Goal: Task Accomplishment & Management: Manage account settings

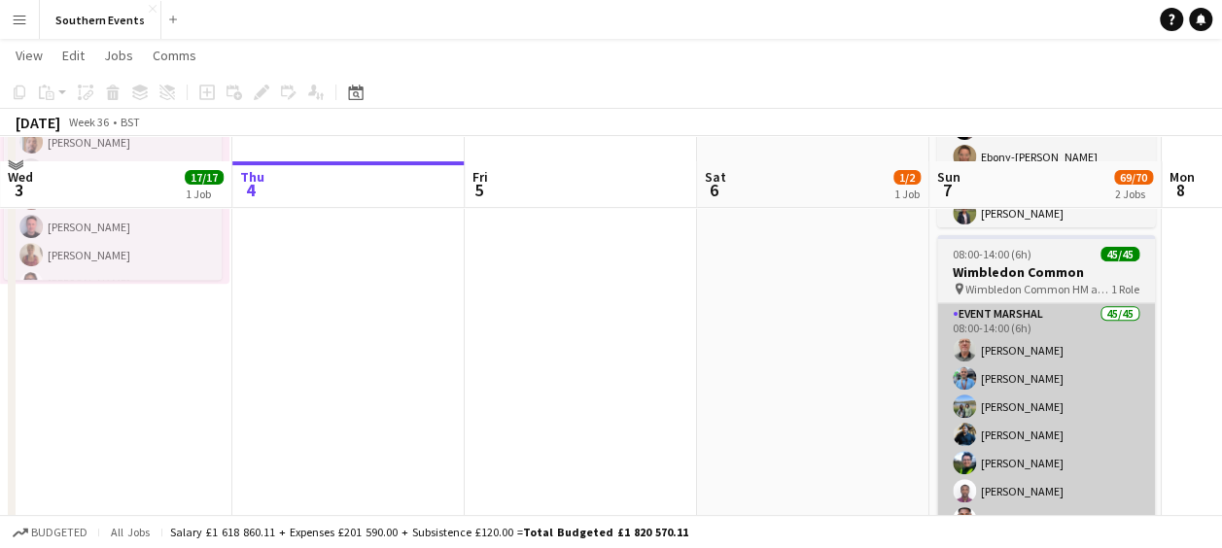
scroll to position [311, 0]
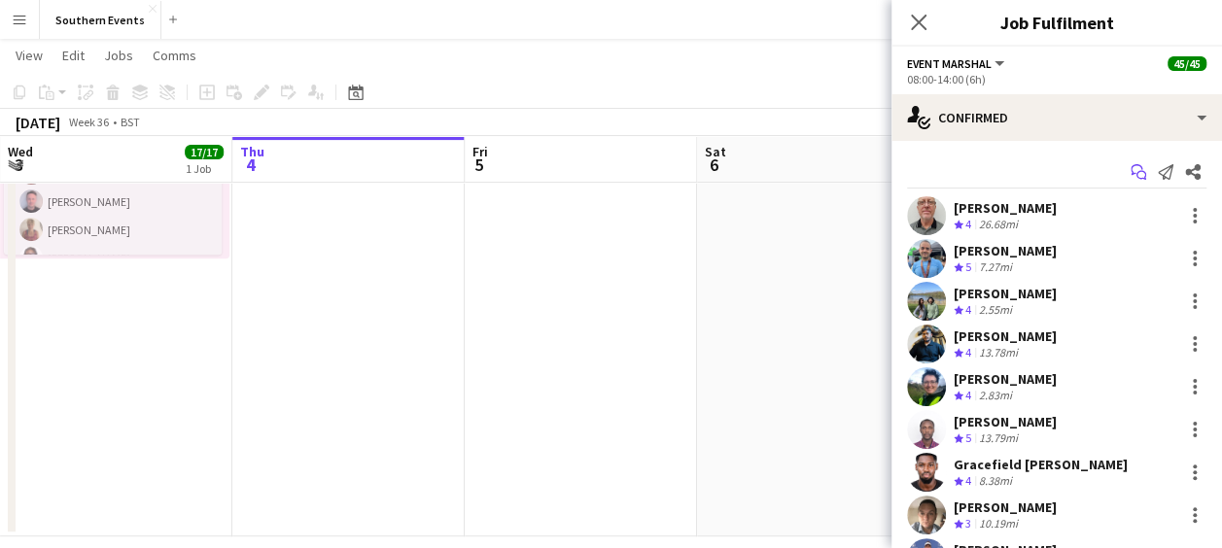
click at [1130, 179] on icon "Start chat" at bounding box center [1138, 172] width 16 height 16
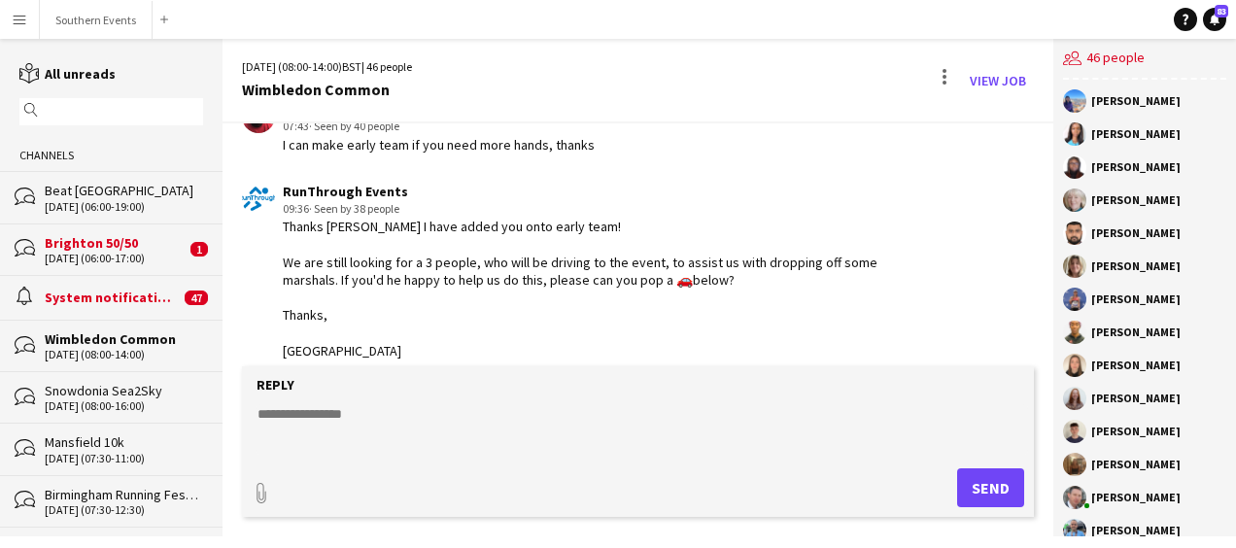
scroll to position [2117, 0]
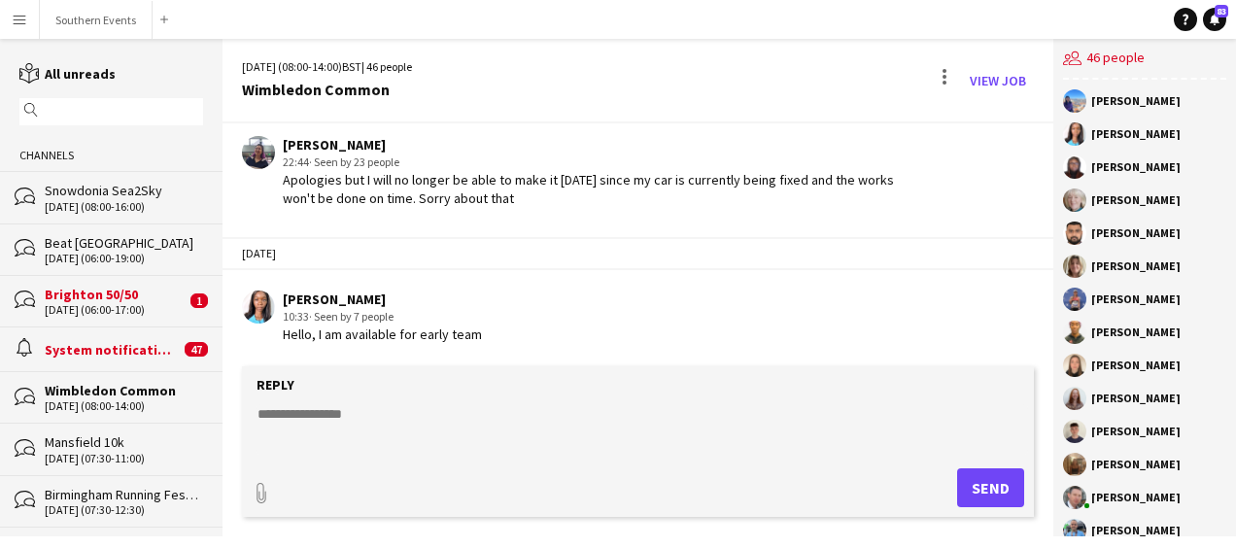
click at [612, 96] on div "[DATE] (08:00-14:00) BST | 46 people Wimbledon Common View Job" at bounding box center [638, 81] width 831 height 85
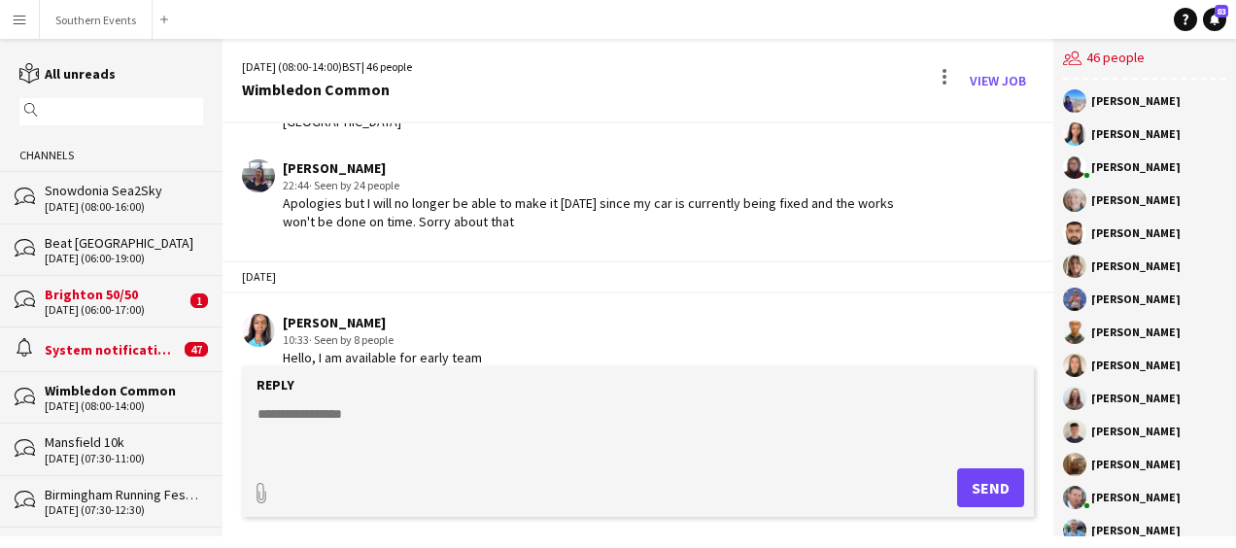
scroll to position [2096, 0]
click at [329, 428] on textarea at bounding box center [642, 429] width 773 height 51
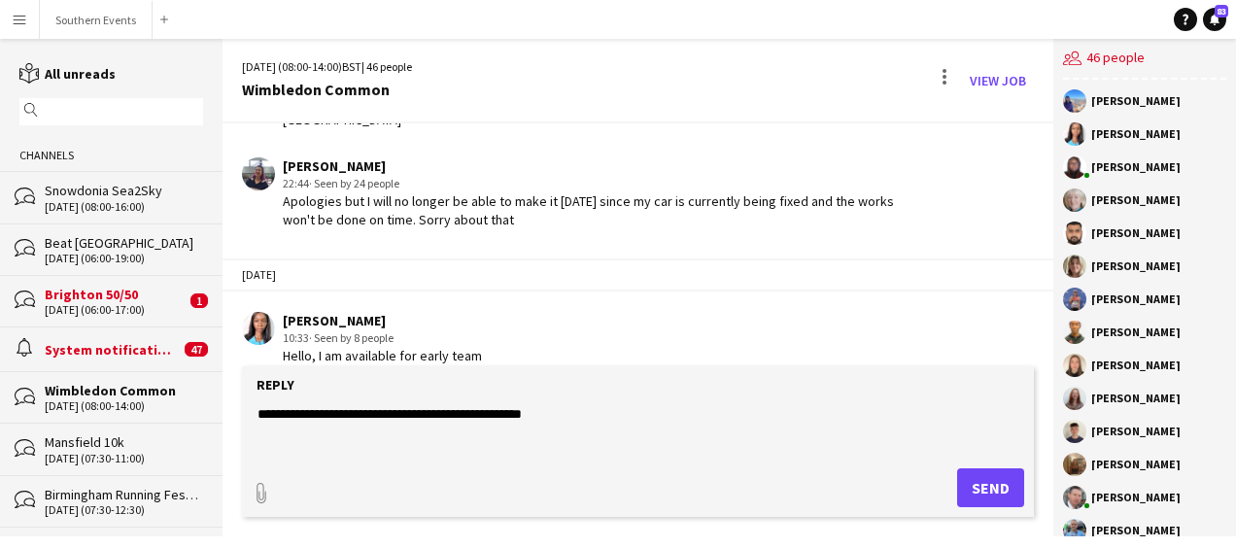
type textarea "**********"
click at [961, 479] on button "Send" at bounding box center [990, 488] width 67 height 39
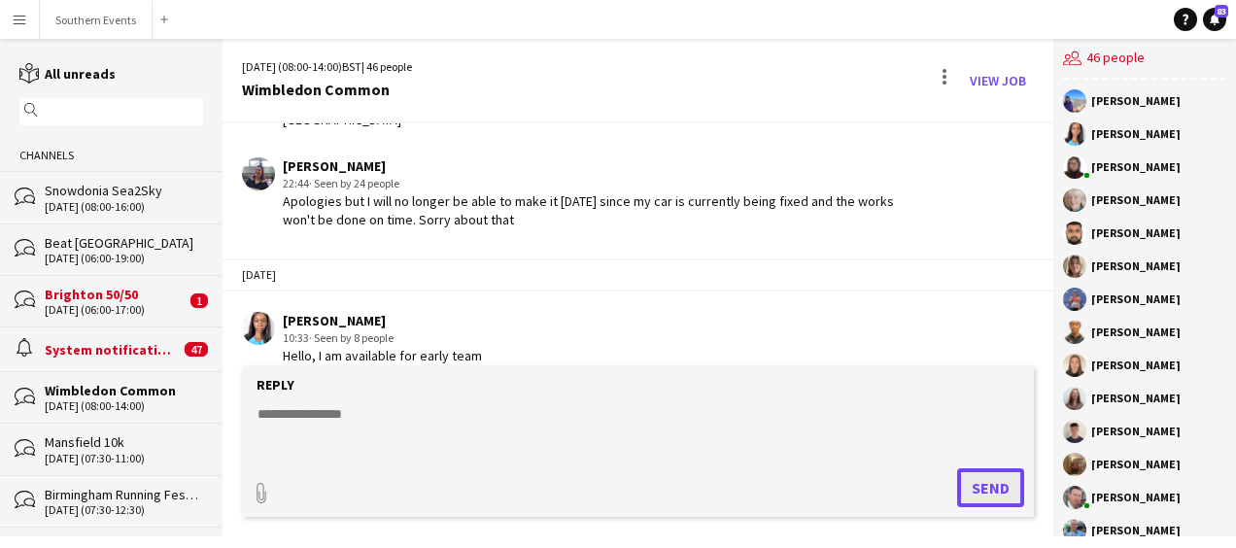
scroll to position [2200, 0]
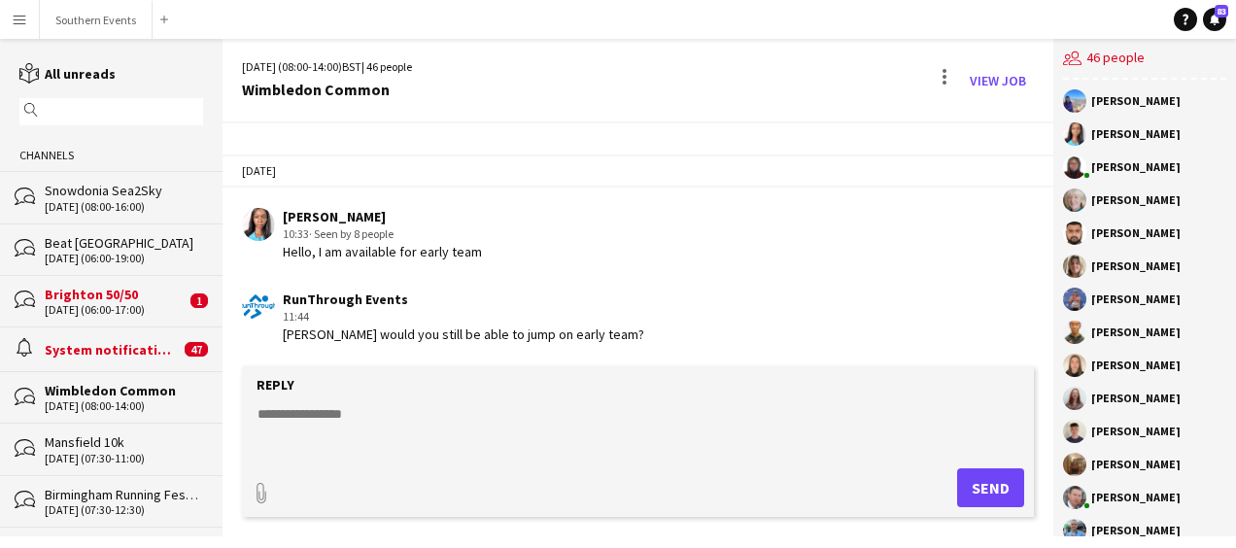
click at [552, 396] on form "Reply paperclip Send" at bounding box center [638, 441] width 792 height 151
click at [428, 404] on textarea at bounding box center [642, 429] width 773 height 51
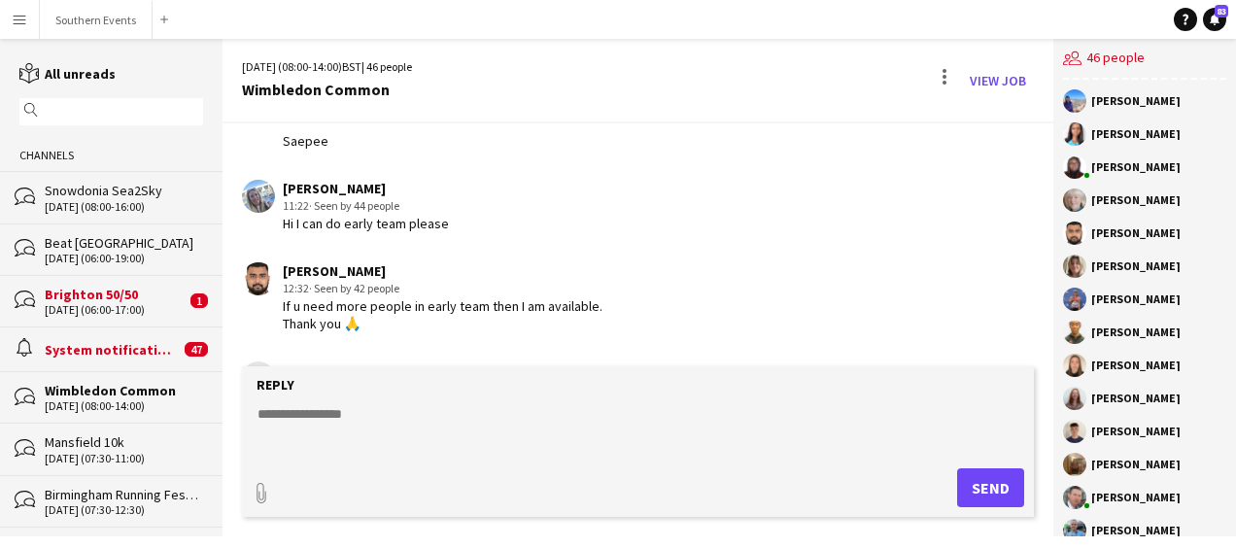
scroll to position [1263, 0]
type textarea "**********"
click at [984, 487] on button "Send" at bounding box center [990, 488] width 67 height 39
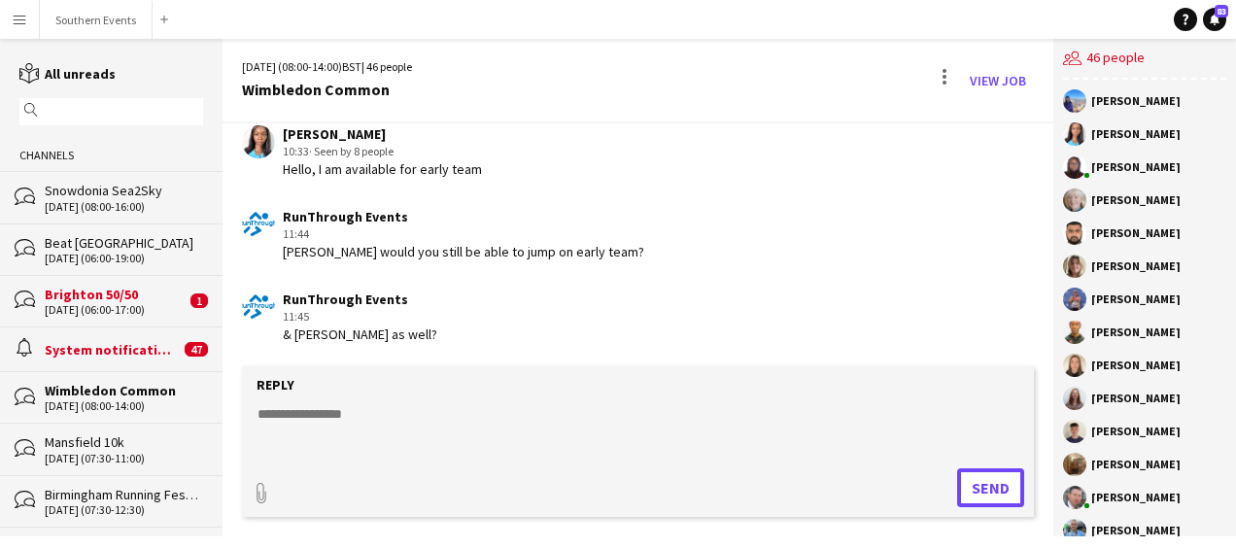
scroll to position [2365, 0]
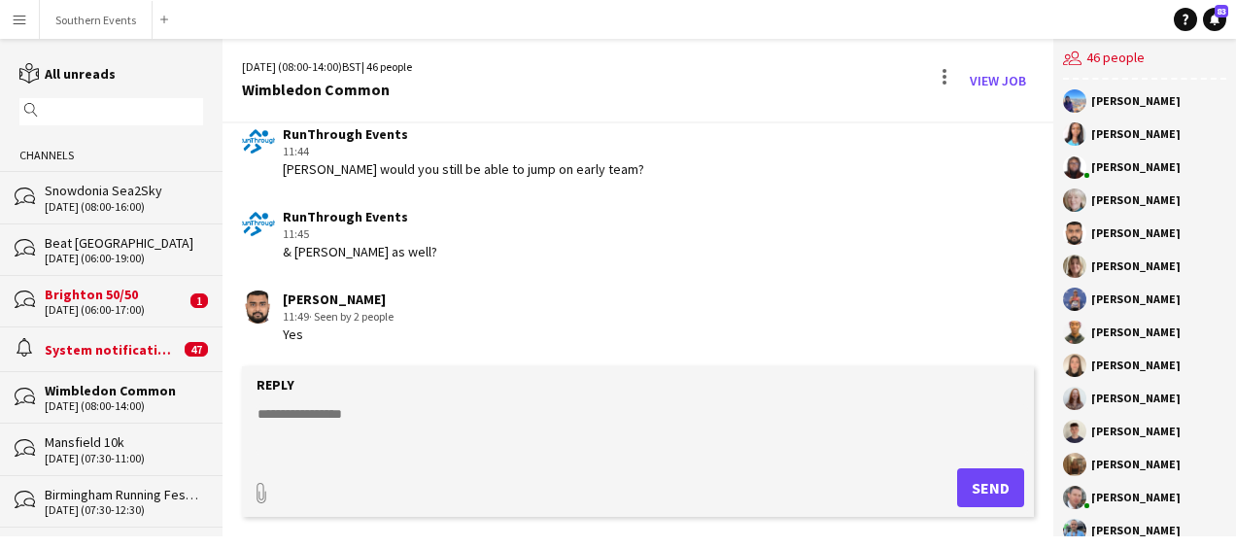
click at [308, 415] on textarea at bounding box center [642, 429] width 773 height 51
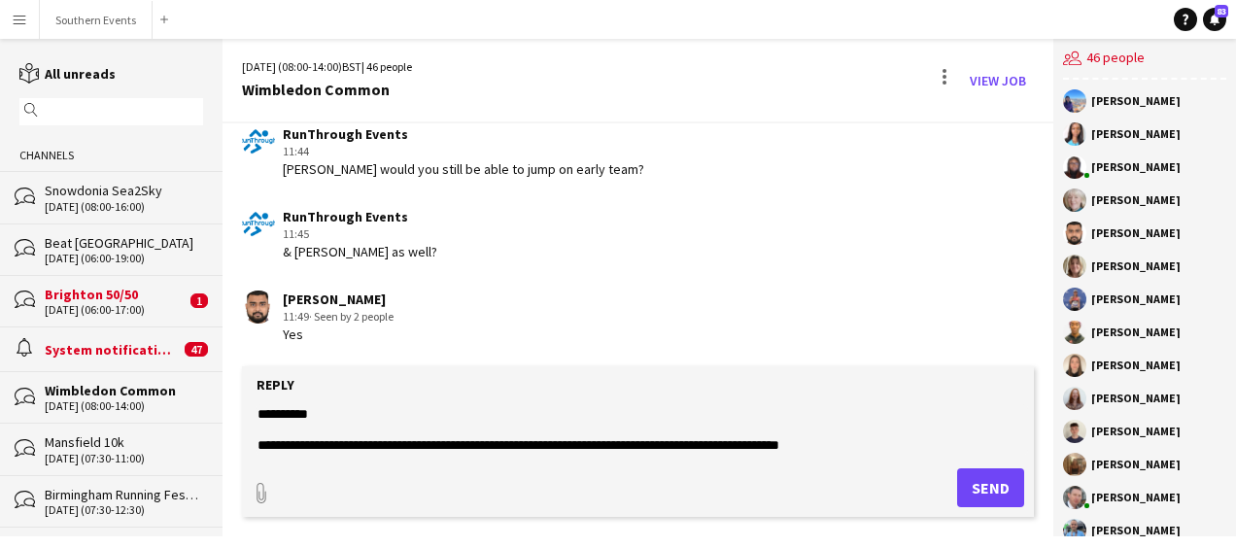
paste textarea "***"
type textarea "**********"
click at [966, 489] on button "Send" at bounding box center [990, 488] width 67 height 39
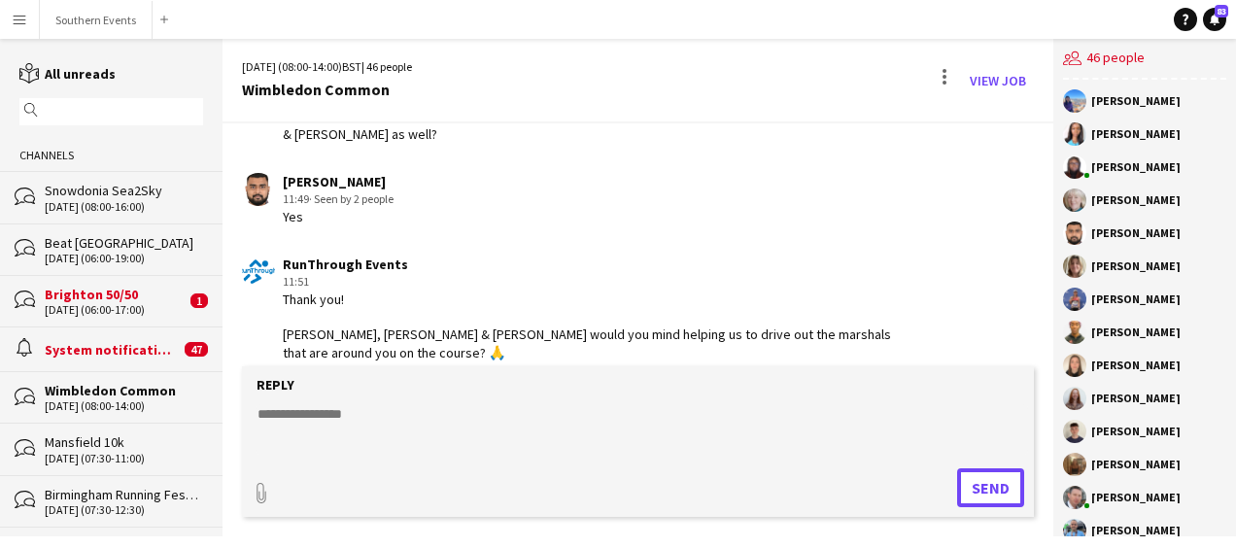
scroll to position [2500, 0]
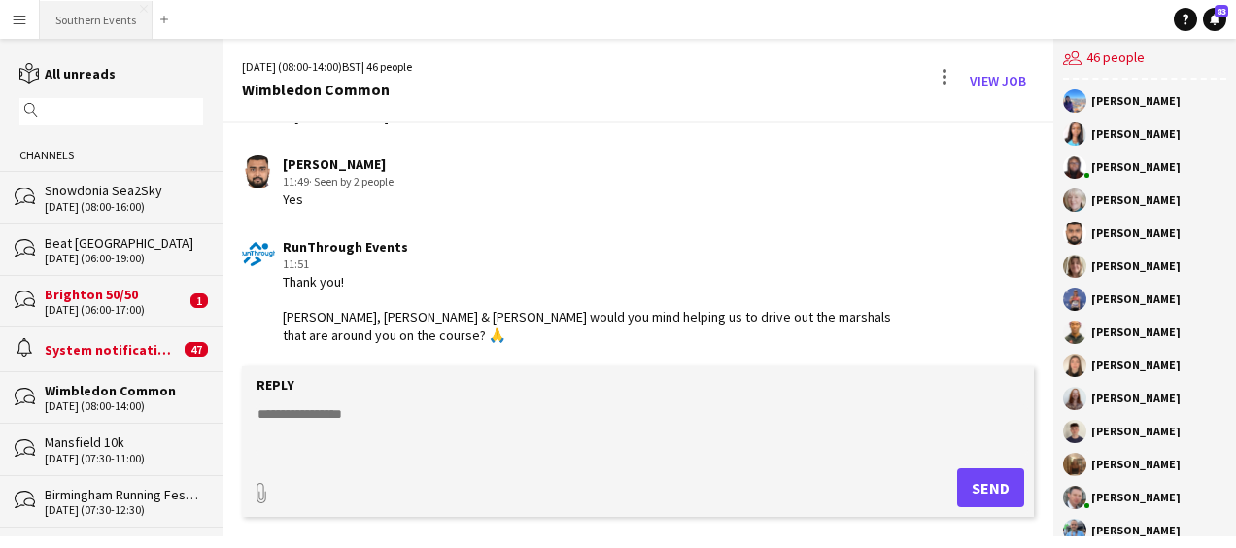
click at [92, 12] on button "Southern Events Close" at bounding box center [96, 20] width 113 height 38
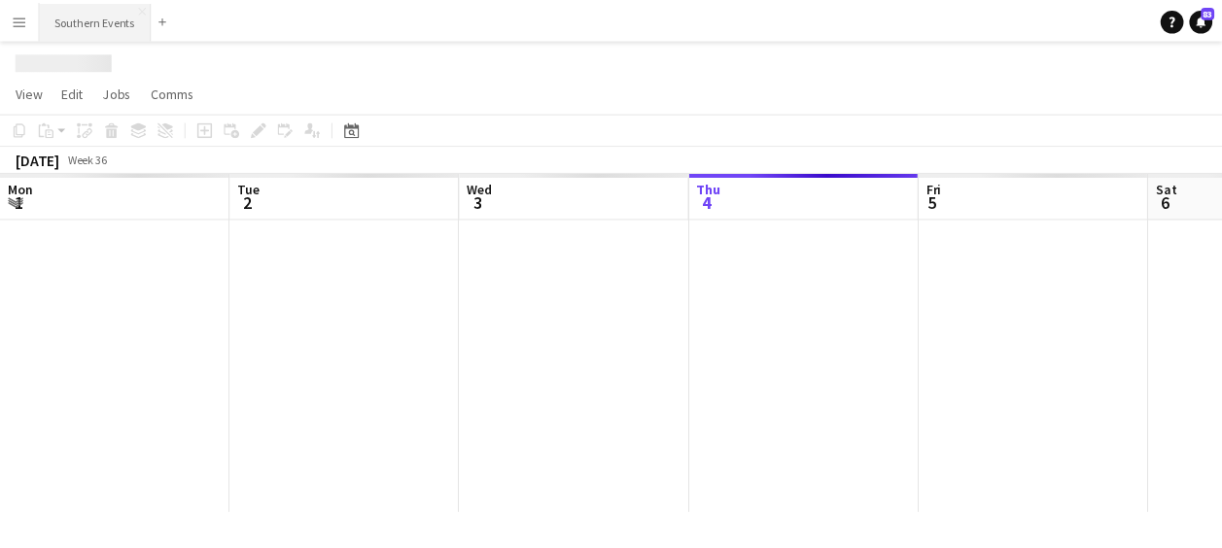
scroll to position [0, 465]
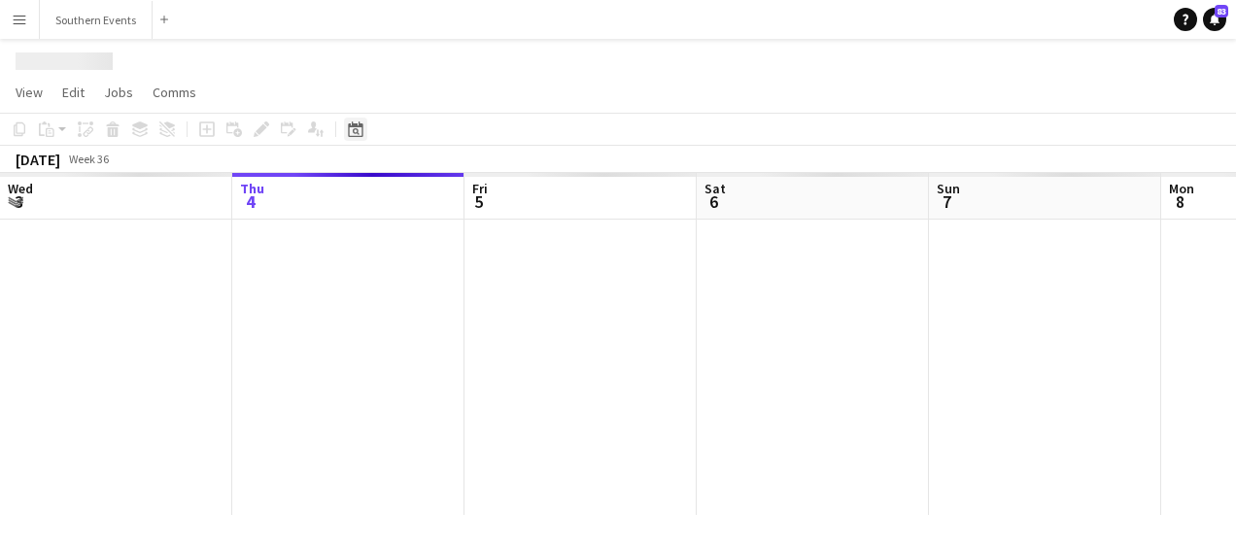
click at [356, 129] on icon at bounding box center [356, 131] width 7 height 7
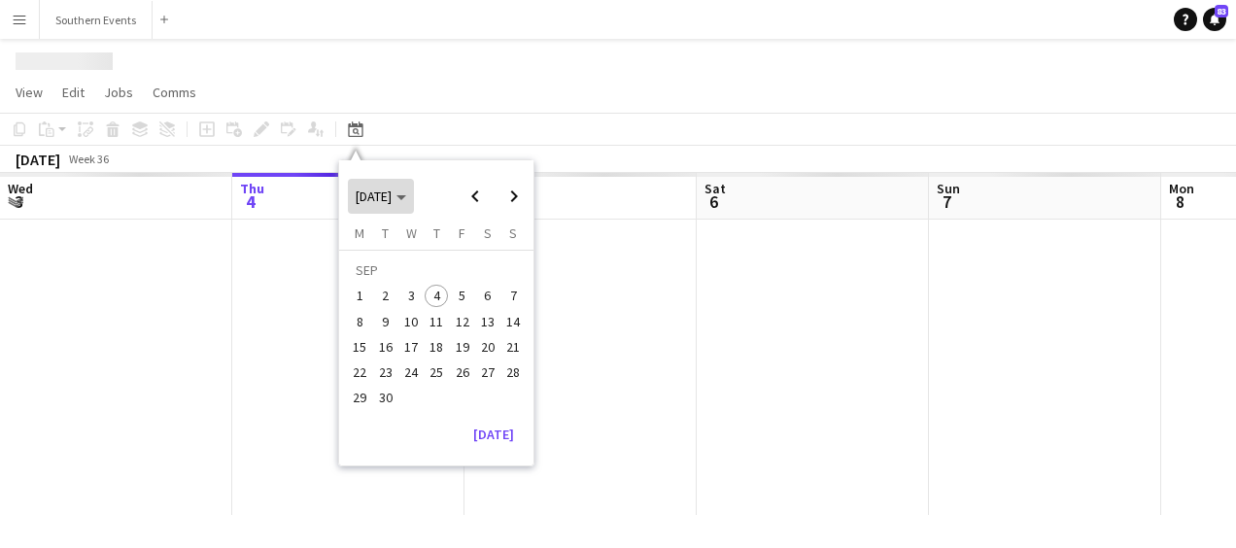
click at [406, 193] on span "[DATE]" at bounding box center [381, 196] width 51 height 17
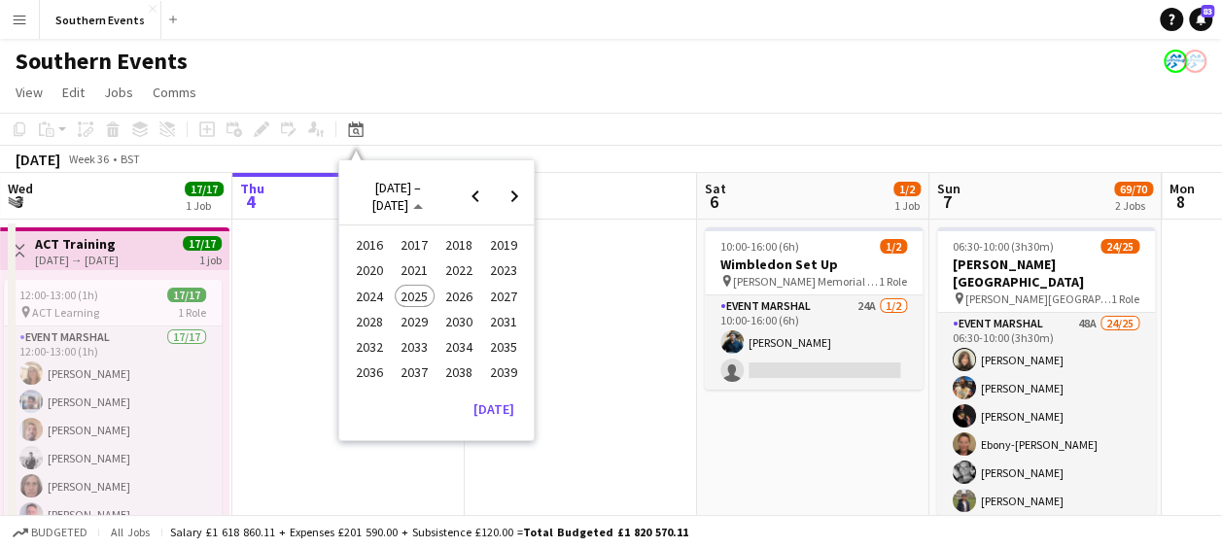
click at [369, 292] on span "2024" at bounding box center [370, 296] width 40 height 23
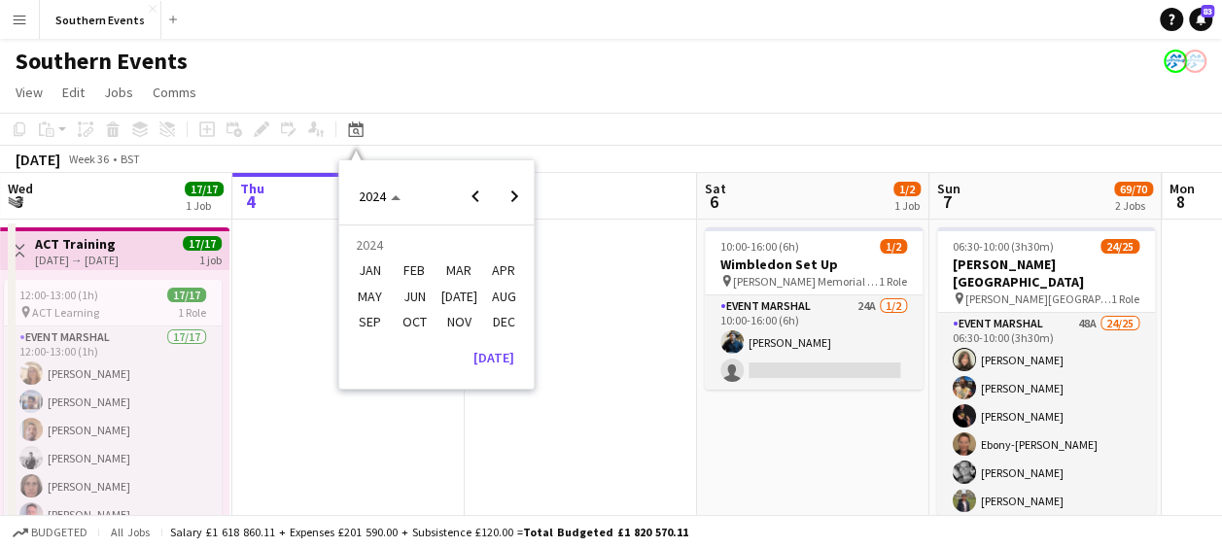
click at [408, 319] on span "OCT" at bounding box center [415, 321] width 40 height 23
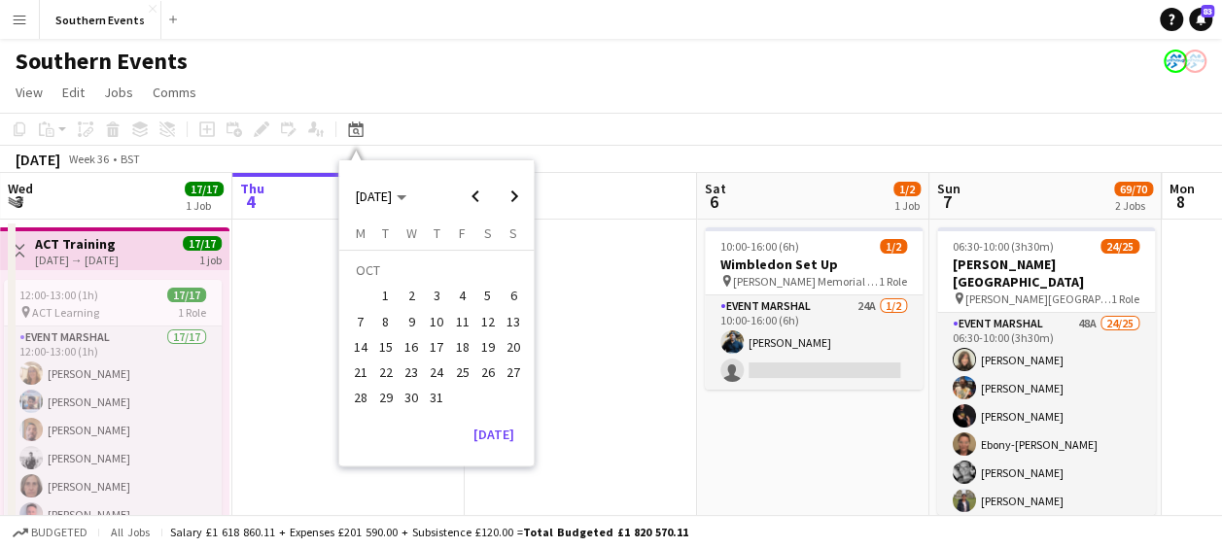
click at [493, 295] on span "5" at bounding box center [487, 296] width 23 height 23
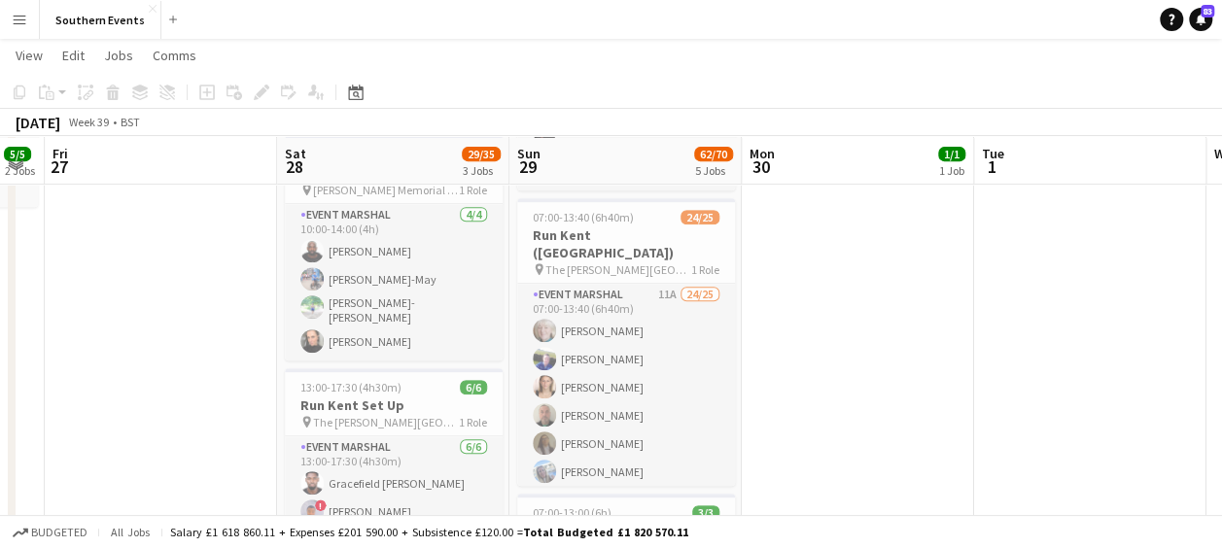
scroll to position [381, 0]
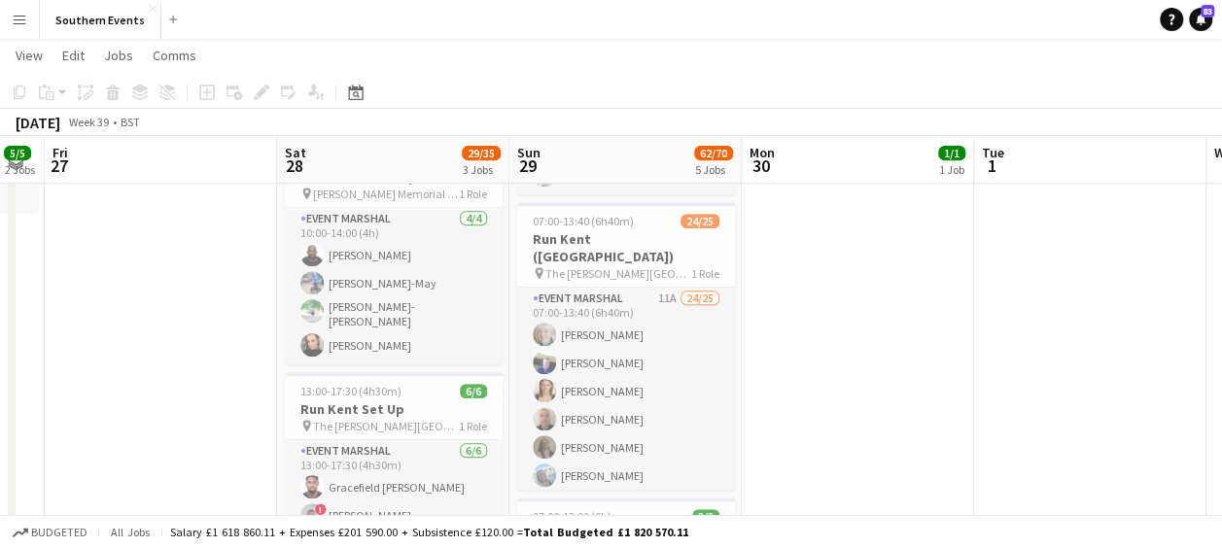
click at [768, 323] on app-date-cell "09:00-17:00 (8h) 1/1 Warehouse Work pin Hersham 1 Role Warehouse 1/1 09:00-17:0…" at bounding box center [858, 441] width 232 height 1208
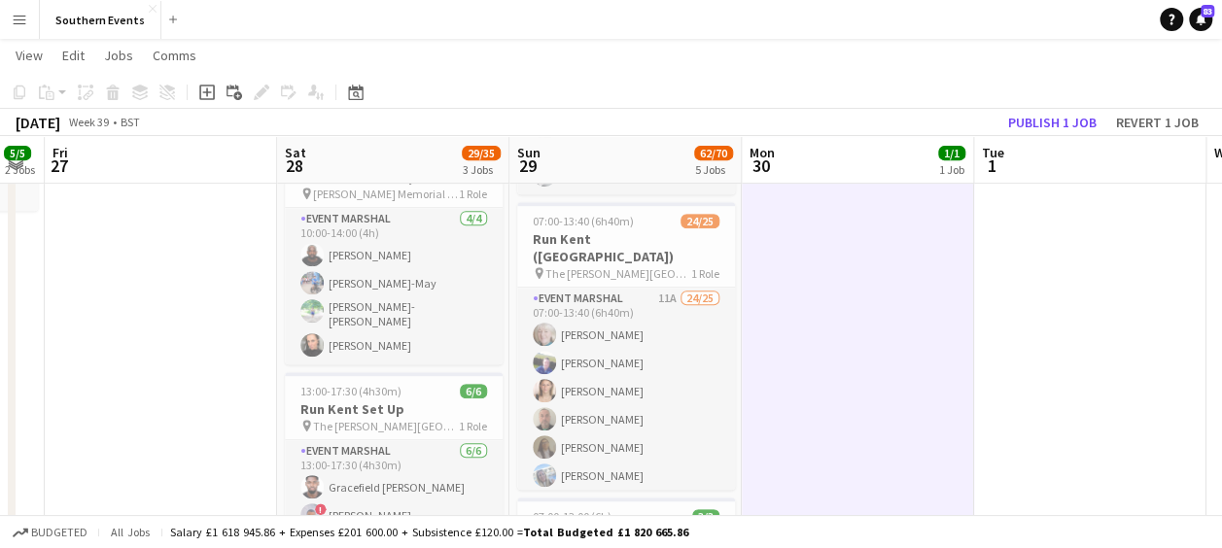
drag, startPoint x: 768, startPoint y: 233, endPoint x: 644, endPoint y: 387, distance: 197.0
click at [644, 387] on app-calendar-viewport "Wed 25 26/30 2 Jobs Thu 26 5/5 2 Jobs Fri 27 Sat 28 29/35 3 Jobs Sun 29 62/70 5…" at bounding box center [611, 370] width 1222 height 1350
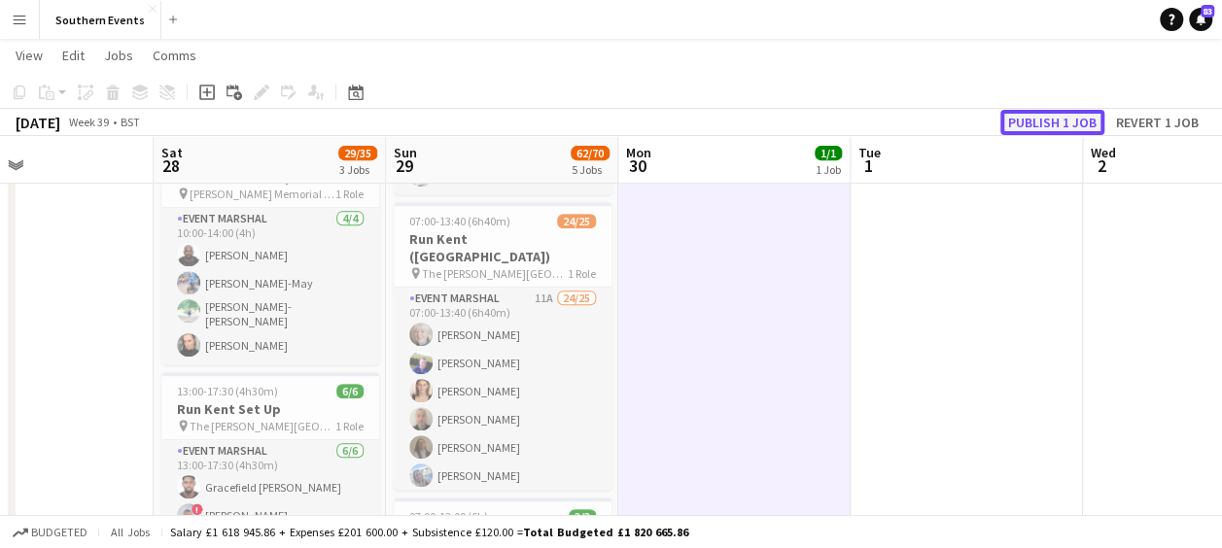
click at [1038, 125] on button "Publish 1 job" at bounding box center [1052, 122] width 104 height 25
click at [354, 94] on icon at bounding box center [356, 94] width 7 height 7
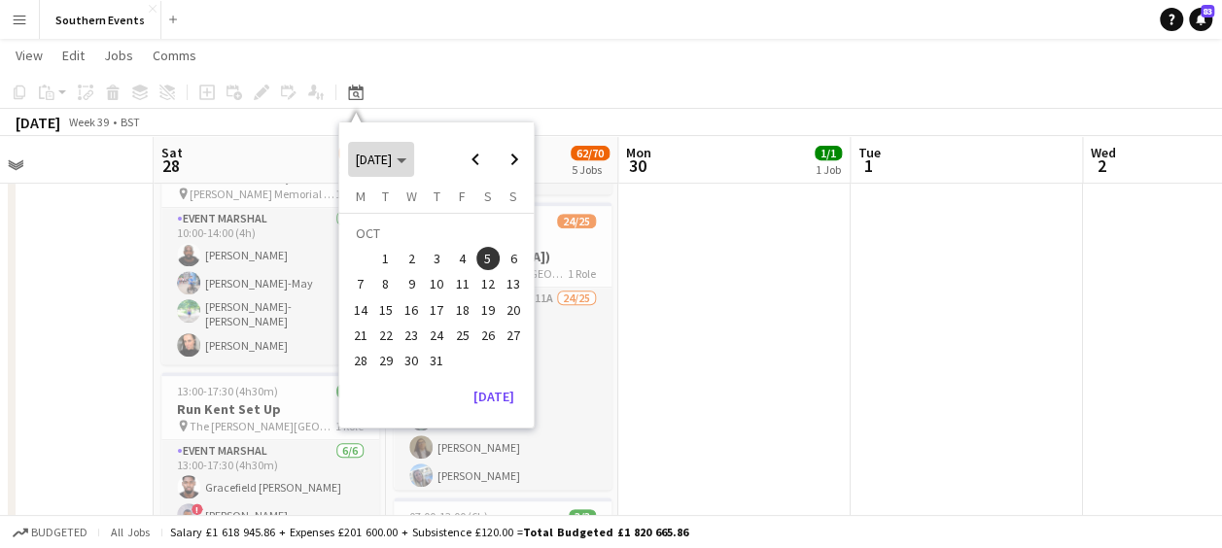
click at [406, 161] on polygon "Choose month and year" at bounding box center [402, 160] width 10 height 5
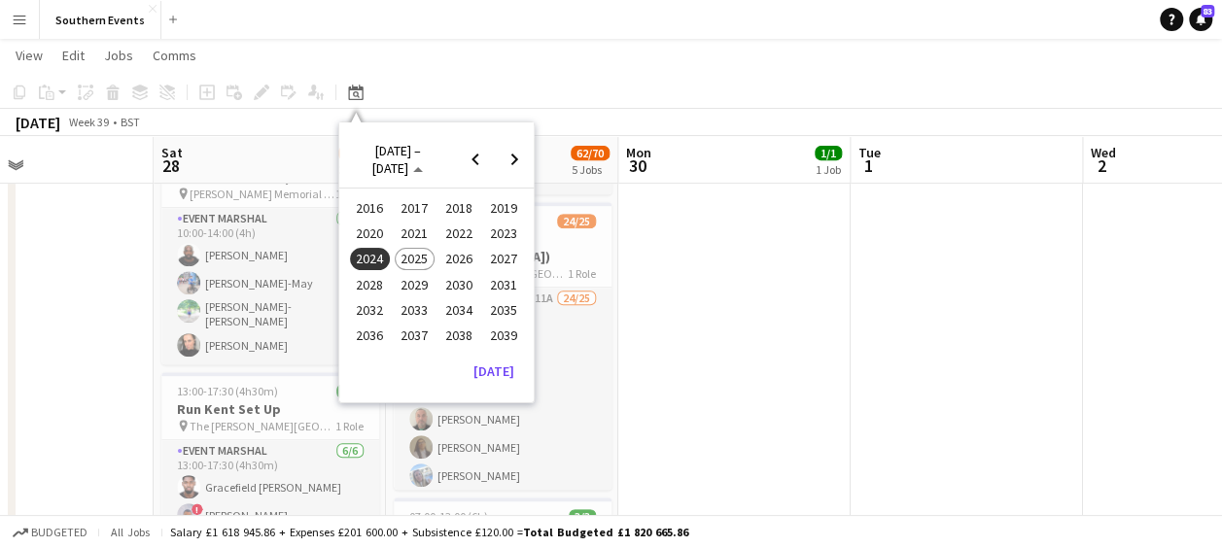
click at [416, 256] on span "2025" at bounding box center [415, 259] width 40 height 23
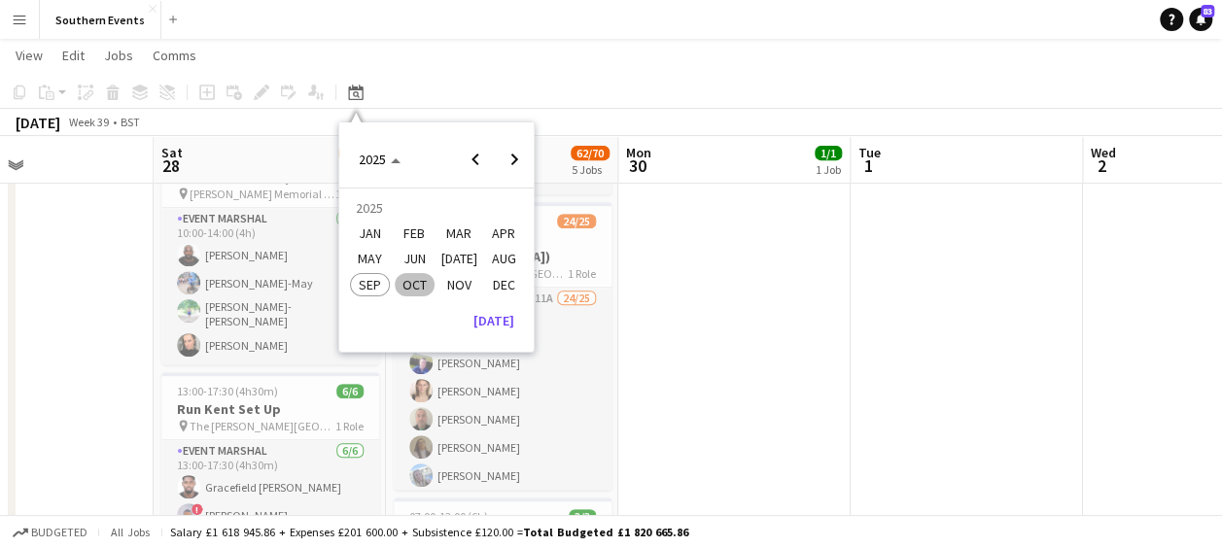
click at [416, 284] on span "OCT" at bounding box center [415, 284] width 40 height 23
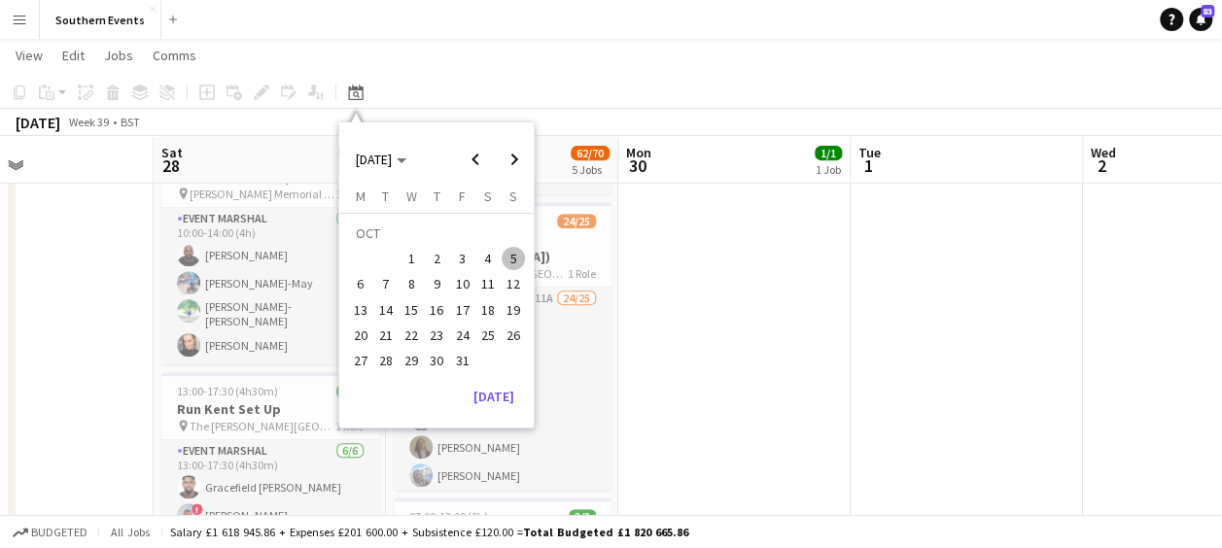
click at [515, 259] on span "5" at bounding box center [513, 258] width 23 height 23
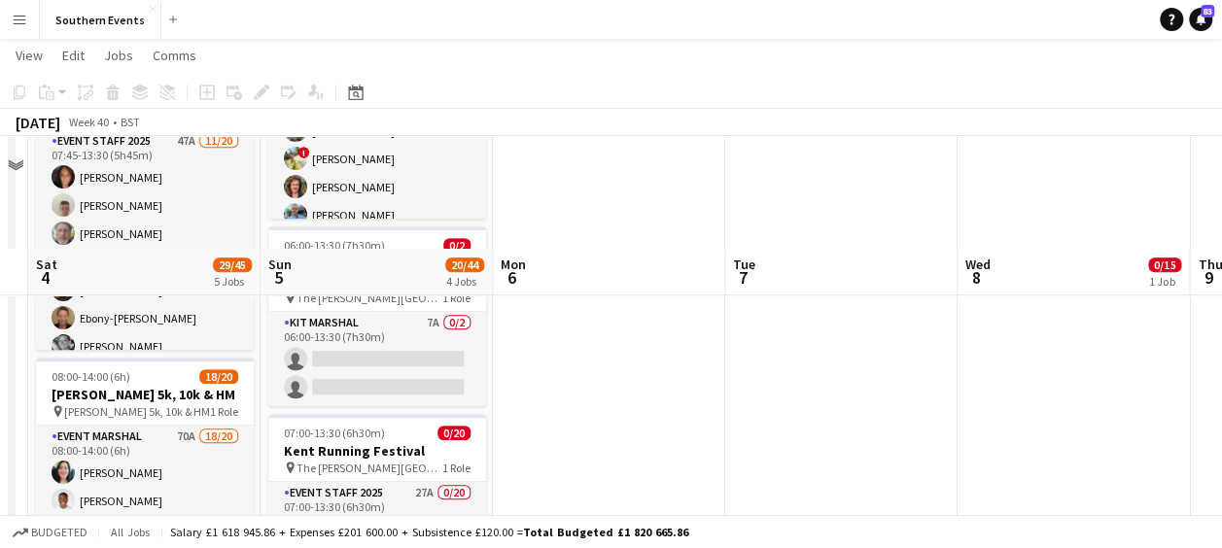
scroll to position [659, 0]
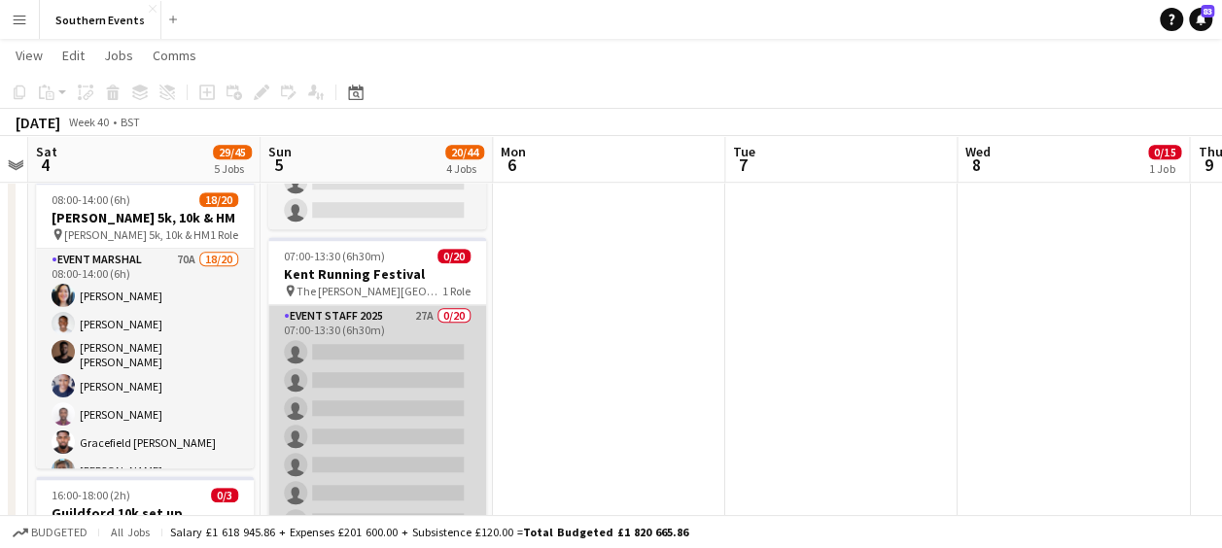
drag, startPoint x: 409, startPoint y: 329, endPoint x: 431, endPoint y: 340, distance: 24.4
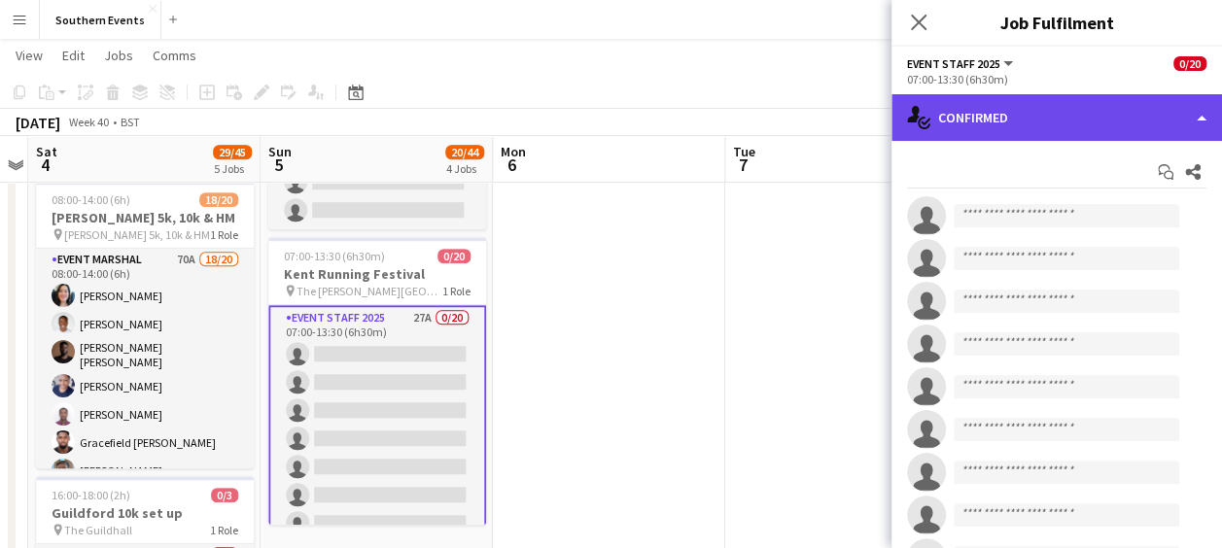
click at [1012, 118] on div "single-neutral-actions-check-2 Confirmed" at bounding box center [1056, 117] width 330 height 47
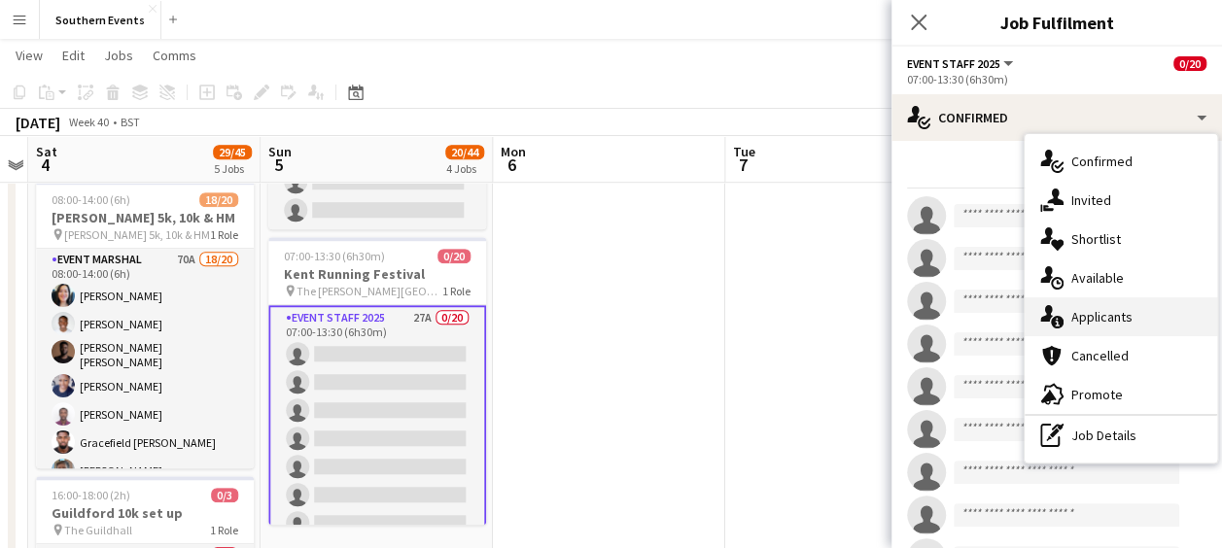
click at [1084, 309] on span "Applicants" at bounding box center [1101, 316] width 61 height 17
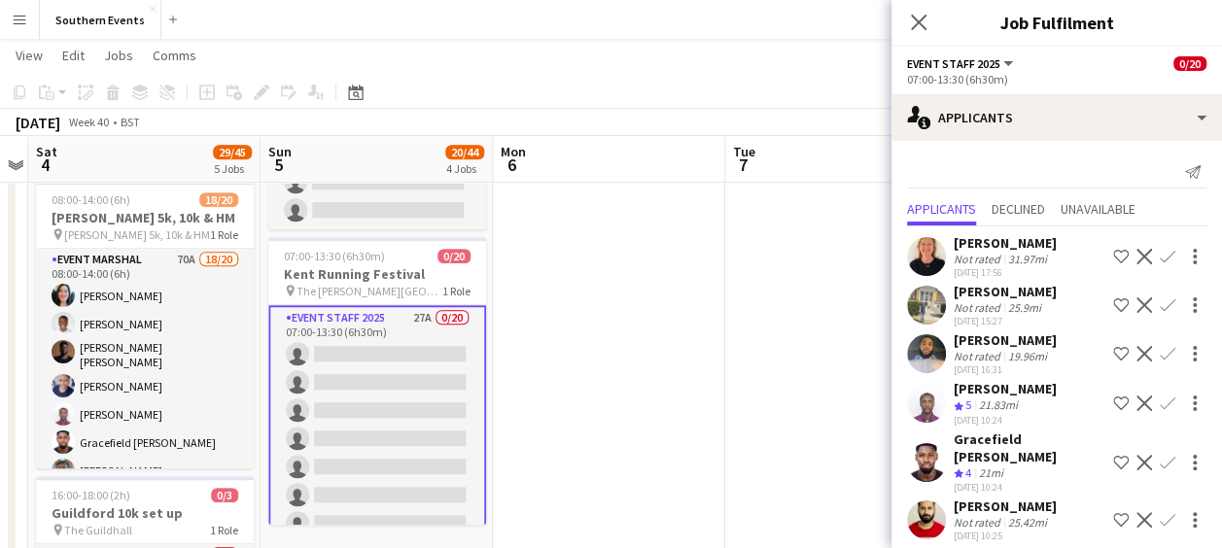
click at [1160, 399] on app-icon "Confirm" at bounding box center [1168, 404] width 16 height 16
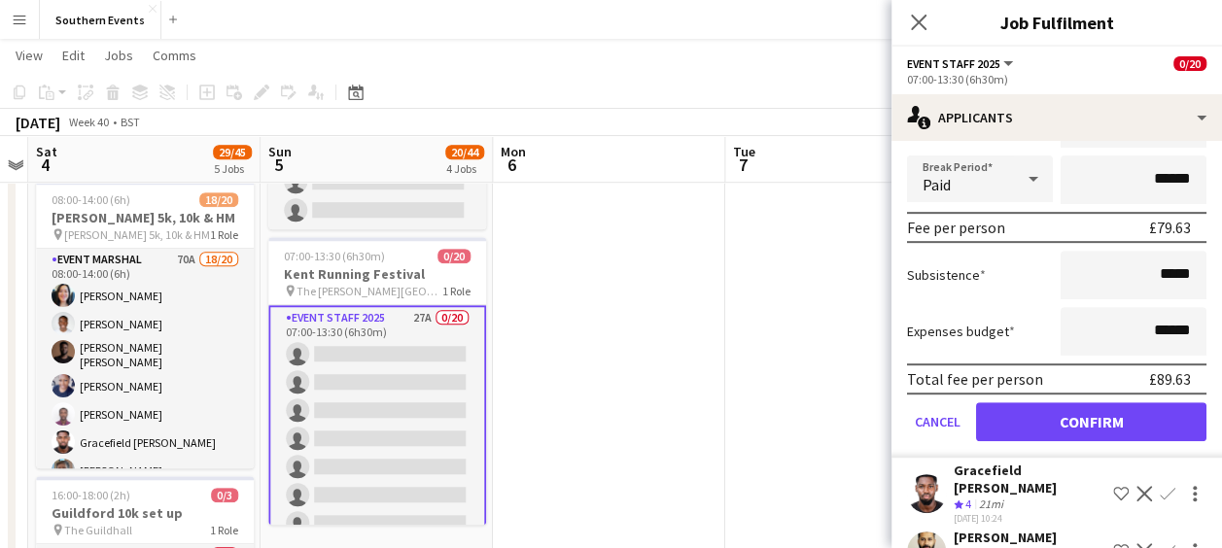
scroll to position [412, 0]
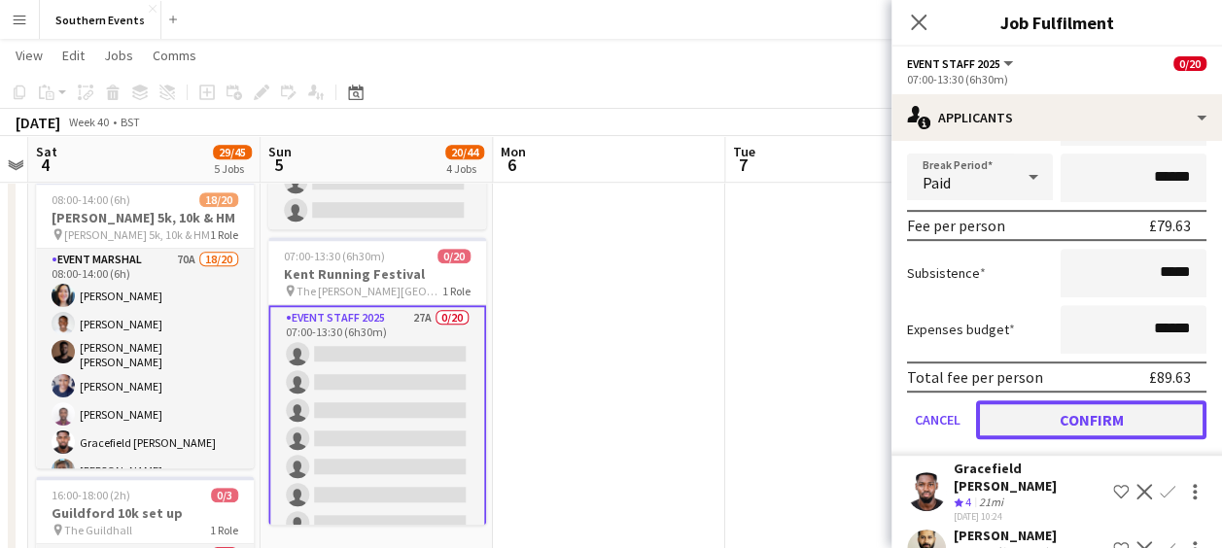
click at [1073, 421] on button "Confirm" at bounding box center [1091, 419] width 230 height 39
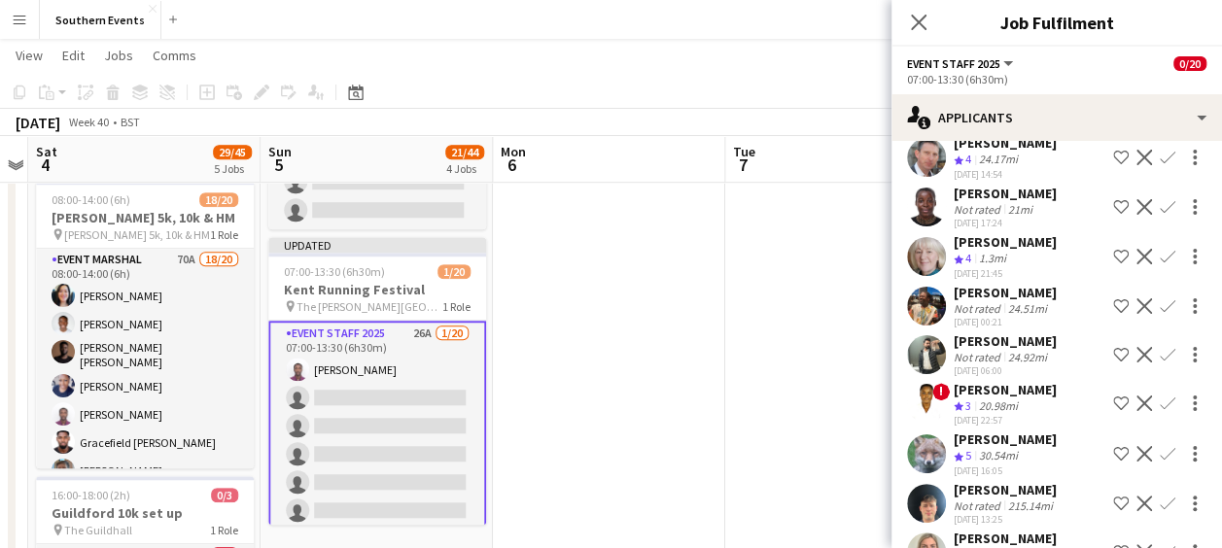
scroll to position [0, 0]
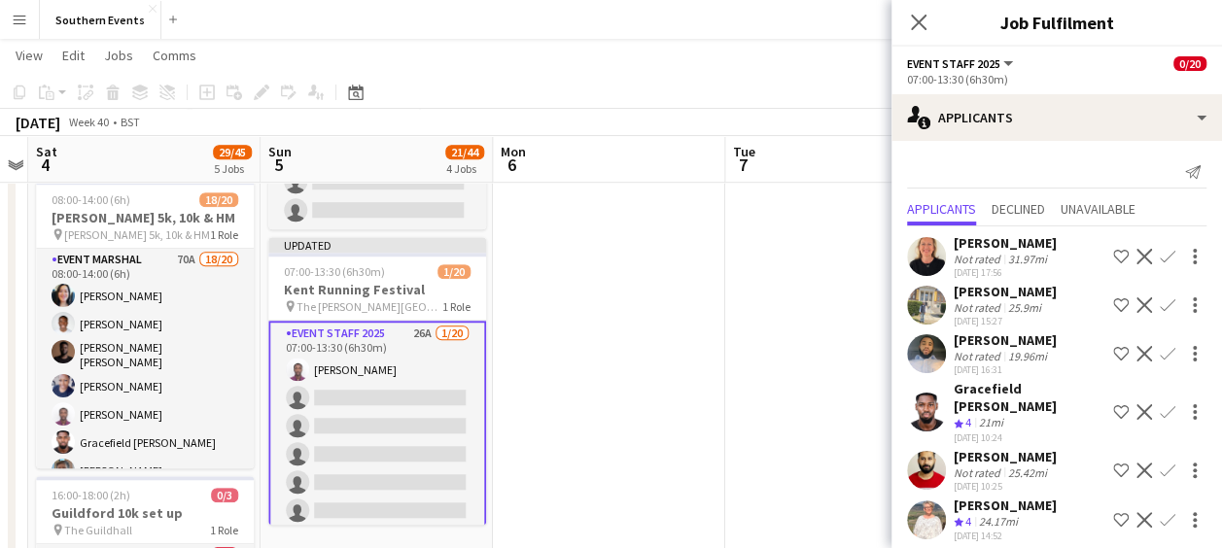
click at [1160, 411] on app-icon "Confirm" at bounding box center [1168, 412] width 16 height 16
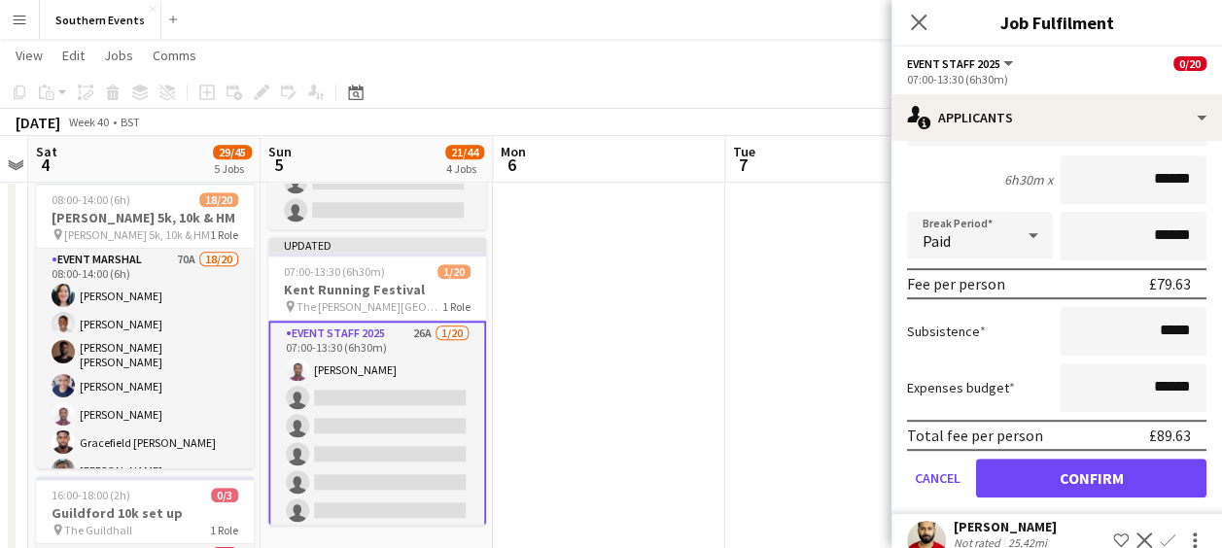
scroll to position [397, 0]
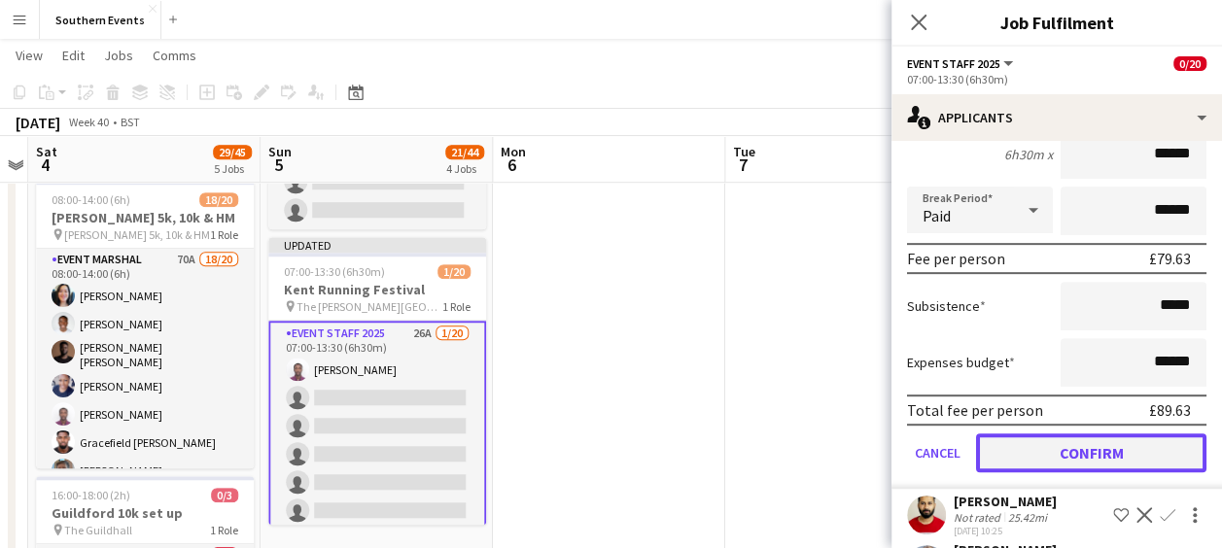
click at [1059, 445] on button "Confirm" at bounding box center [1091, 453] width 230 height 39
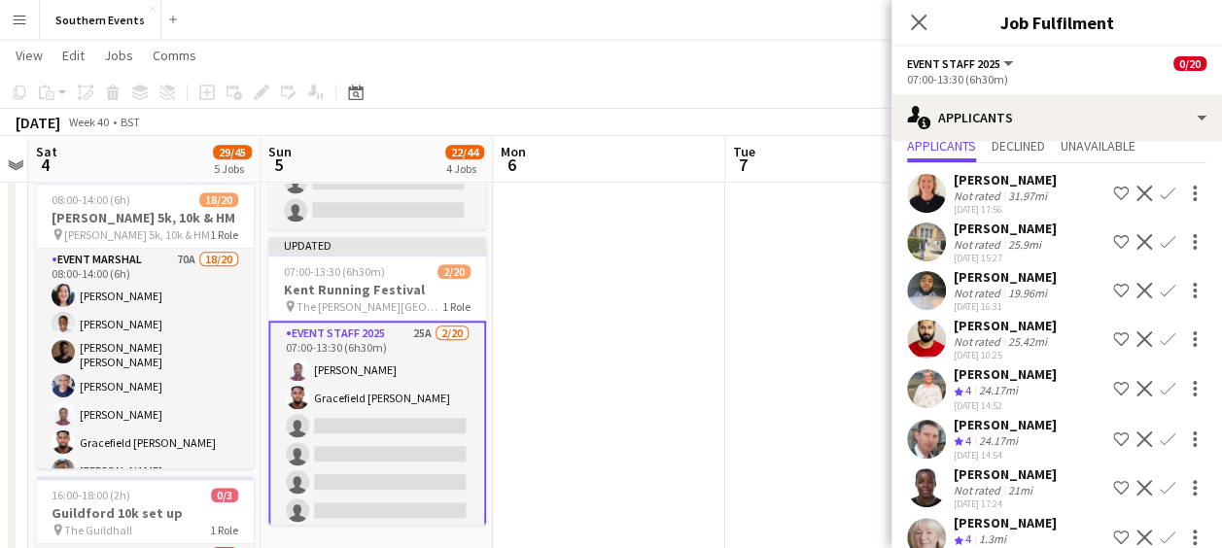
scroll to position [64, 0]
click at [1160, 387] on app-icon "Confirm" at bounding box center [1168, 388] width 16 height 16
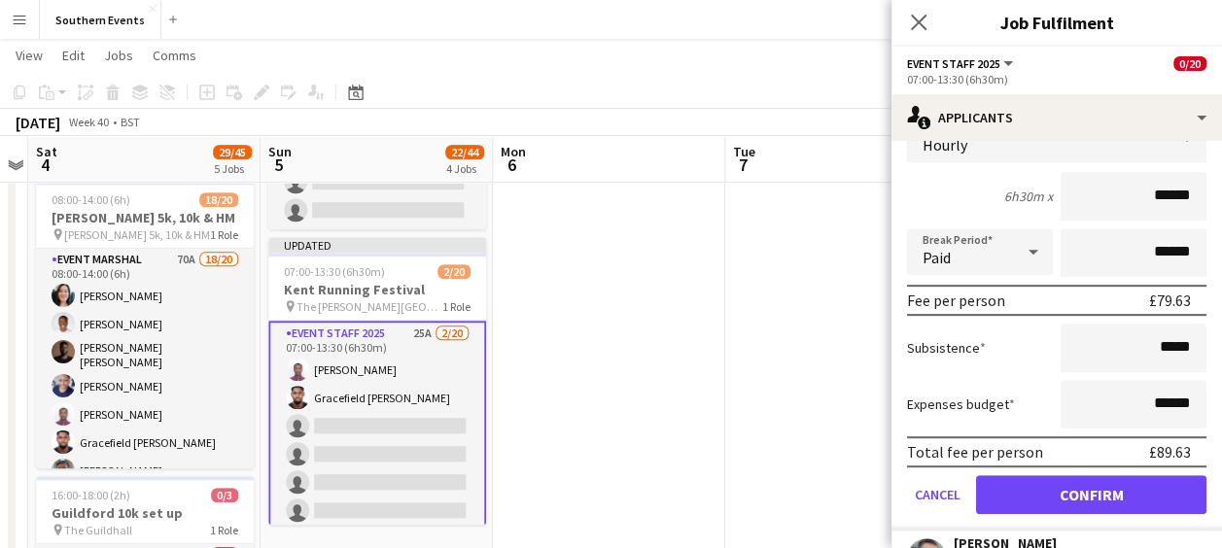
scroll to position [457, 0]
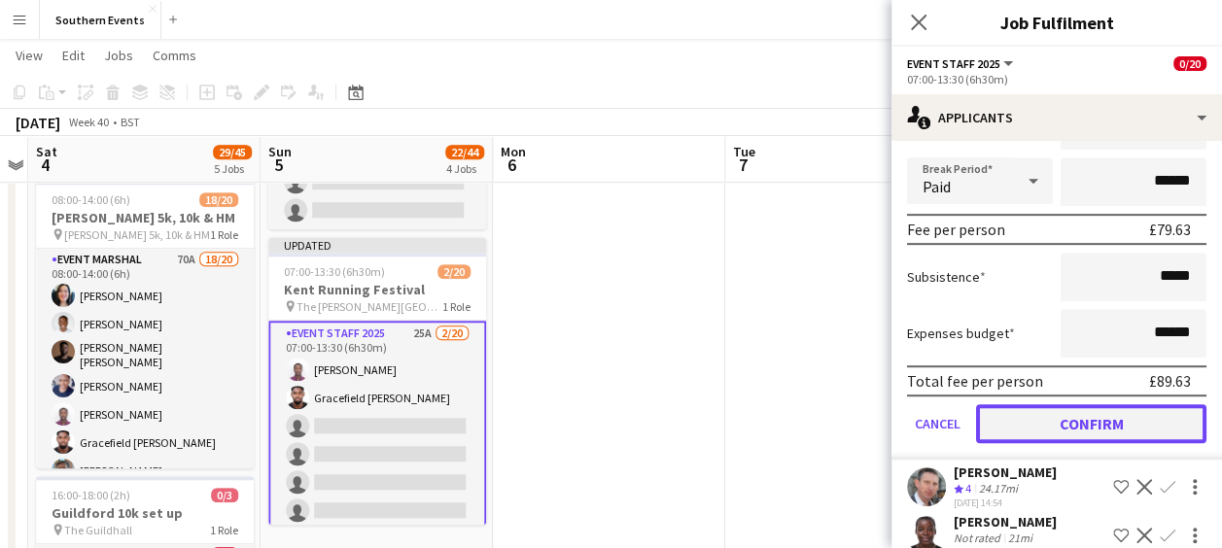
click at [1066, 419] on button "Confirm" at bounding box center [1091, 423] width 230 height 39
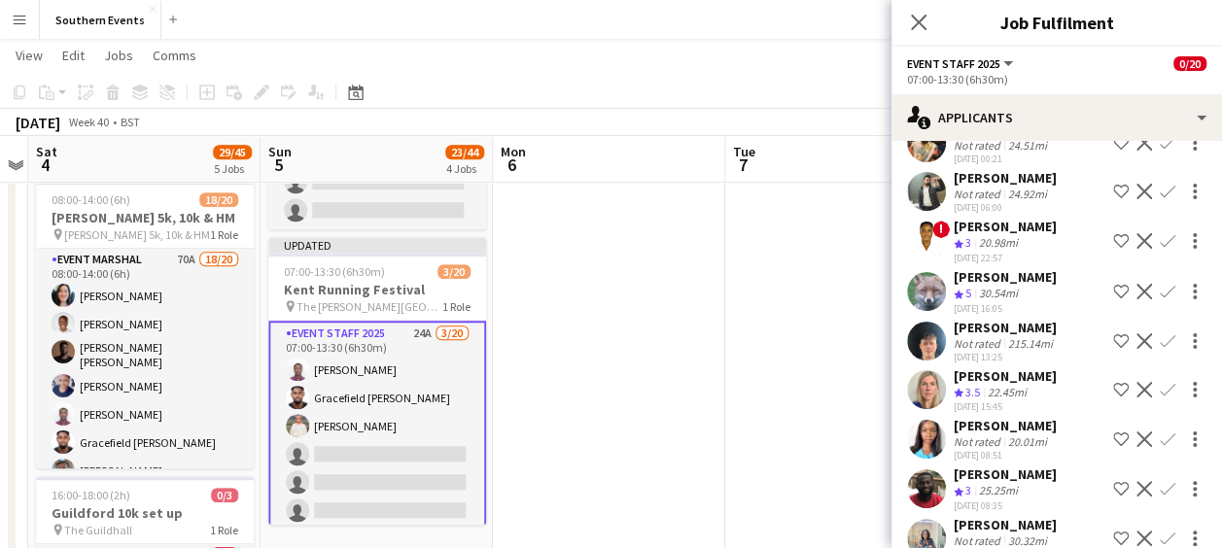
scroll to position [0, 0]
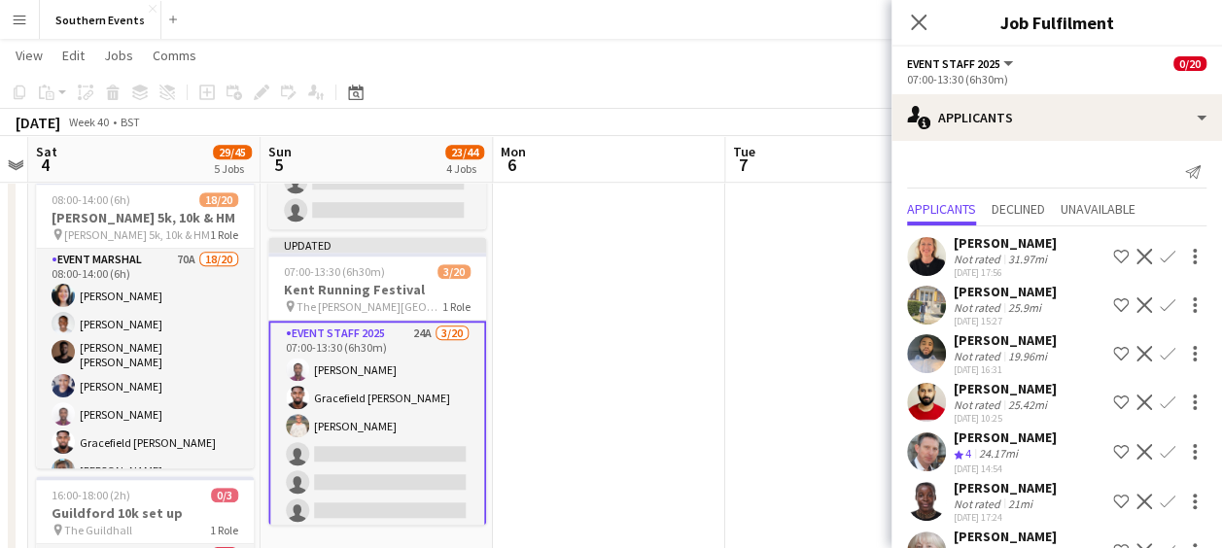
click at [1160, 451] on app-icon "Confirm" at bounding box center [1168, 452] width 16 height 16
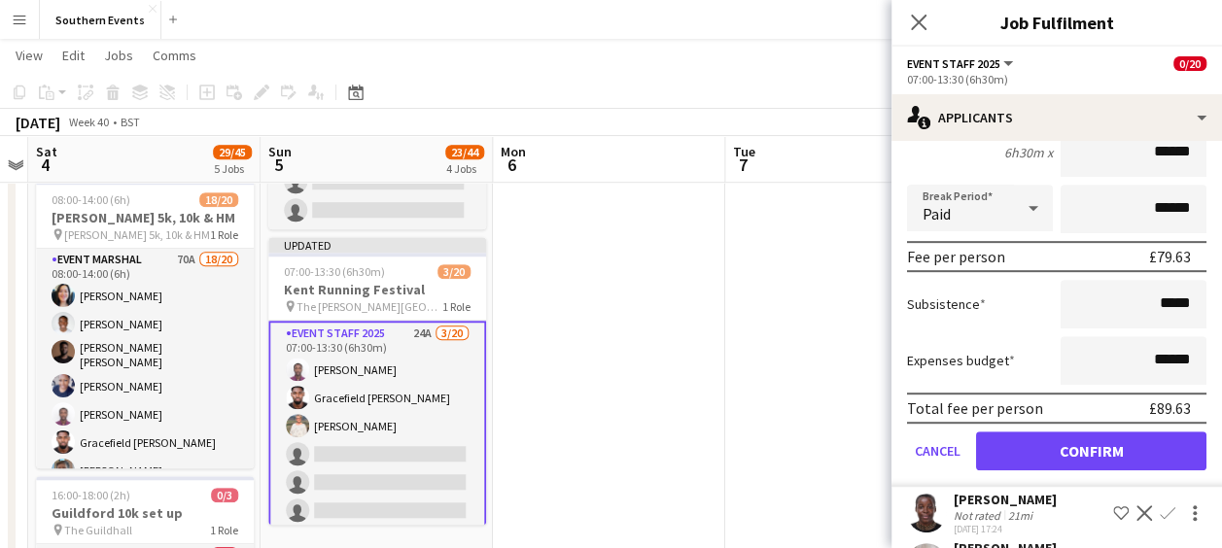
scroll to position [492, 0]
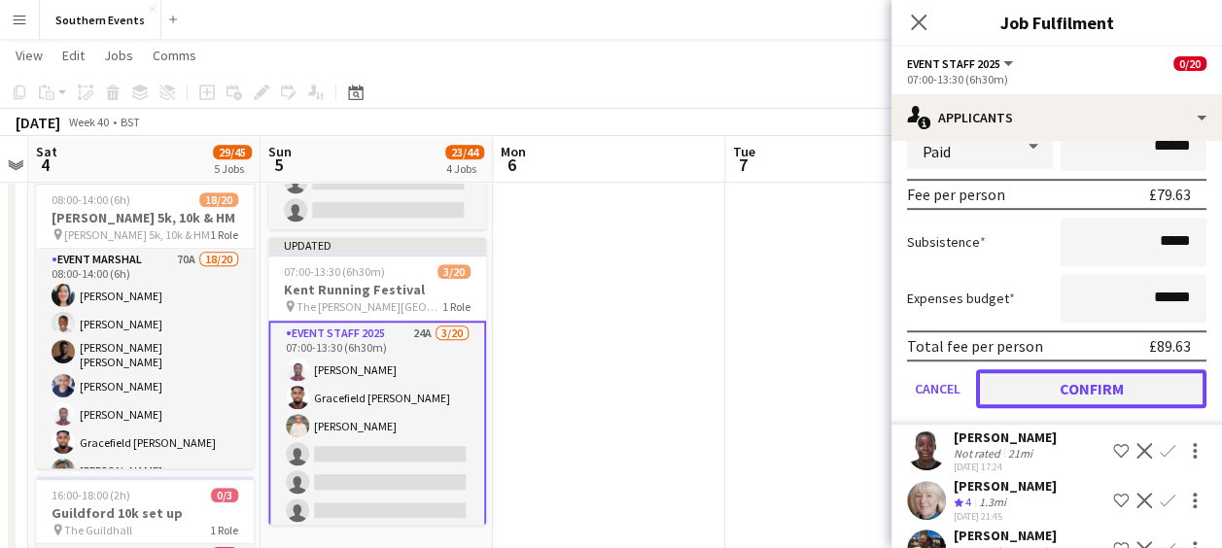
click at [1045, 395] on button "Confirm" at bounding box center [1091, 388] width 230 height 39
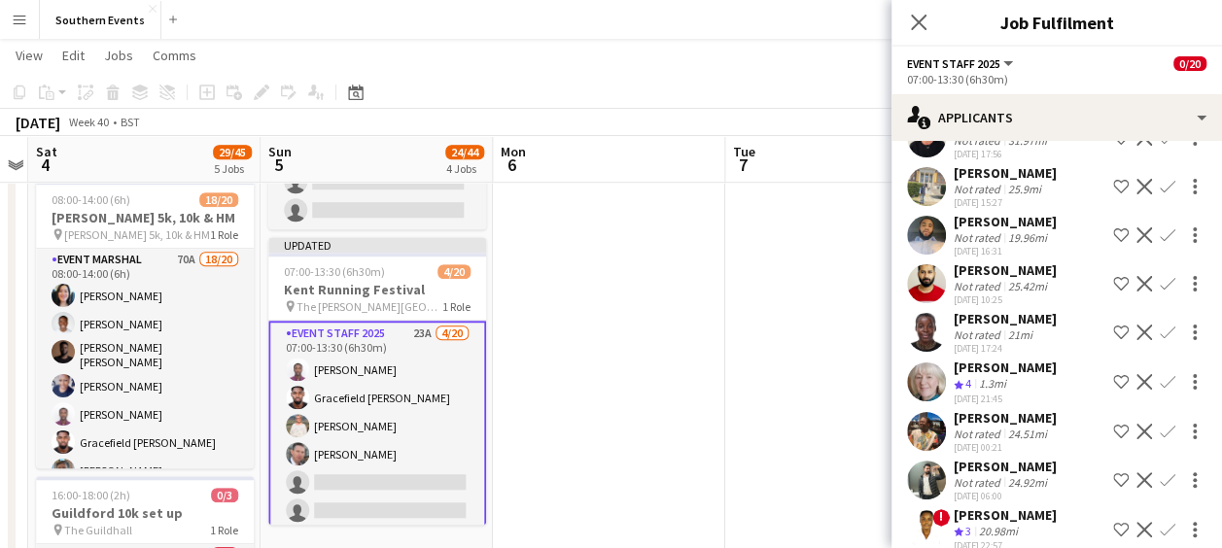
scroll to position [128, 0]
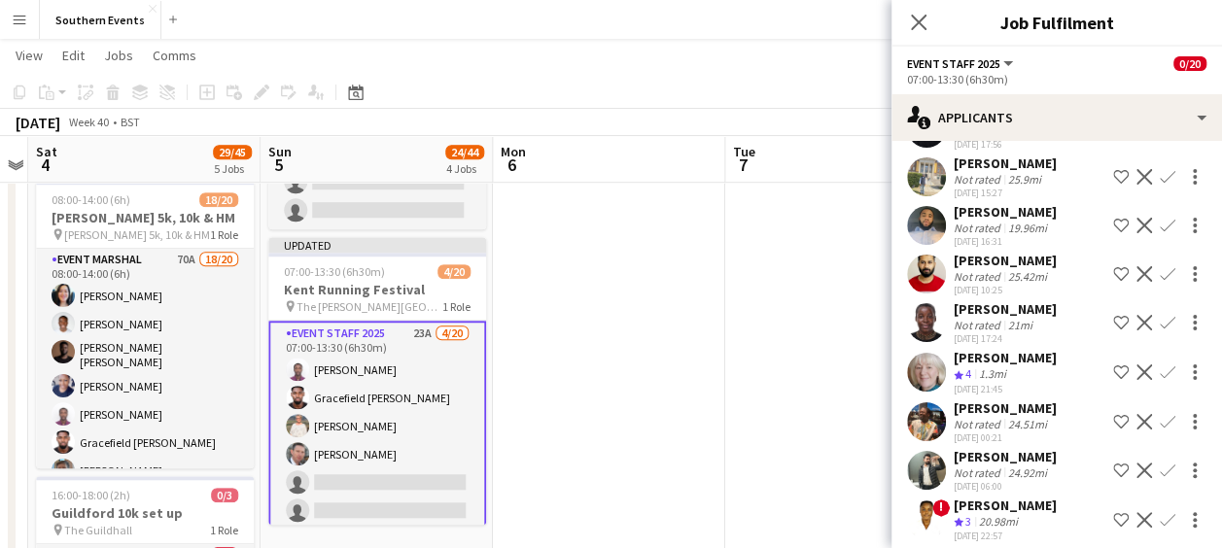
click at [1160, 380] on app-icon "Confirm" at bounding box center [1168, 373] width 16 height 16
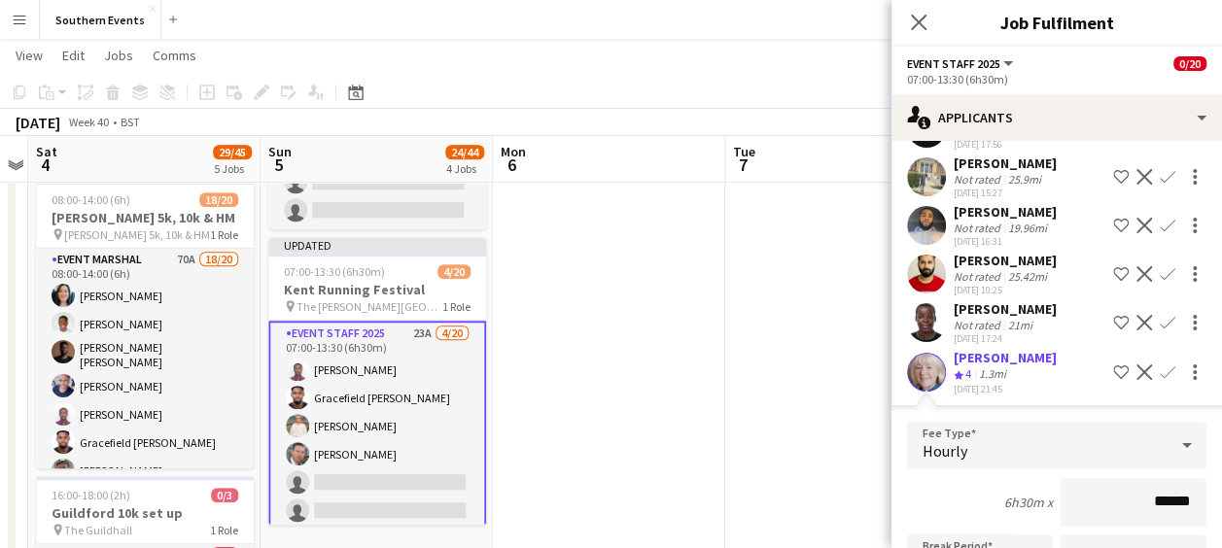
click at [1160, 380] on app-icon "Confirm" at bounding box center [1168, 373] width 16 height 16
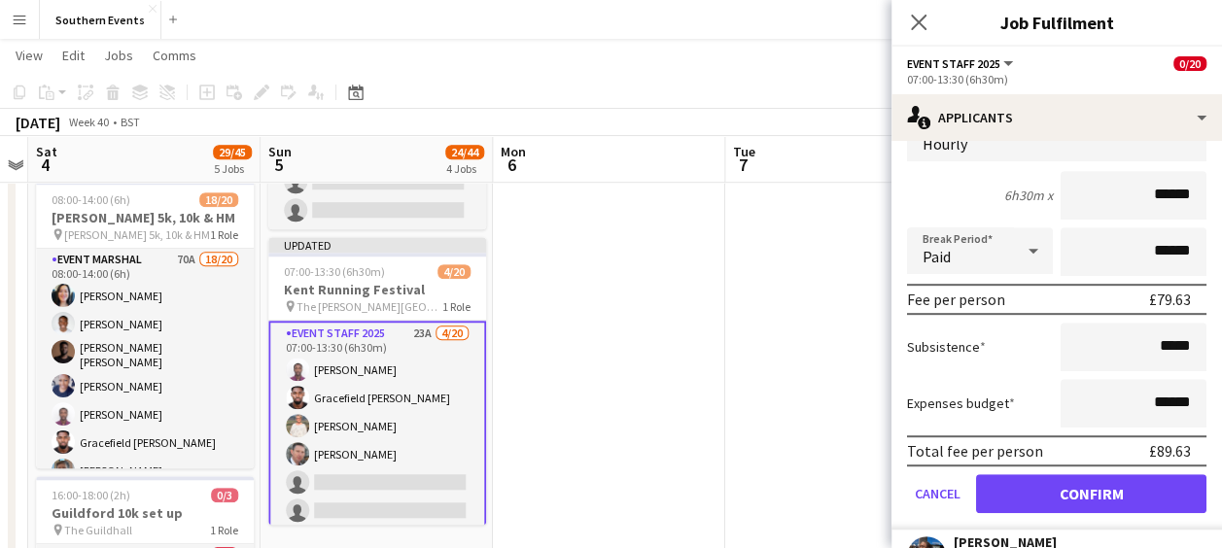
scroll to position [437, 0]
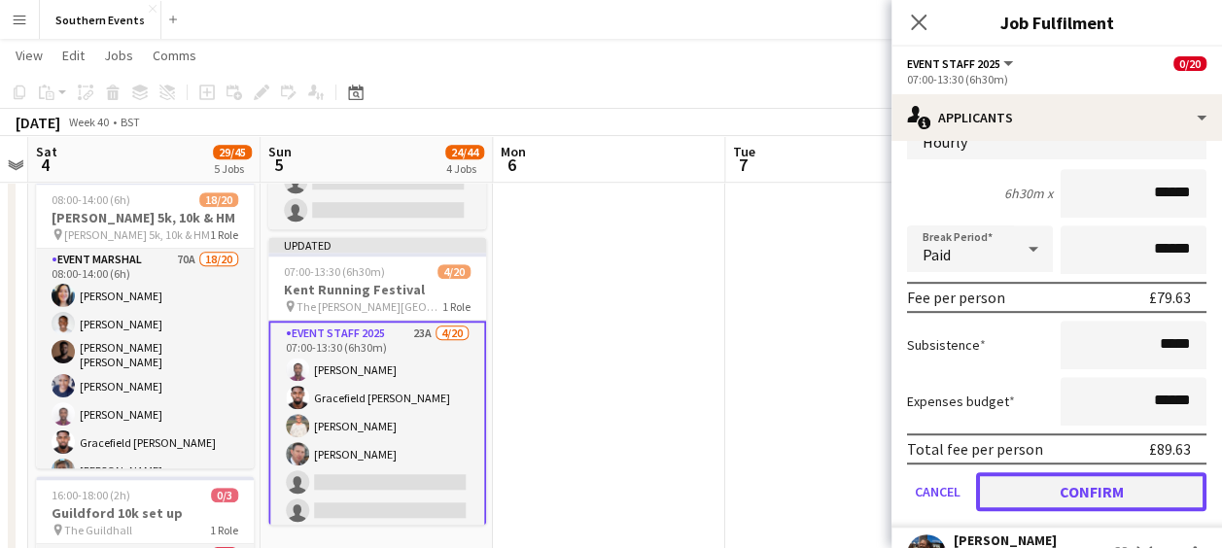
click at [1023, 502] on button "Confirm" at bounding box center [1091, 491] width 230 height 39
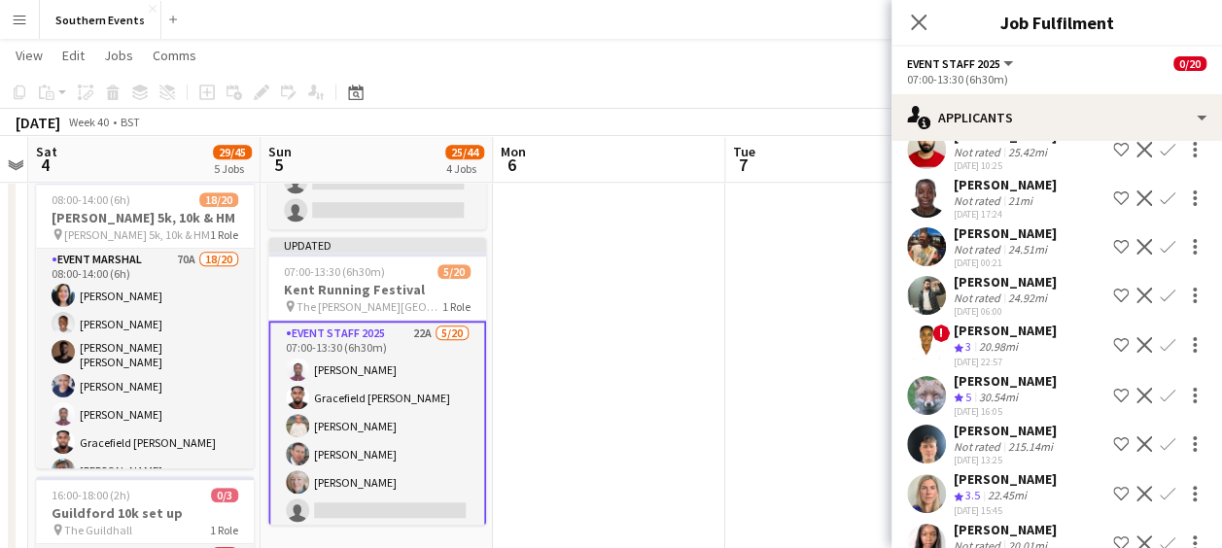
scroll to position [254, 0]
click at [1160, 402] on app-icon "Confirm" at bounding box center [1168, 395] width 16 height 16
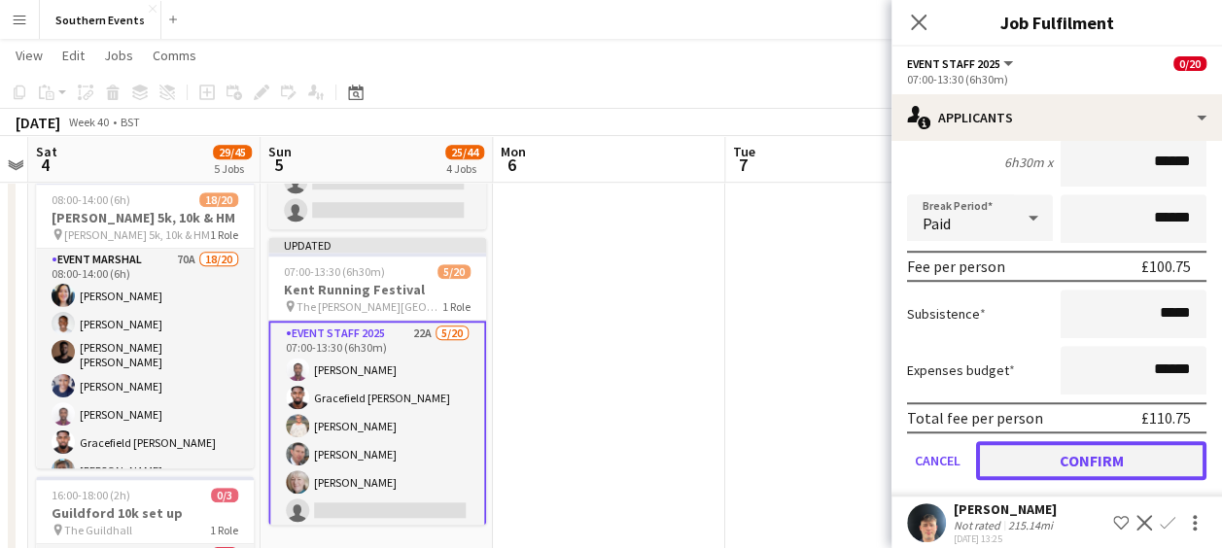
click at [1051, 478] on button "Confirm" at bounding box center [1091, 460] width 230 height 39
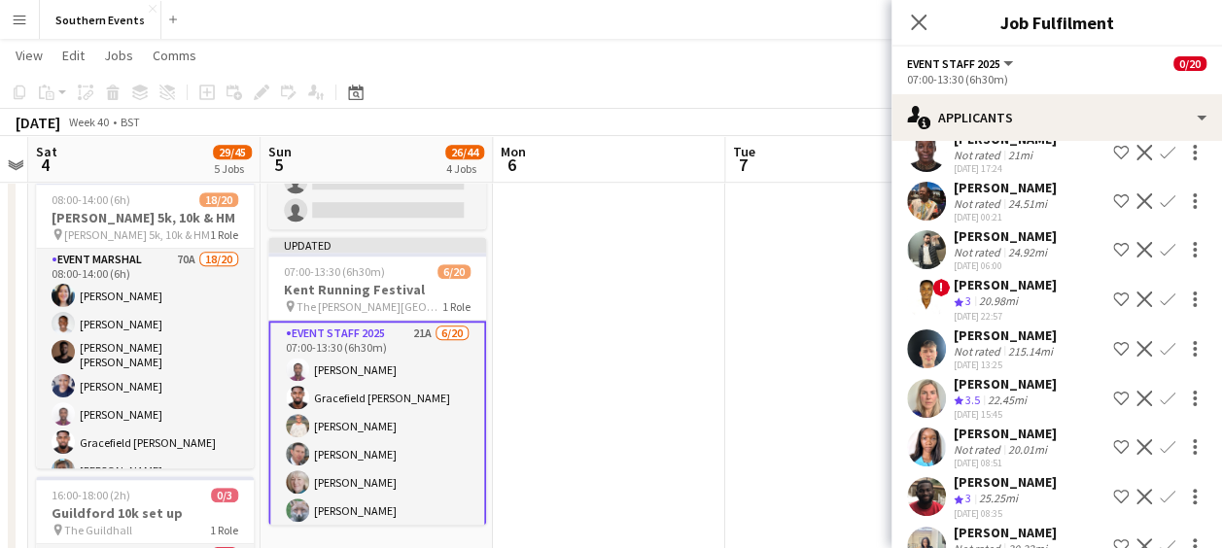
scroll to position [303, 0]
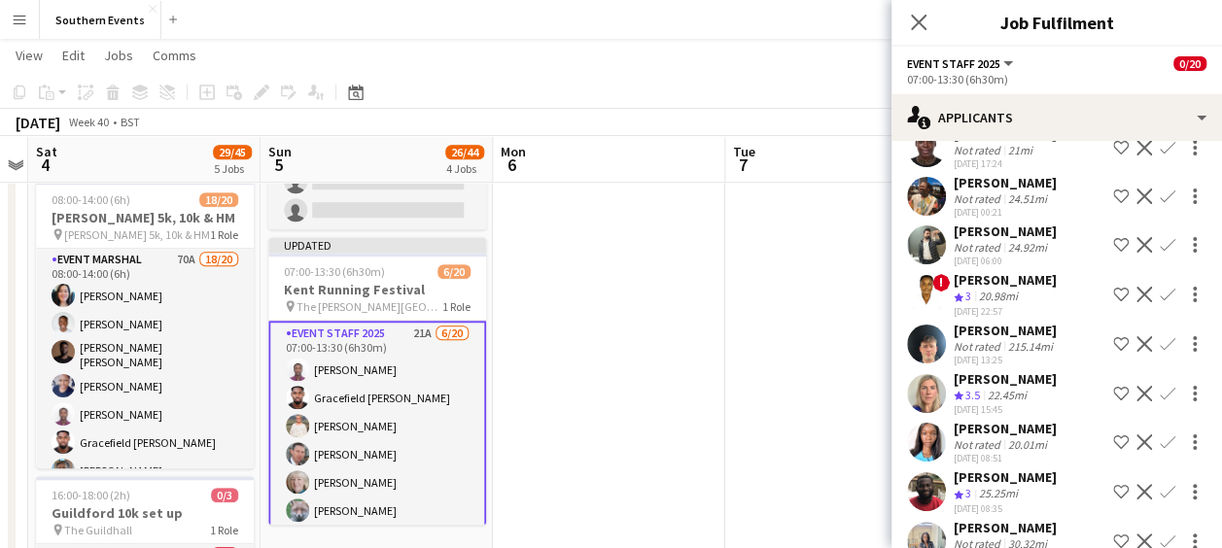
click at [1160, 401] on app-icon "Confirm" at bounding box center [1168, 394] width 16 height 16
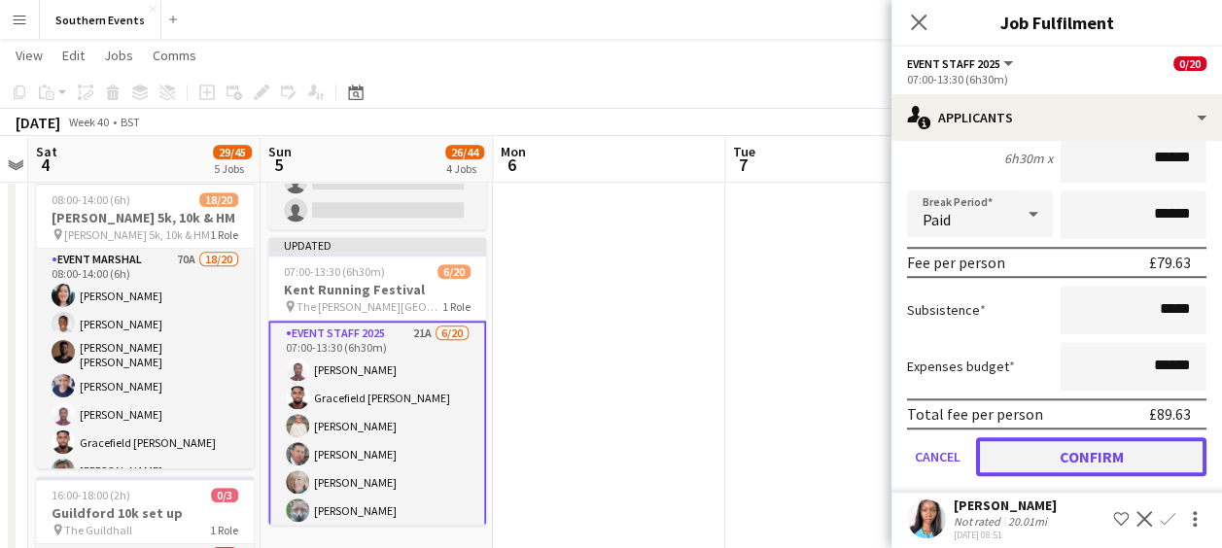
click at [1055, 461] on button "Confirm" at bounding box center [1091, 456] width 230 height 39
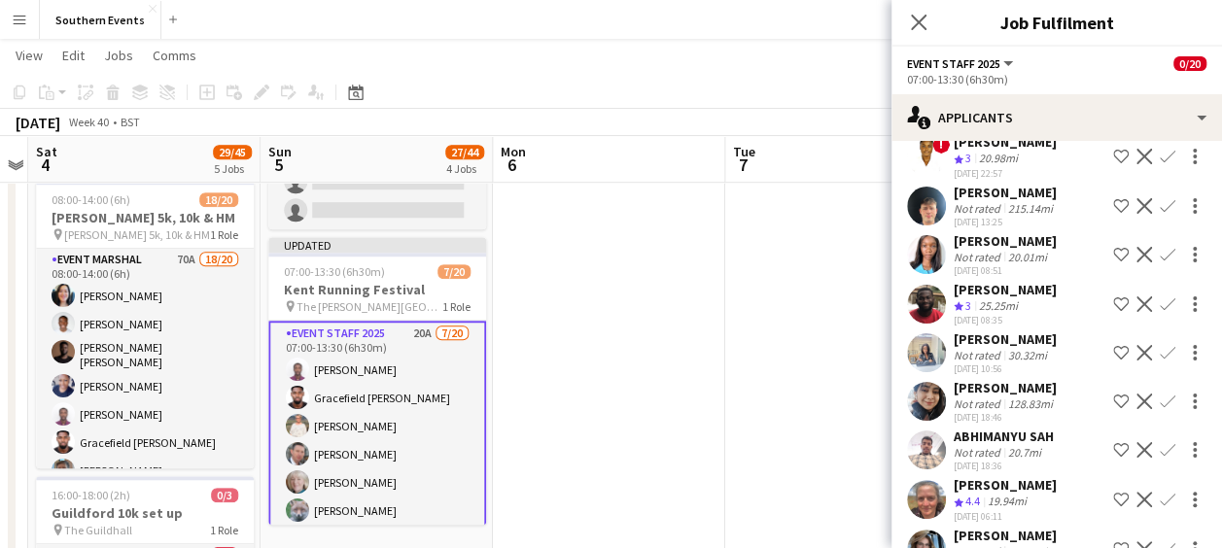
scroll to position [449, 0]
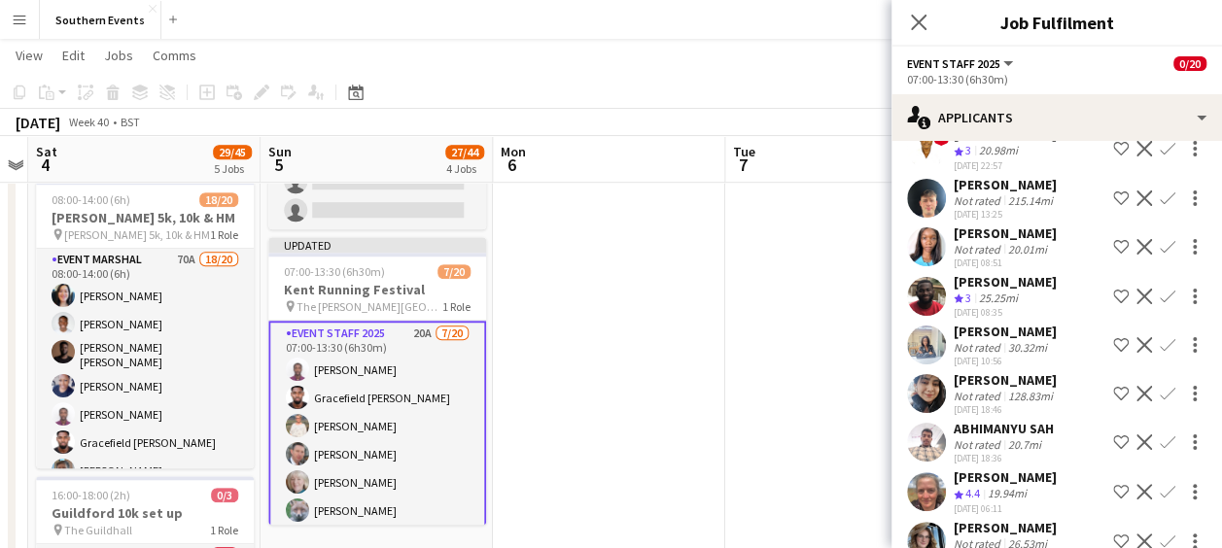
click at [1160, 304] on app-icon "Confirm" at bounding box center [1168, 297] width 16 height 16
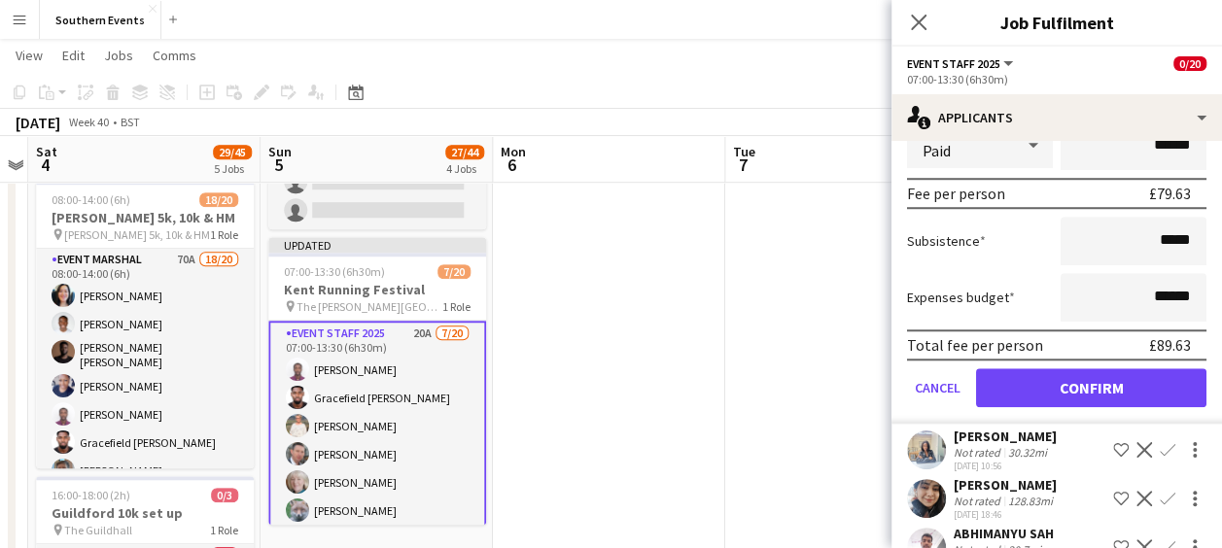
scroll to position [785, 0]
click at [1055, 407] on button "Confirm" at bounding box center [1091, 387] width 230 height 39
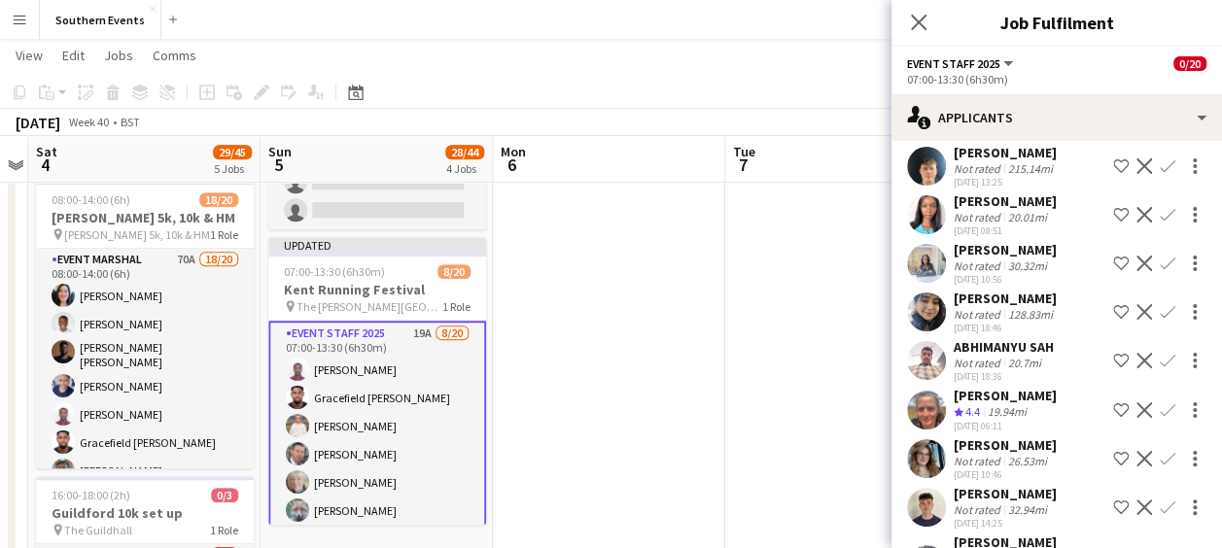
scroll to position [483, 0]
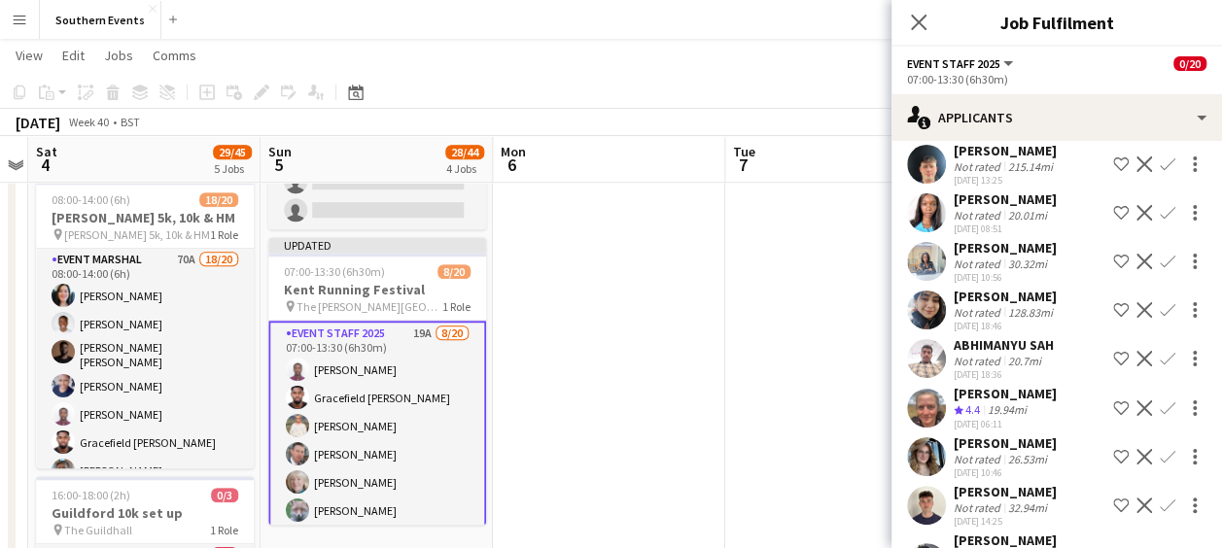
click at [1160, 416] on app-icon "Confirm" at bounding box center [1168, 408] width 16 height 16
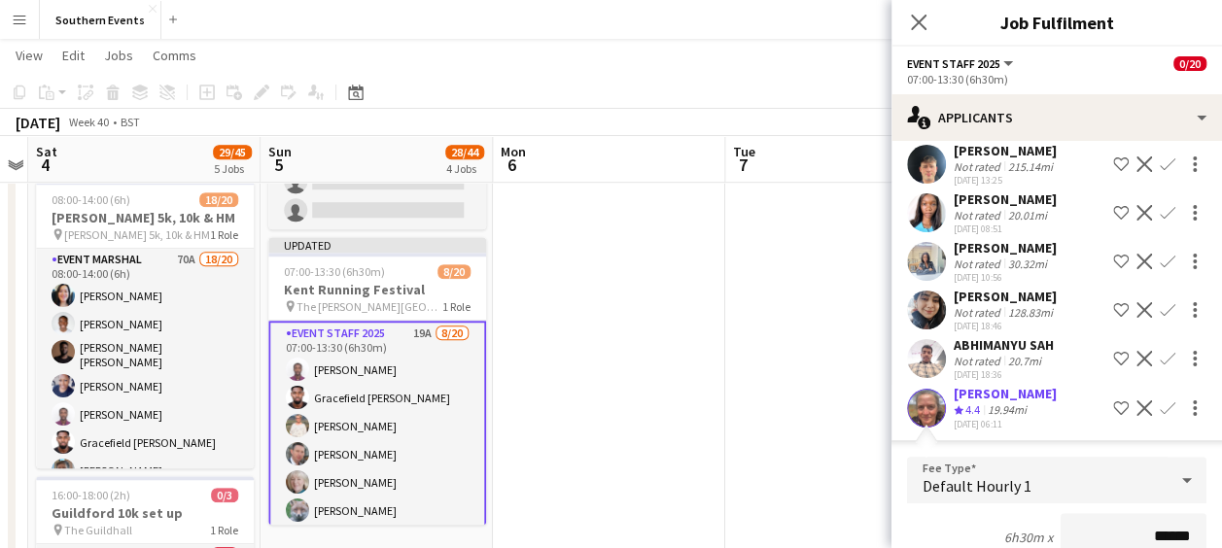
scroll to position [530, 0]
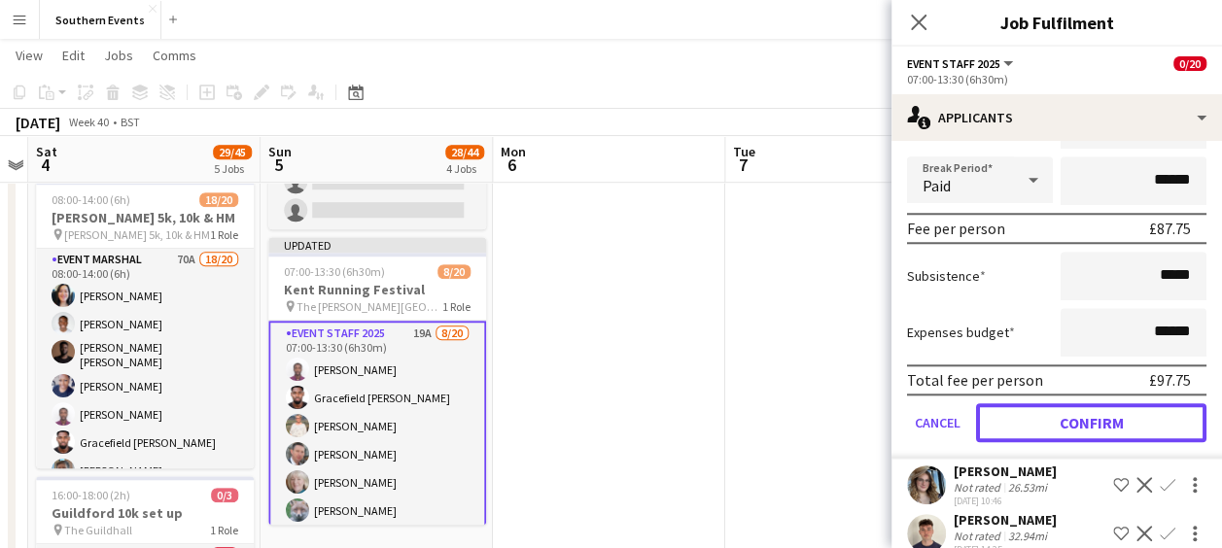
click at [1073, 442] on button "Confirm" at bounding box center [1091, 422] width 230 height 39
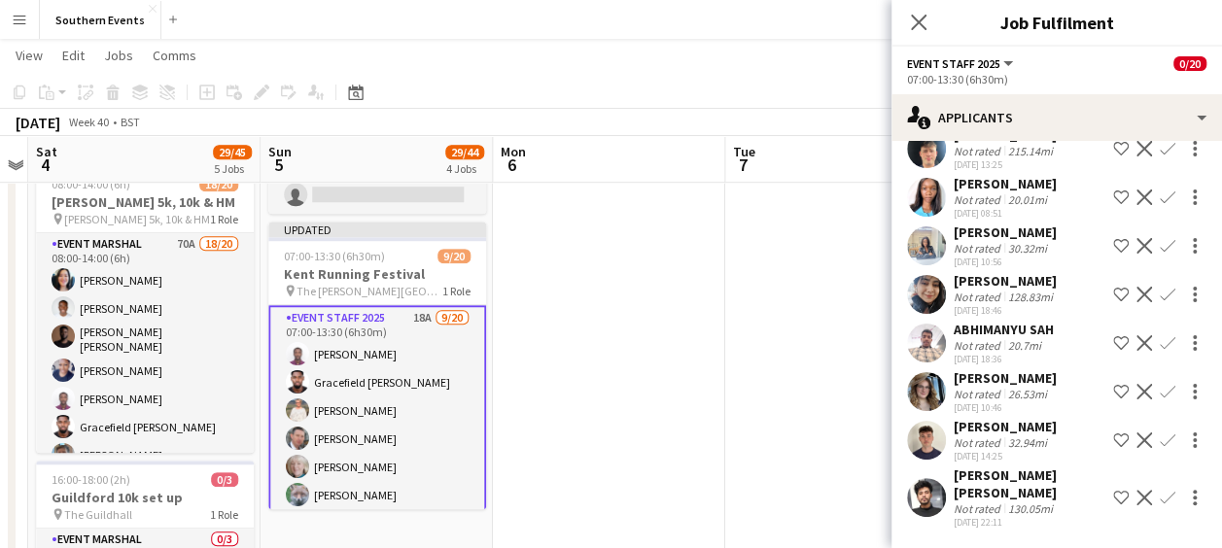
scroll to position [680, 0]
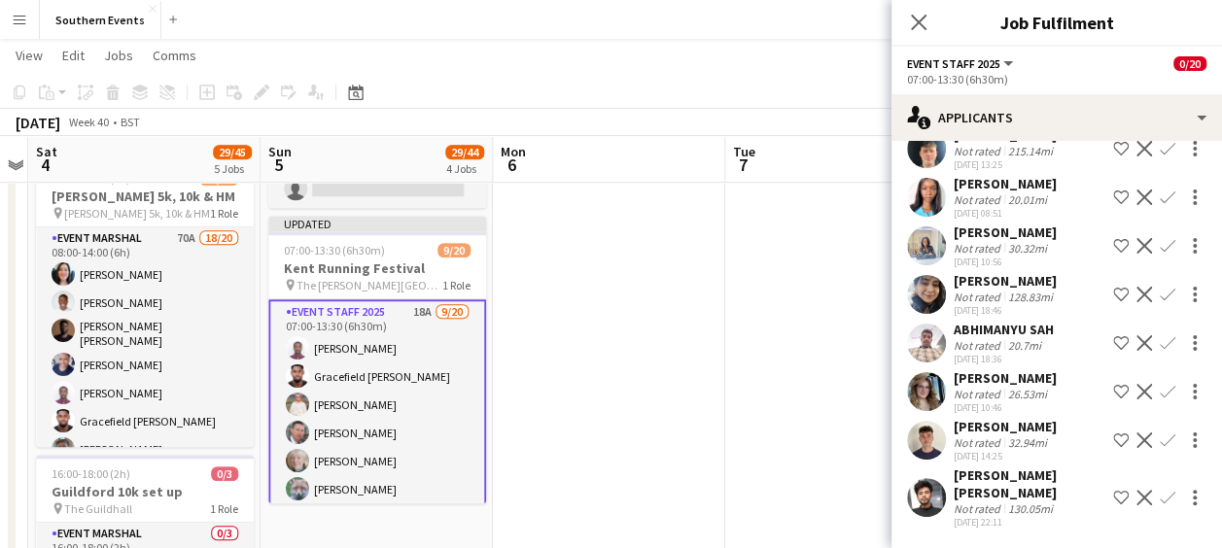
click at [1160, 391] on app-icon "Confirm" at bounding box center [1168, 392] width 16 height 16
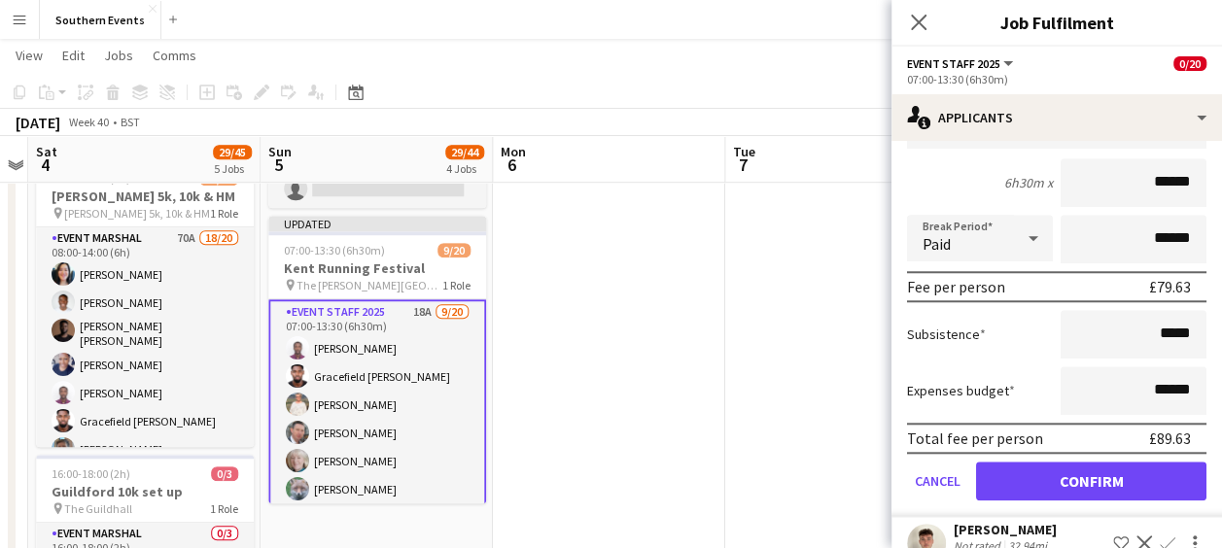
scroll to position [852, 0]
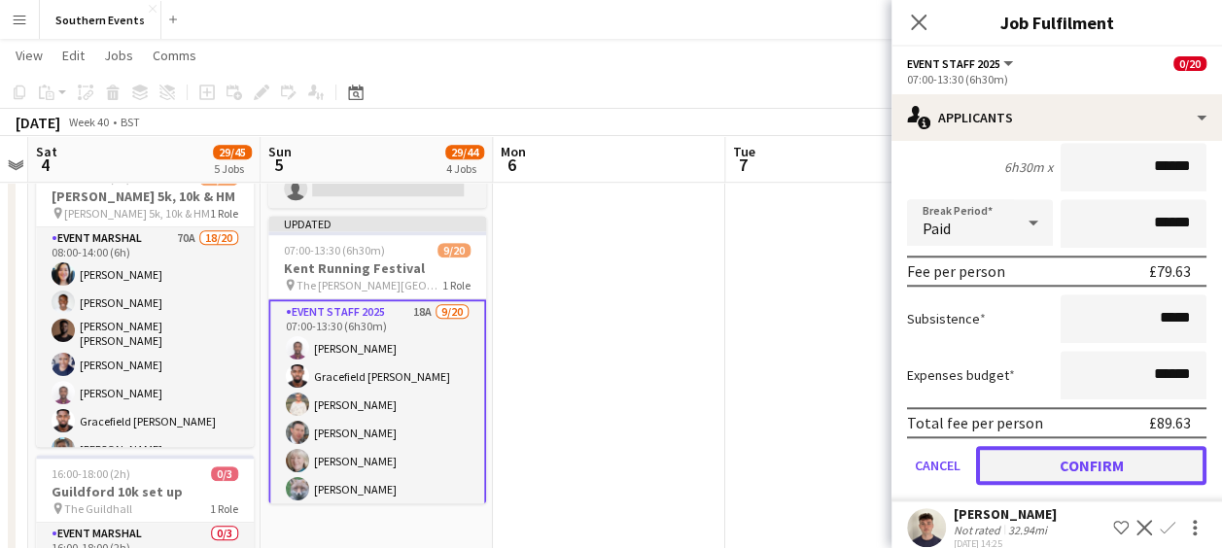
click at [1049, 484] on button "Confirm" at bounding box center [1091, 465] width 230 height 39
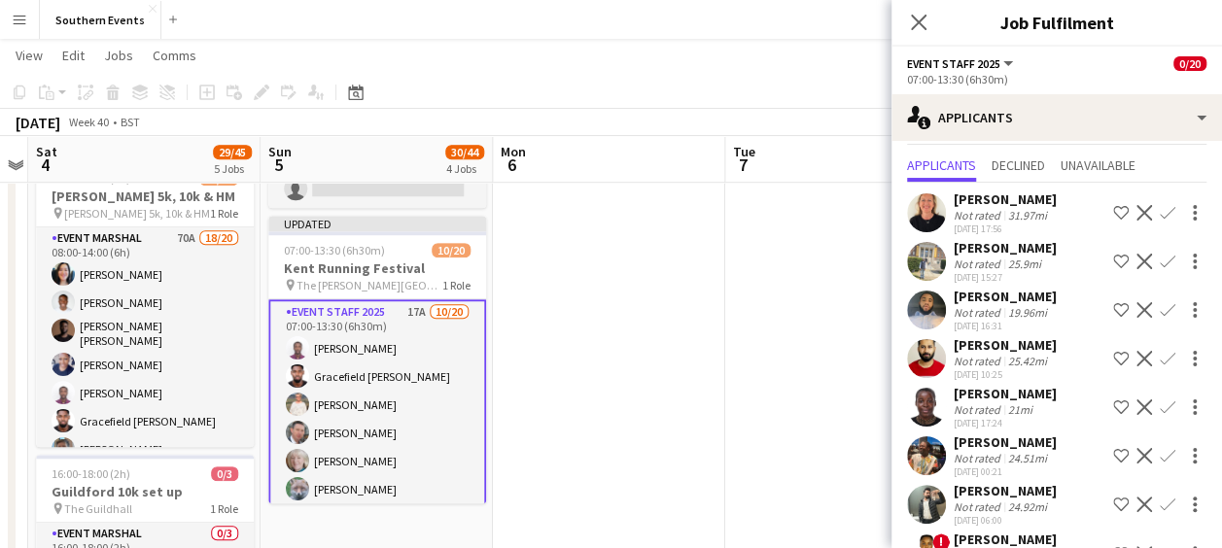
scroll to position [42, 0]
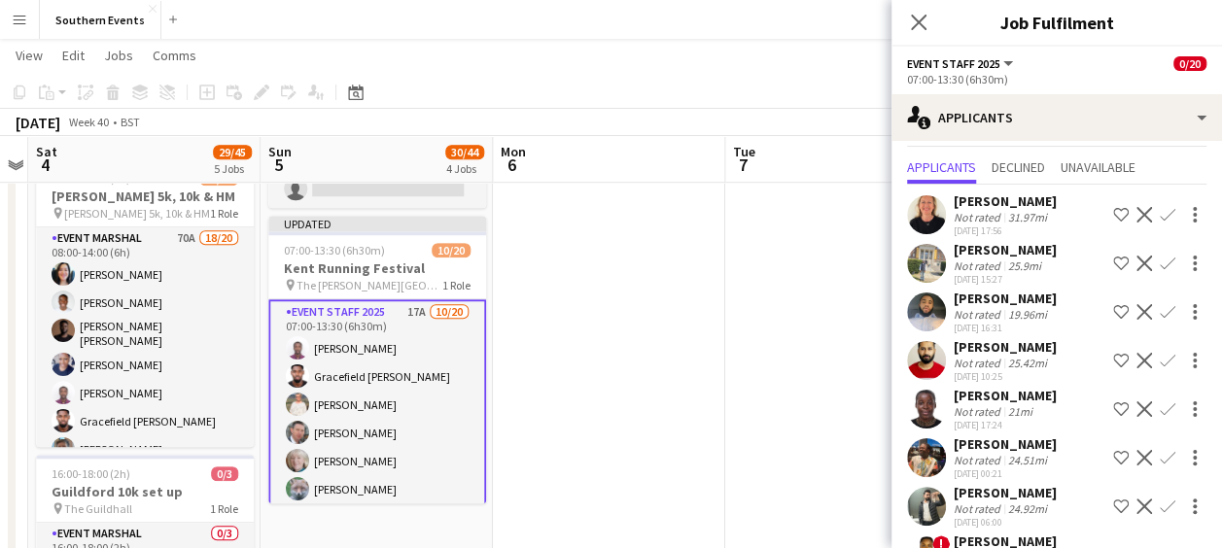
click at [1160, 211] on app-icon "Confirm" at bounding box center [1168, 215] width 16 height 16
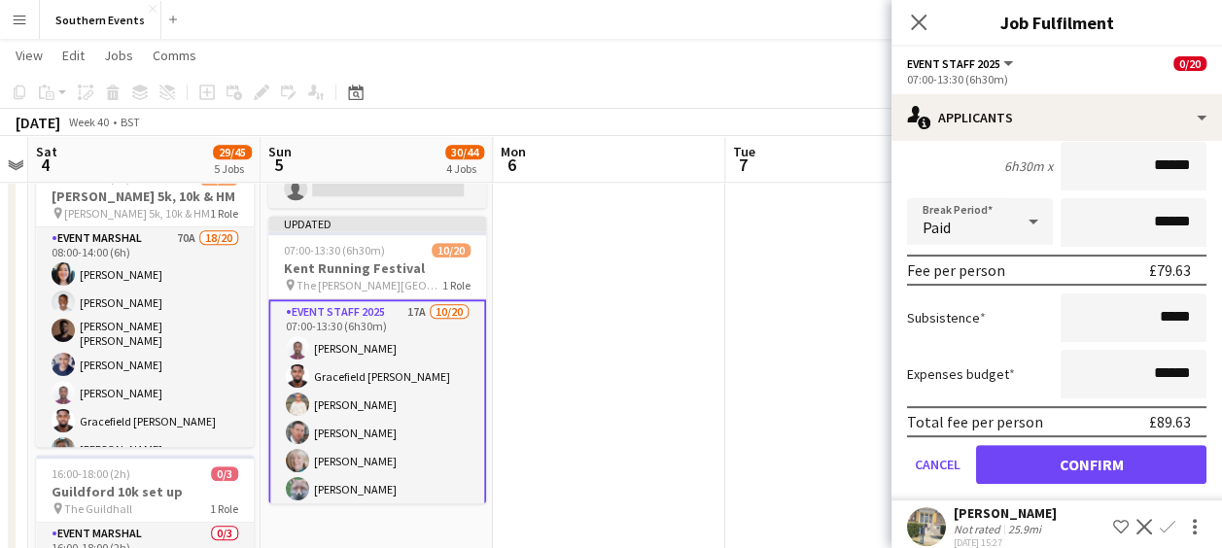
scroll to position [359, 0]
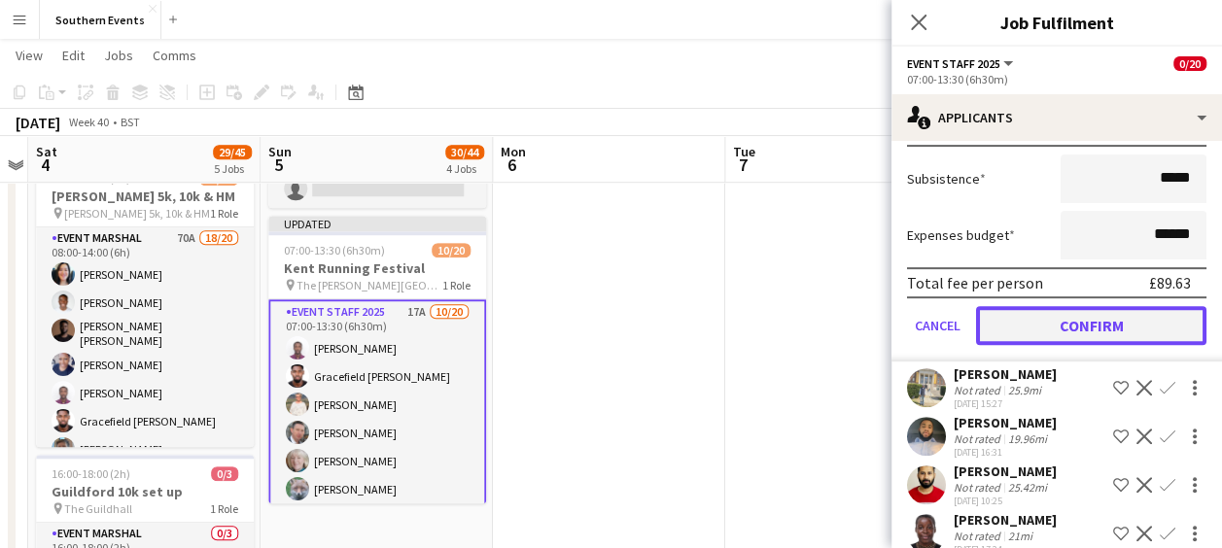
click at [1057, 332] on button "Confirm" at bounding box center [1091, 325] width 230 height 39
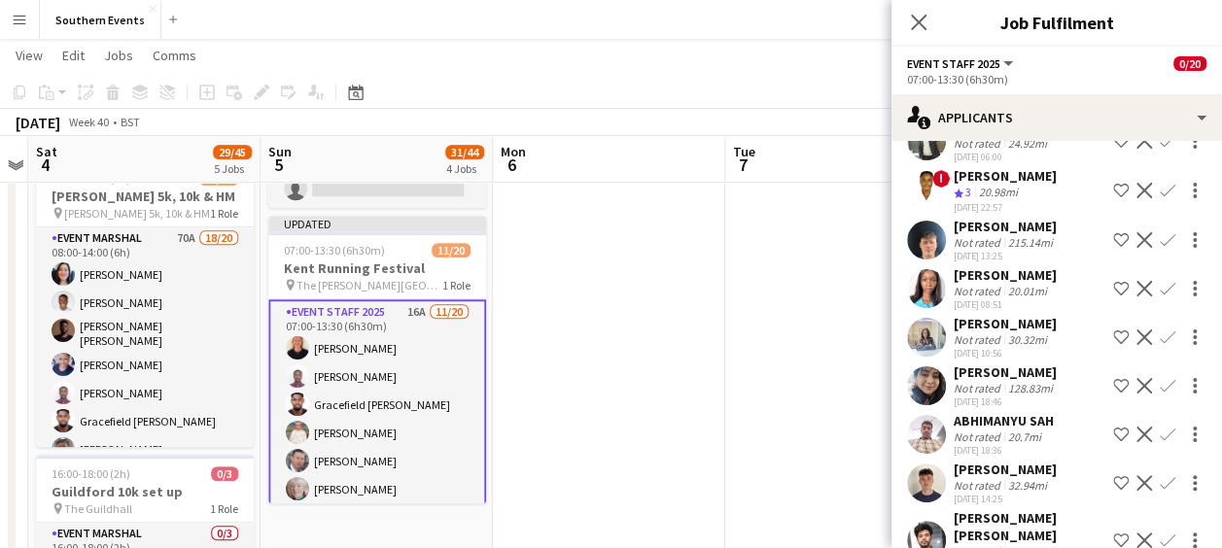
scroll to position [0, 0]
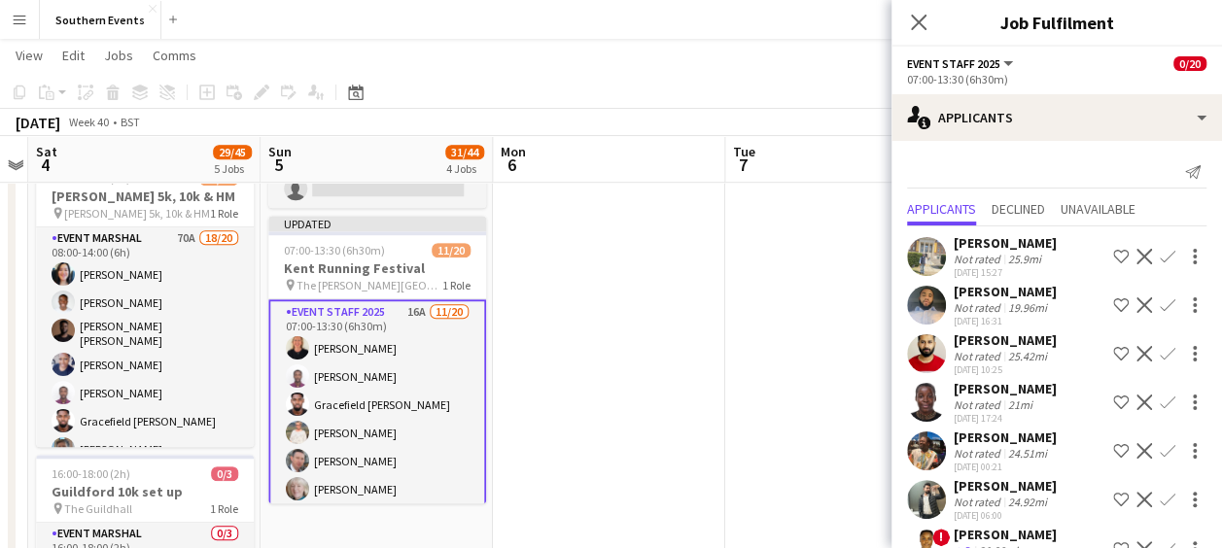
click at [1160, 299] on app-icon "Confirm" at bounding box center [1168, 305] width 16 height 16
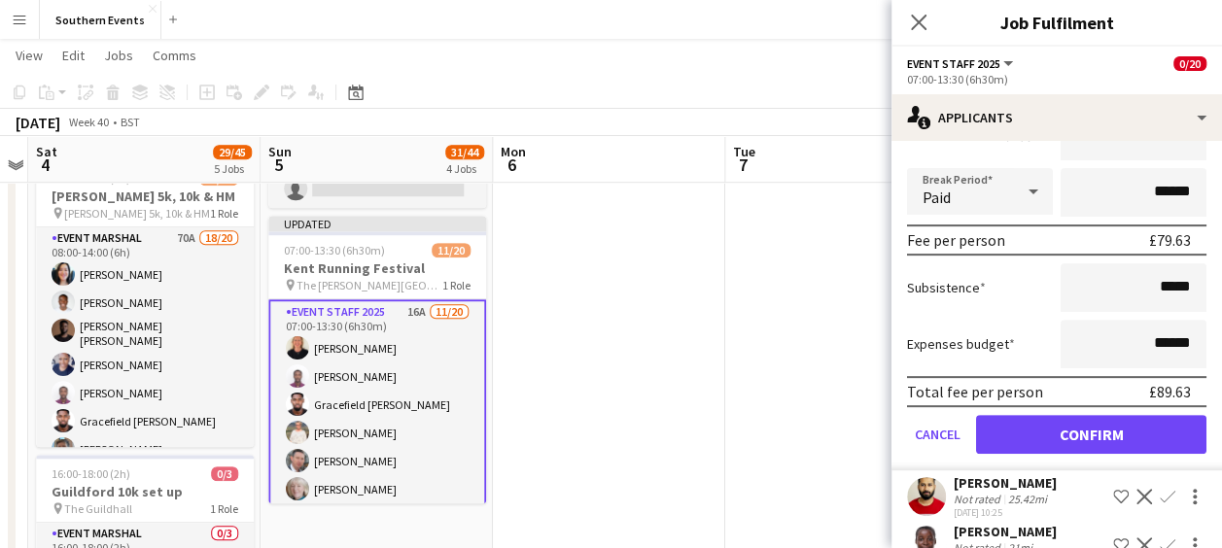
scroll to position [303, 0]
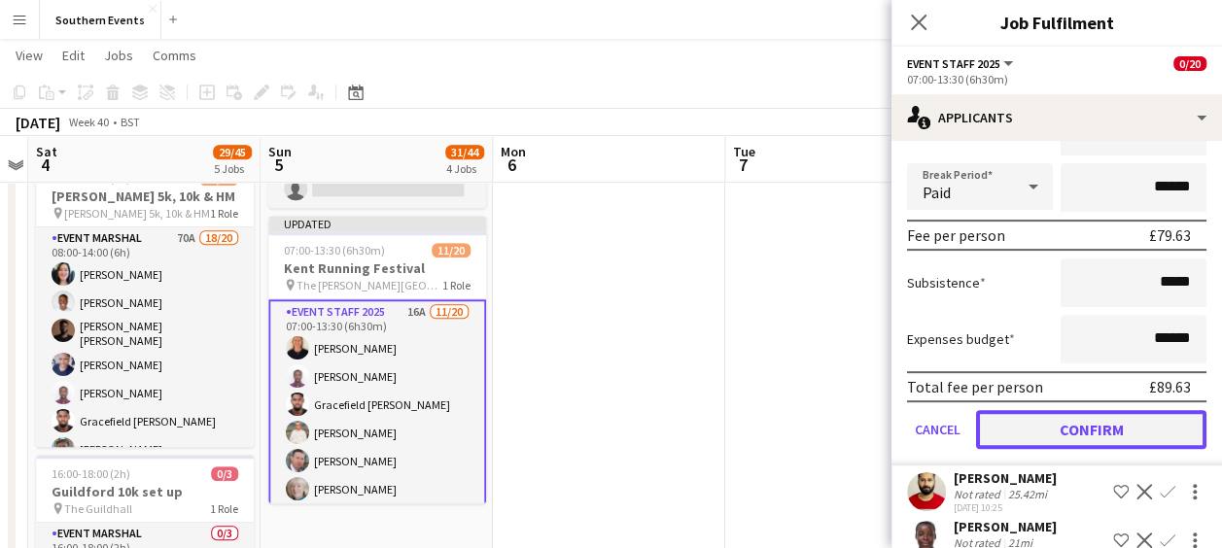
click at [1050, 425] on button "Confirm" at bounding box center [1091, 429] width 230 height 39
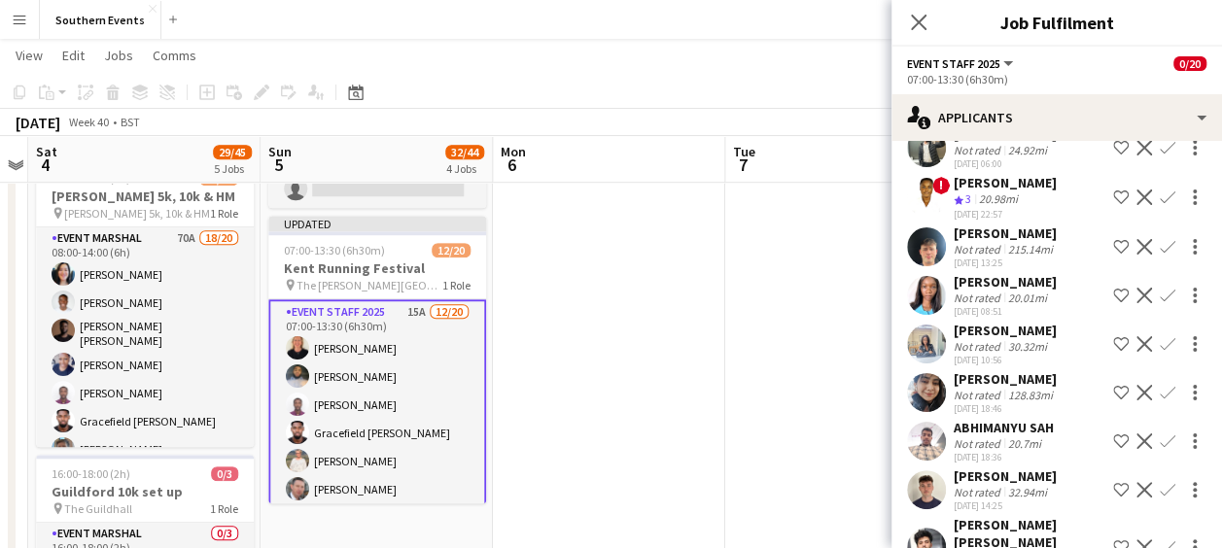
scroll to position [0, 0]
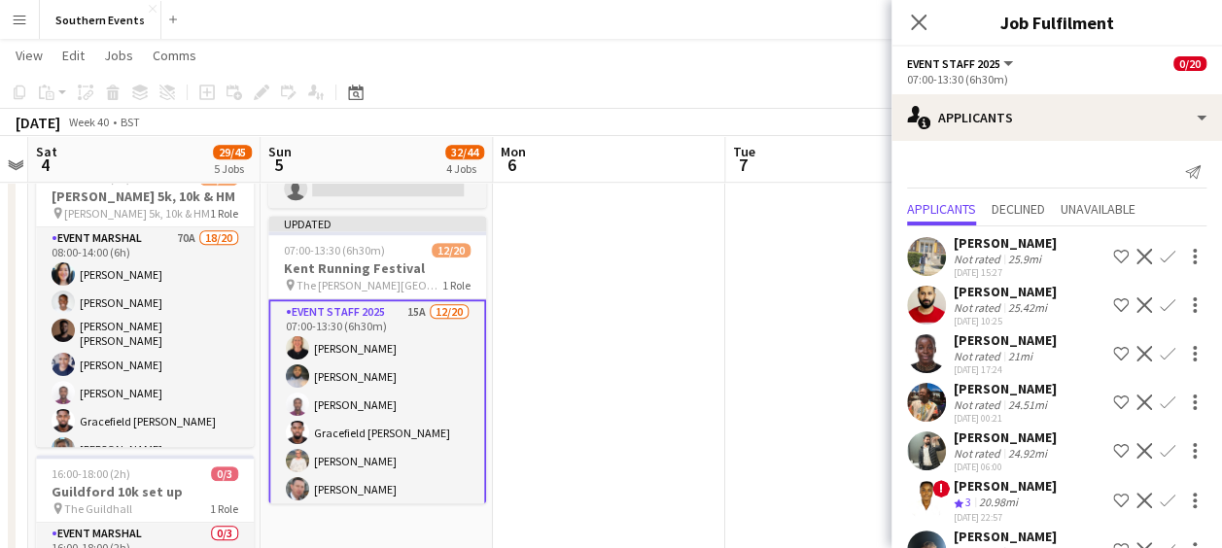
click at [927, 307] on app-user-avatar at bounding box center [926, 305] width 39 height 39
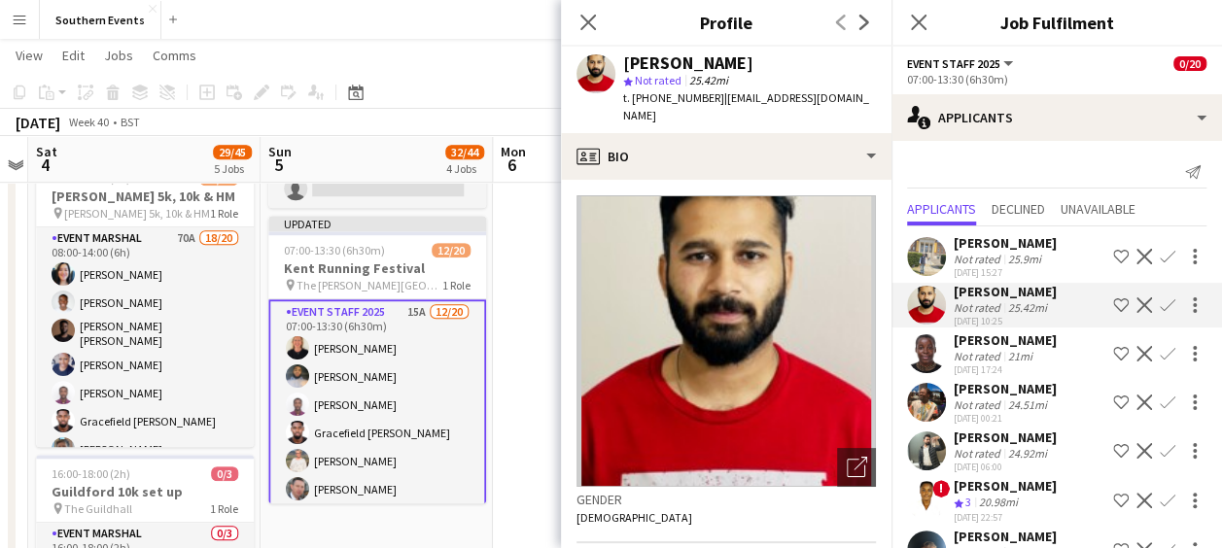
click at [1160, 362] on app-icon "Confirm" at bounding box center [1168, 354] width 16 height 16
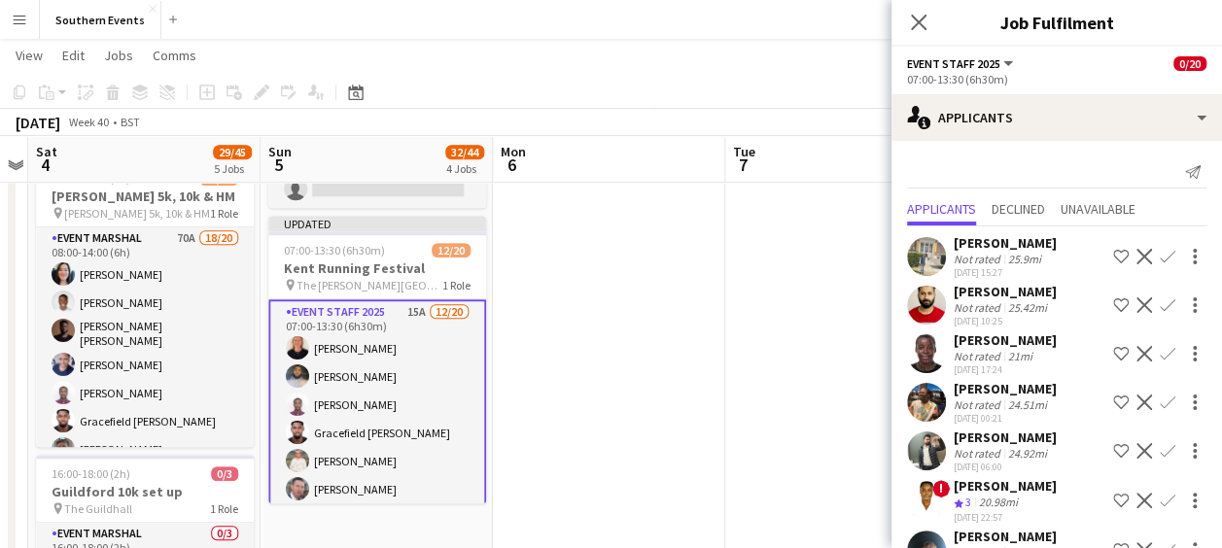
click at [1160, 362] on app-icon "Confirm" at bounding box center [1168, 354] width 16 height 16
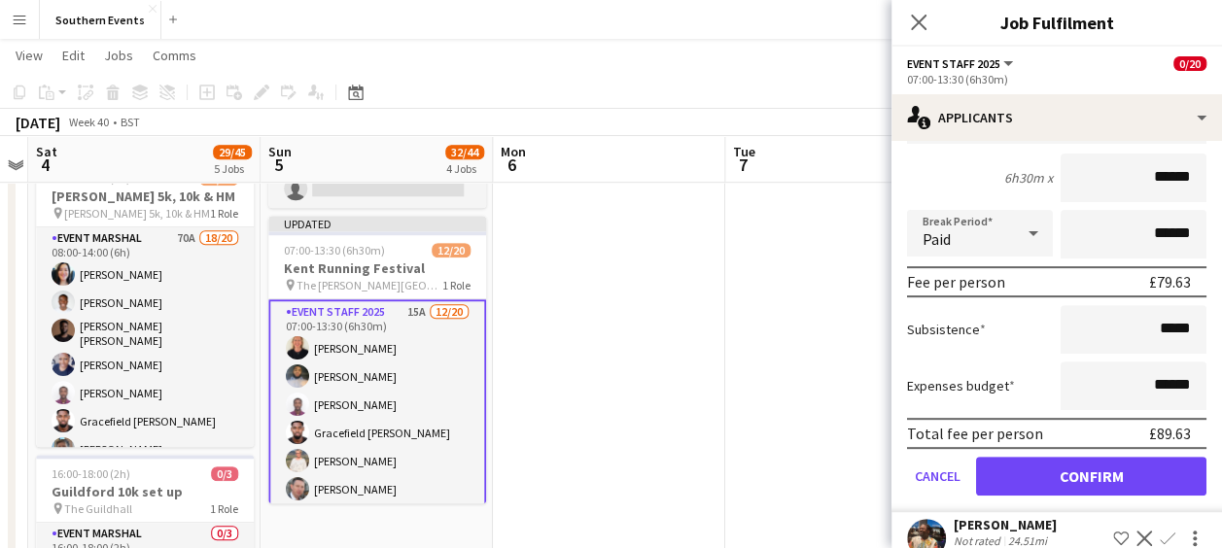
scroll to position [336, 0]
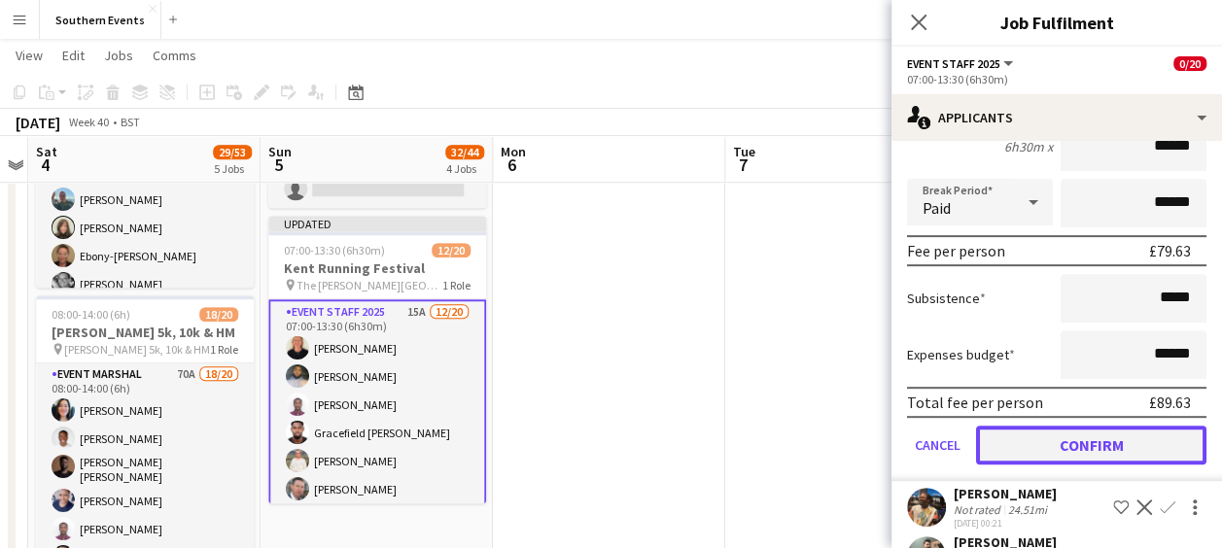
click at [1055, 455] on button "Confirm" at bounding box center [1091, 445] width 230 height 39
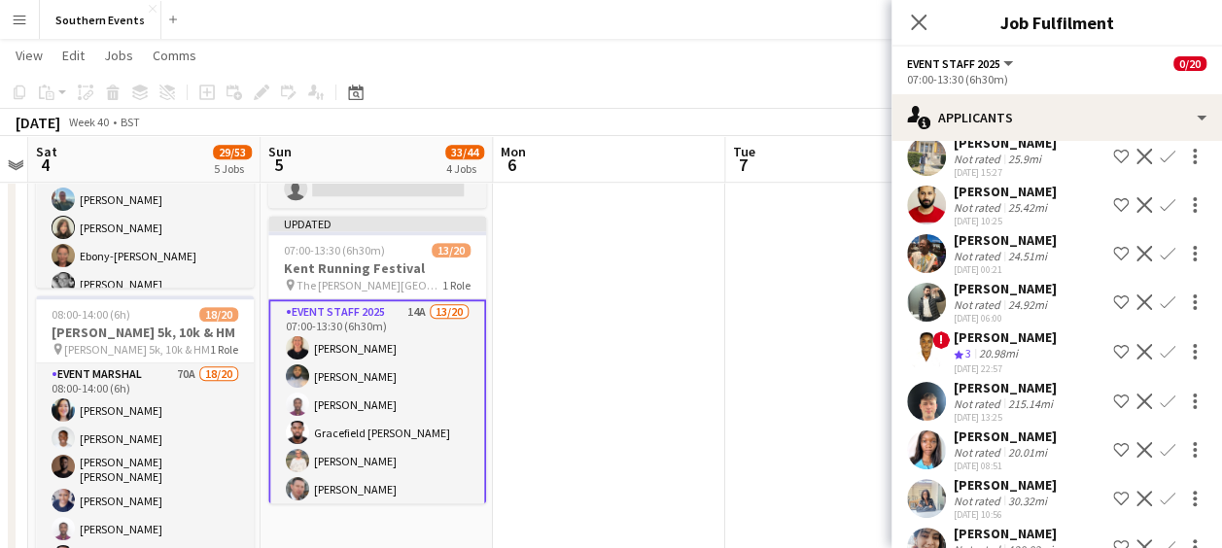
scroll to position [102, 0]
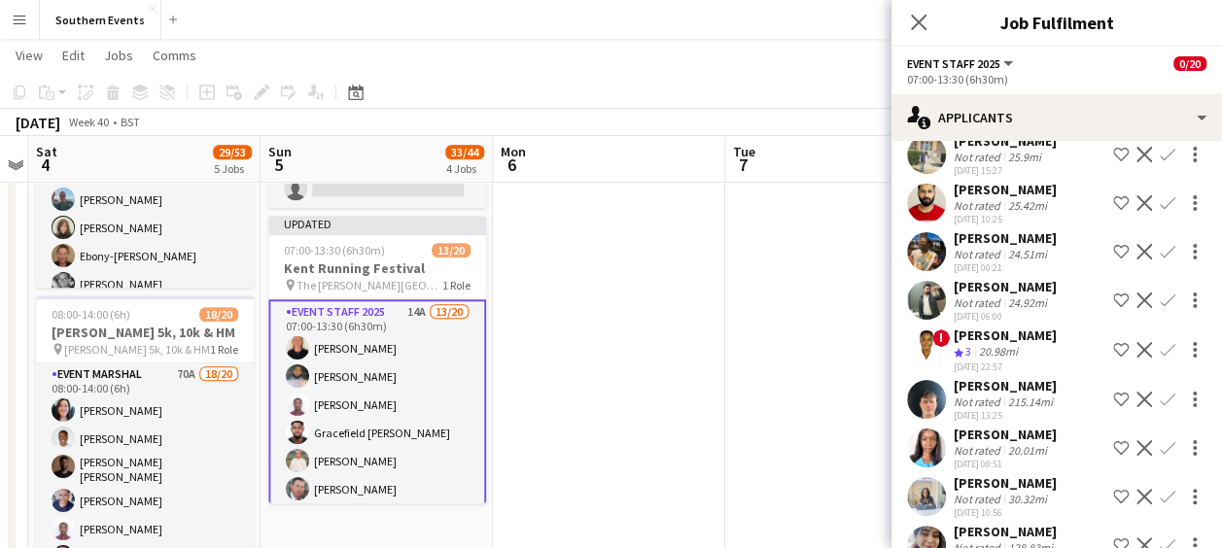
click at [921, 392] on app-user-avatar at bounding box center [926, 399] width 39 height 39
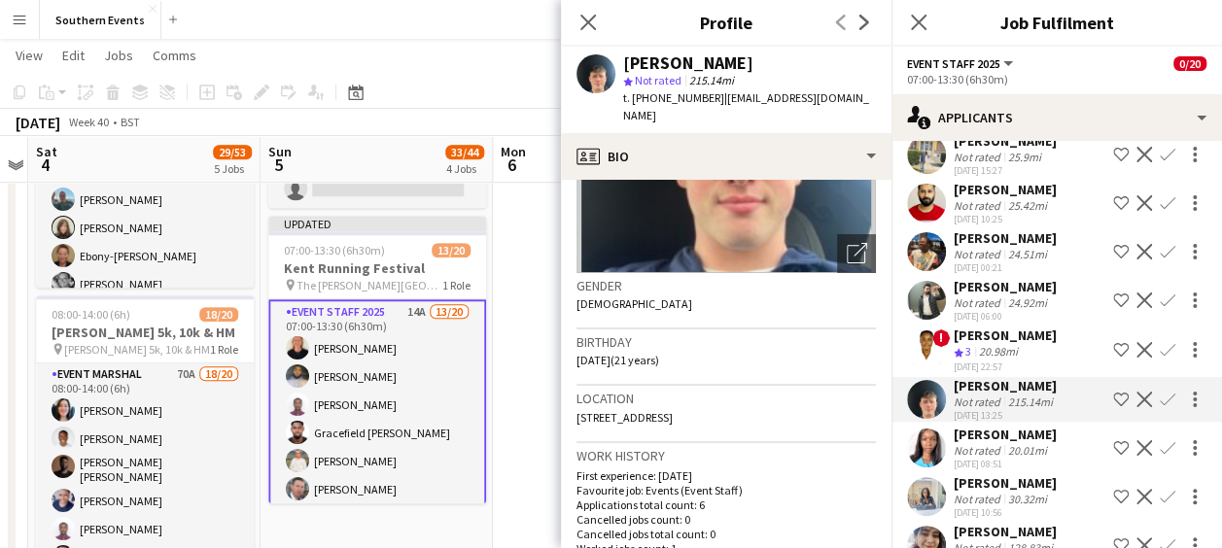
scroll to position [0, 0]
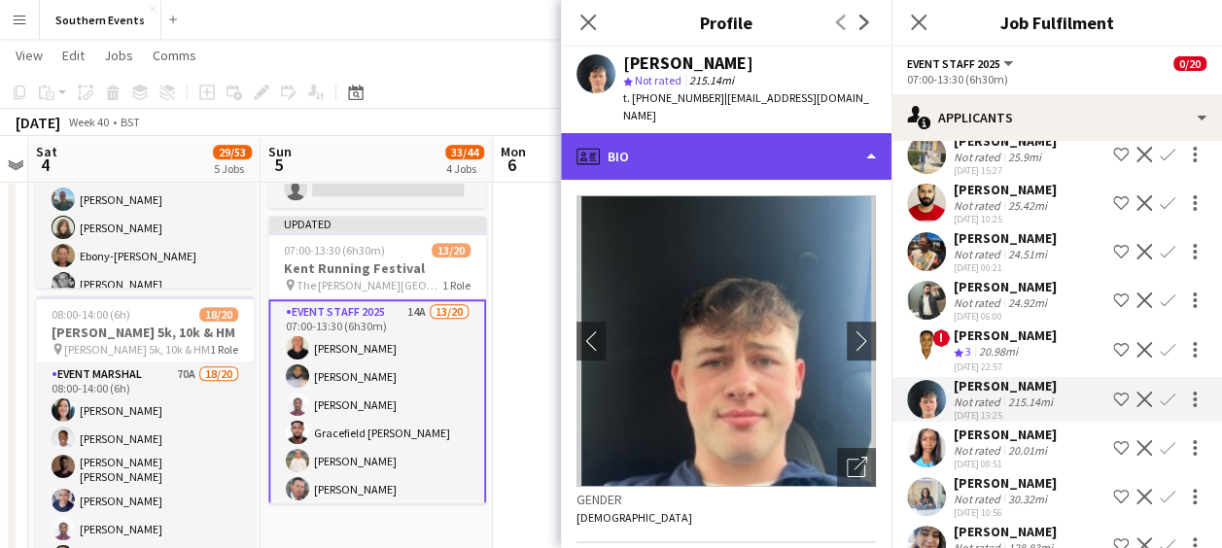
click at [782, 134] on div "profile Bio" at bounding box center [726, 156] width 330 height 47
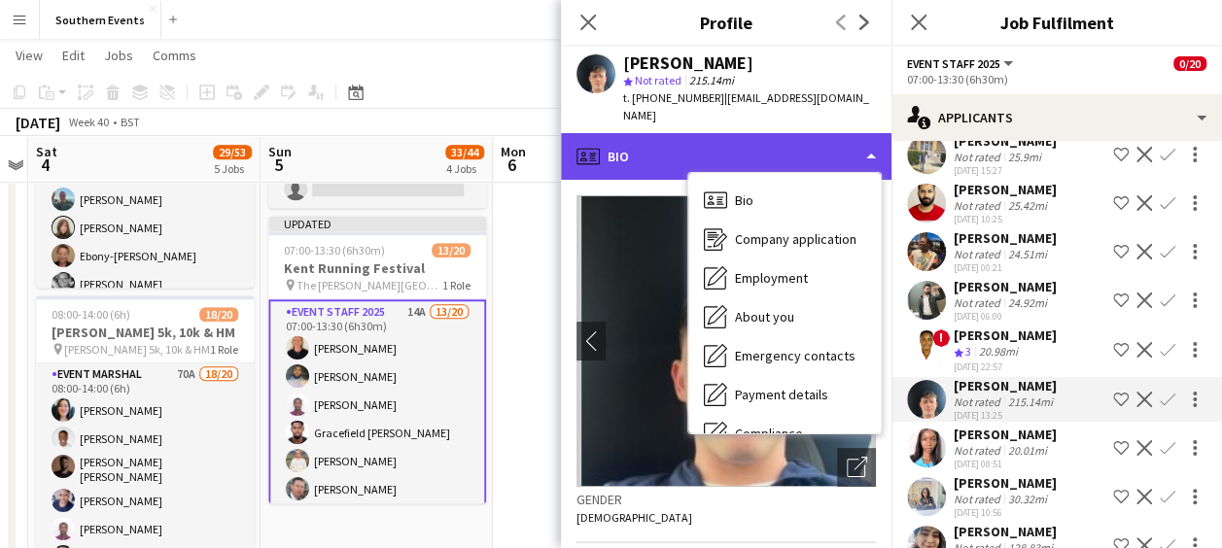
click at [782, 134] on div "profile Bio" at bounding box center [726, 156] width 330 height 47
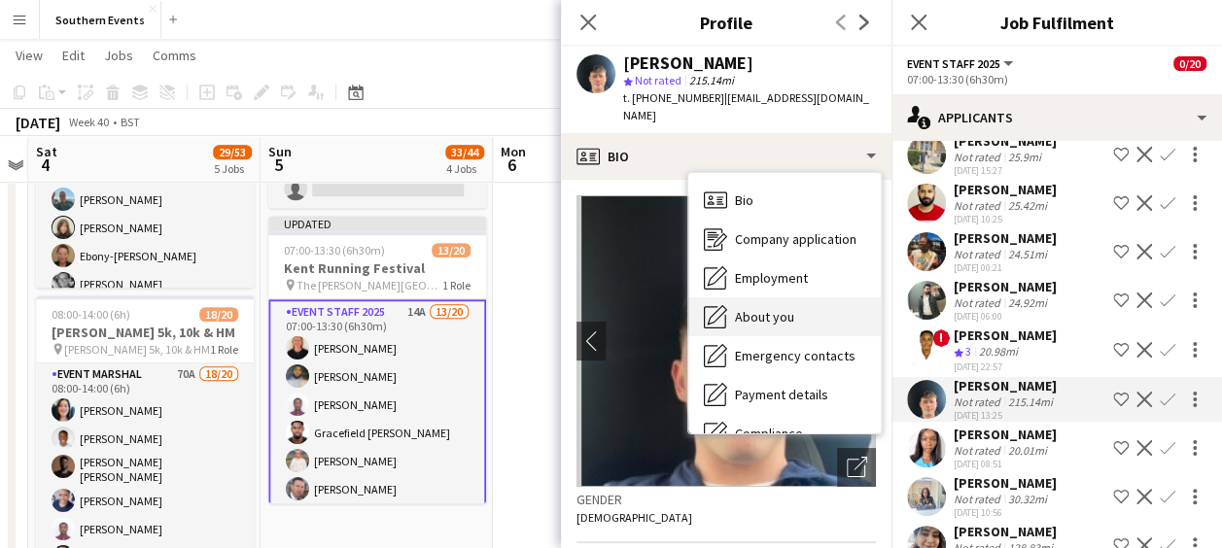
click at [771, 308] on span "About you" at bounding box center [764, 316] width 59 height 17
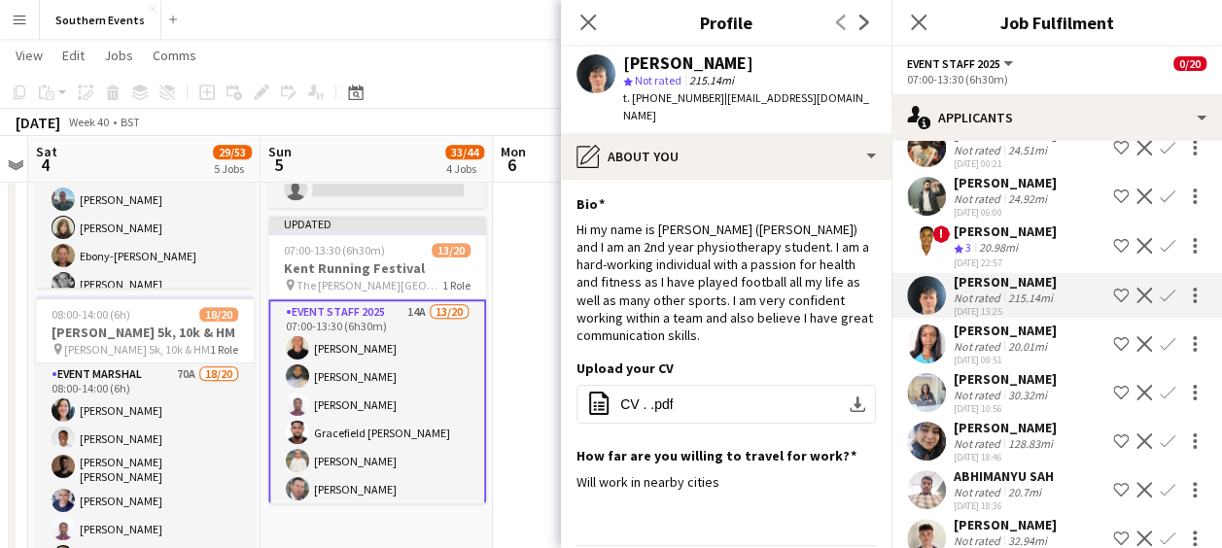
scroll to position [207, 0]
click at [1160, 351] on app-icon "Confirm" at bounding box center [1168, 343] width 16 height 16
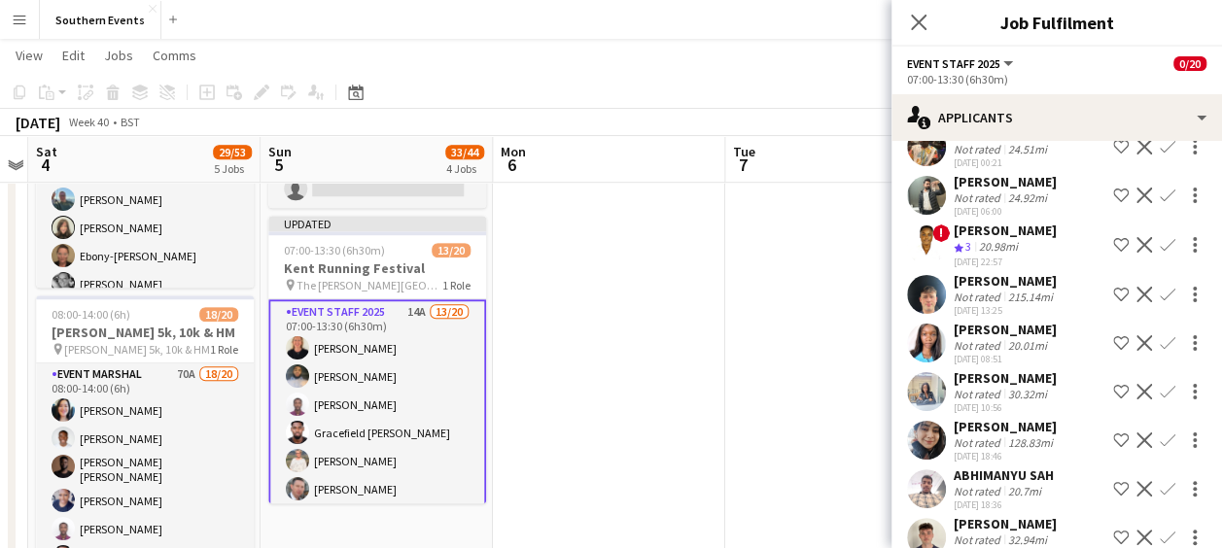
click at [1160, 351] on app-icon "Confirm" at bounding box center [1168, 343] width 16 height 16
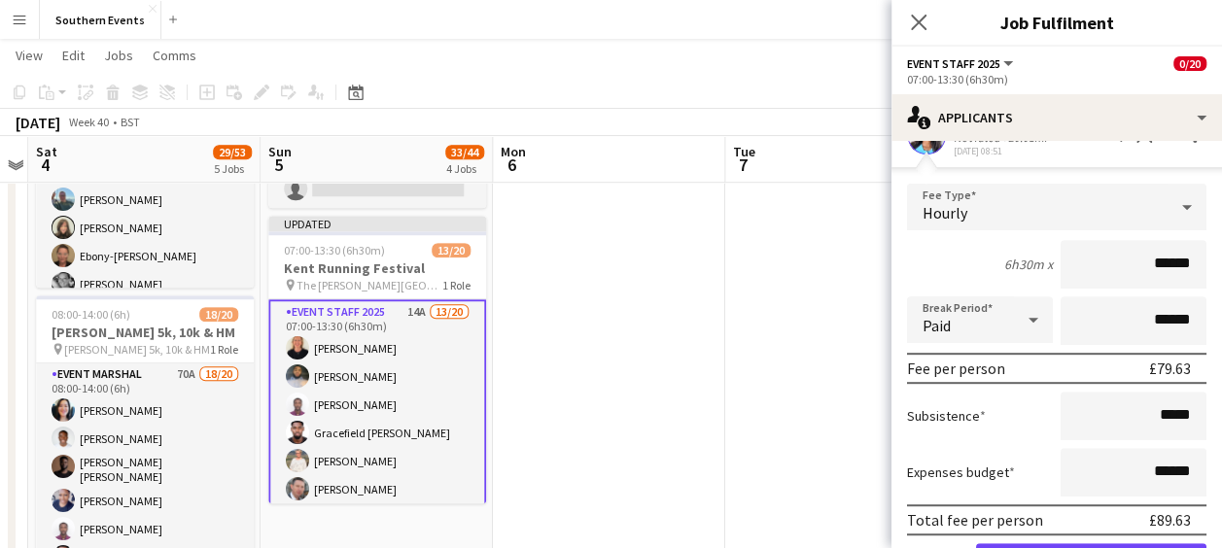
scroll to position [591, 0]
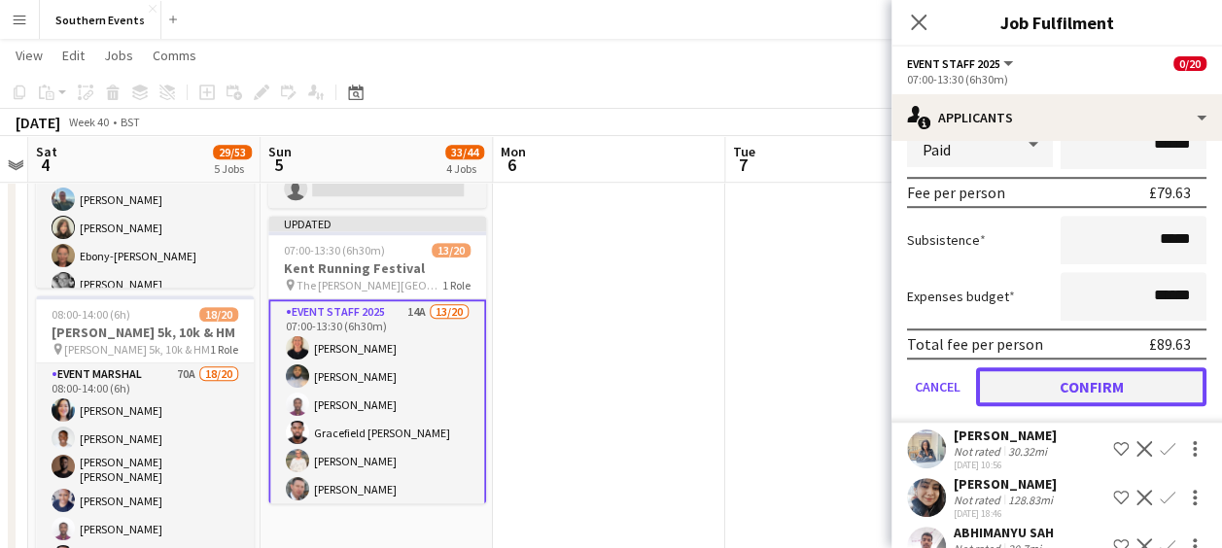
click at [1080, 402] on button "Confirm" at bounding box center [1091, 386] width 230 height 39
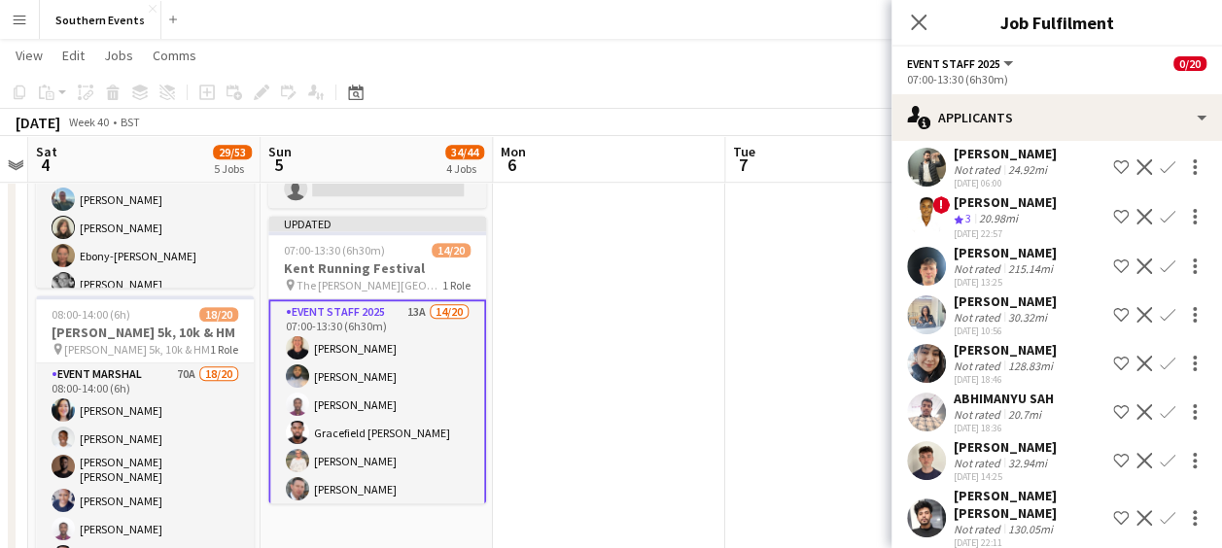
scroll to position [254, 0]
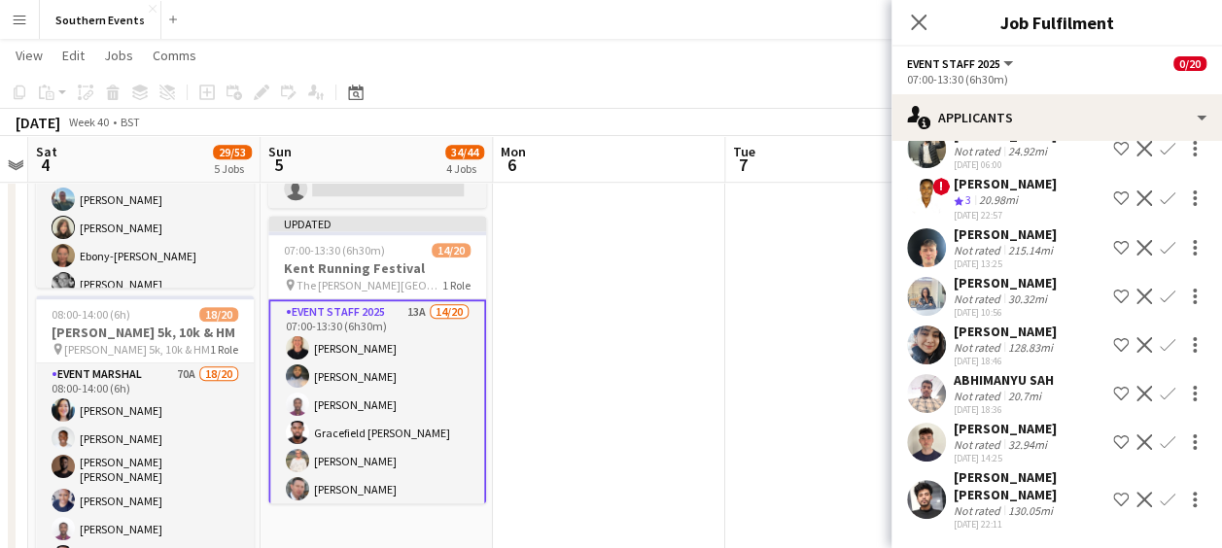
click at [1160, 434] on app-icon "Confirm" at bounding box center [1168, 442] width 16 height 16
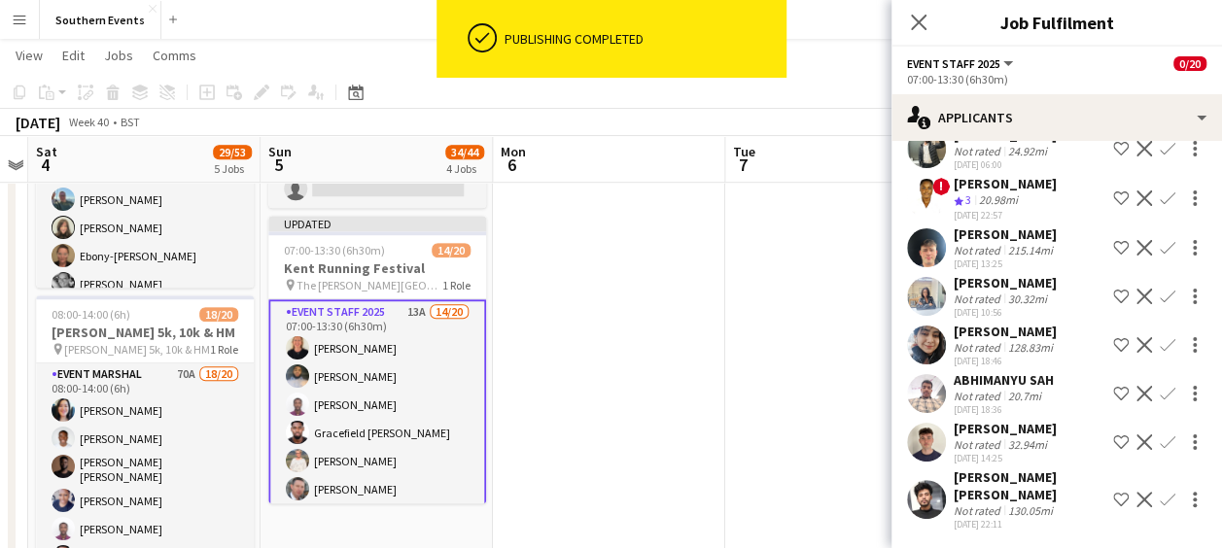
click at [1160, 435] on app-icon "Confirm" at bounding box center [1168, 442] width 16 height 16
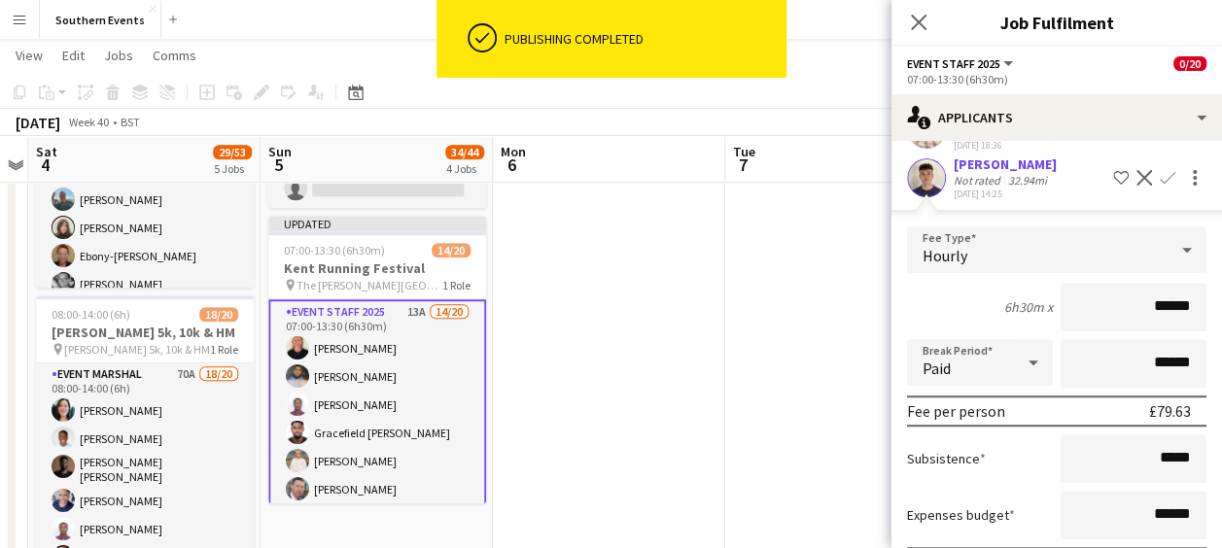
click at [1005, 472] on div "Subsistence *****" at bounding box center [1056, 458] width 299 height 49
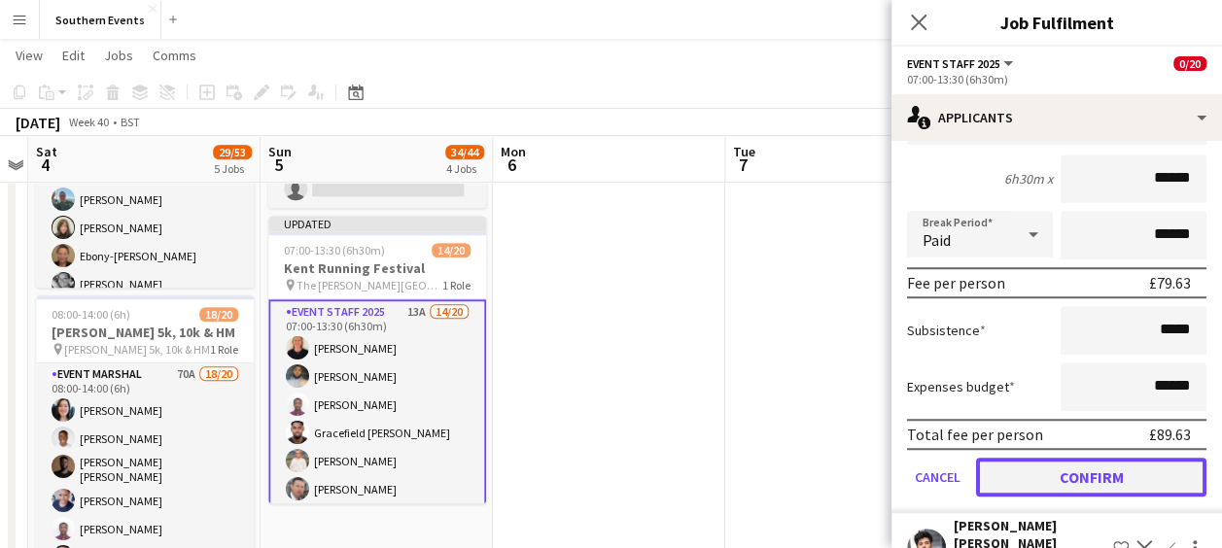
click at [1030, 469] on button "Confirm" at bounding box center [1091, 477] width 230 height 39
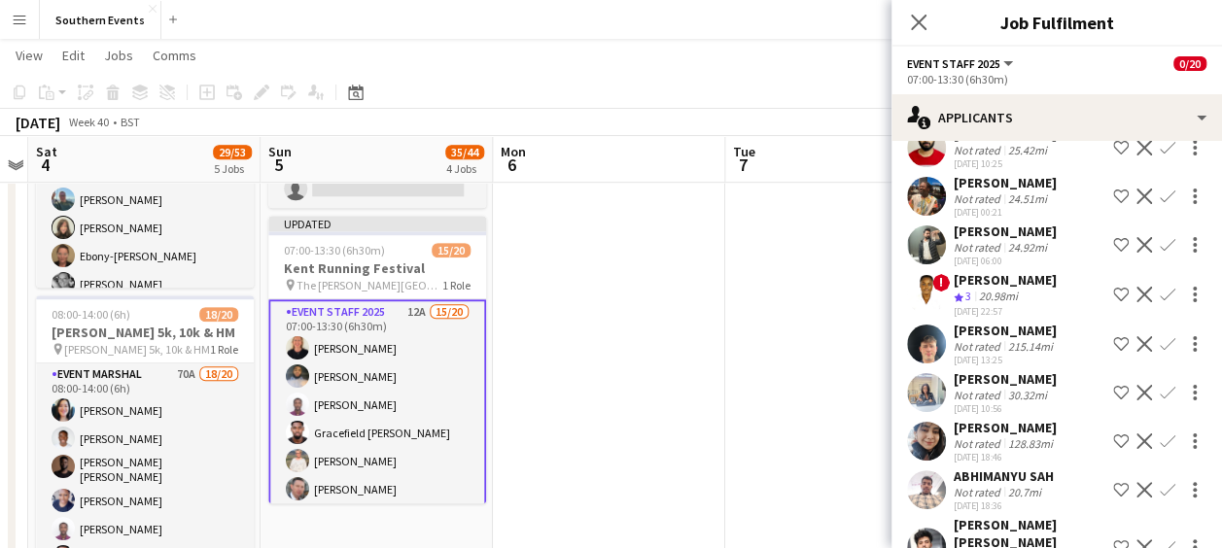
scroll to position [205, 0]
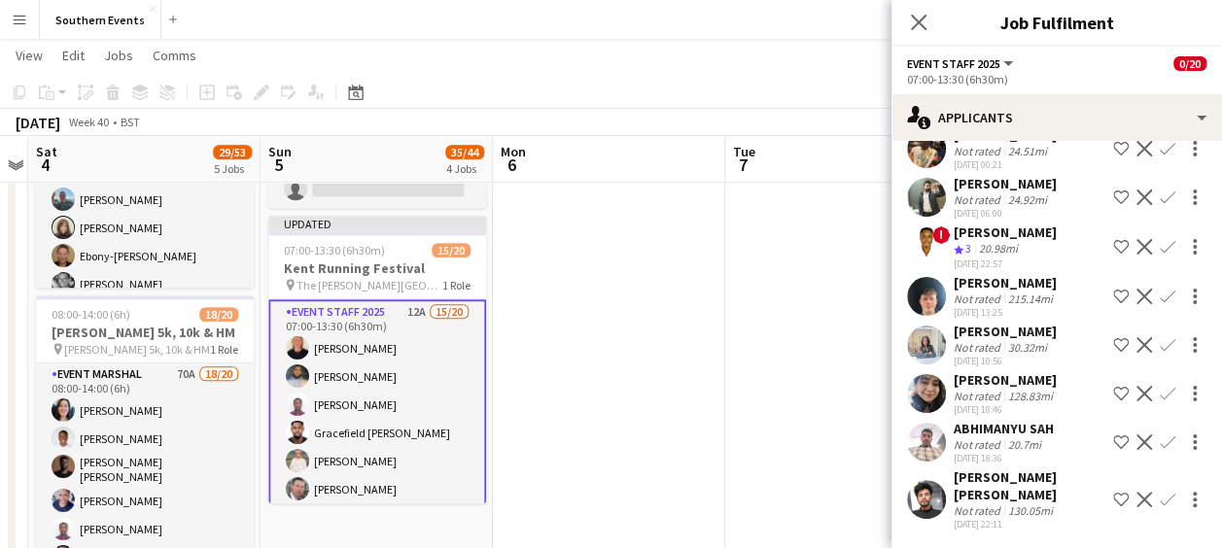
click at [811, 406] on app-date-cell at bounding box center [841, 180] width 232 height 1286
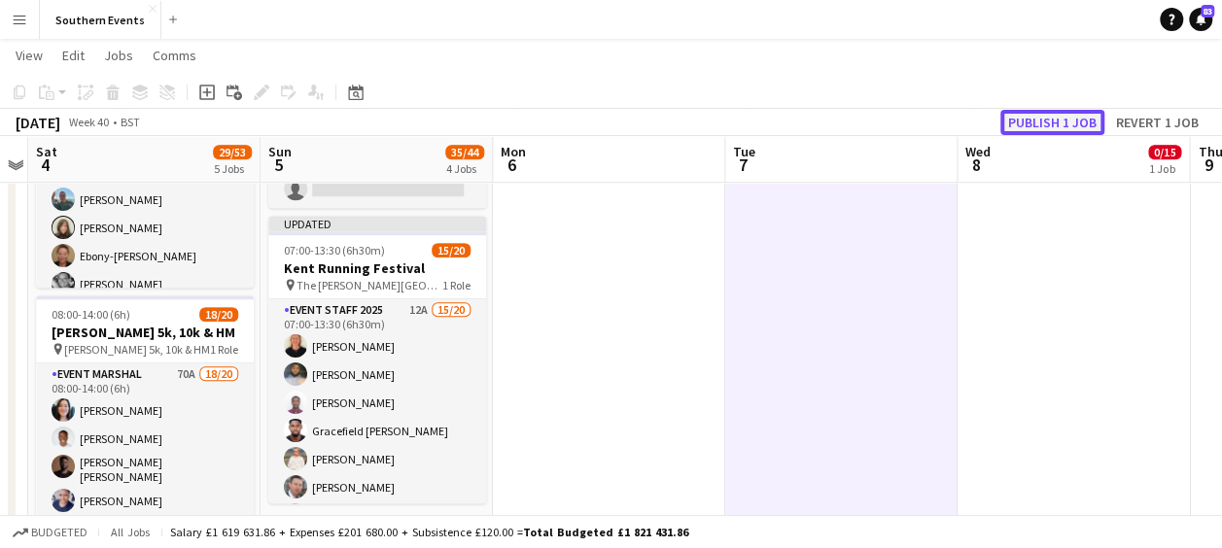
click at [1031, 116] on button "Publish 1 job" at bounding box center [1052, 122] width 104 height 25
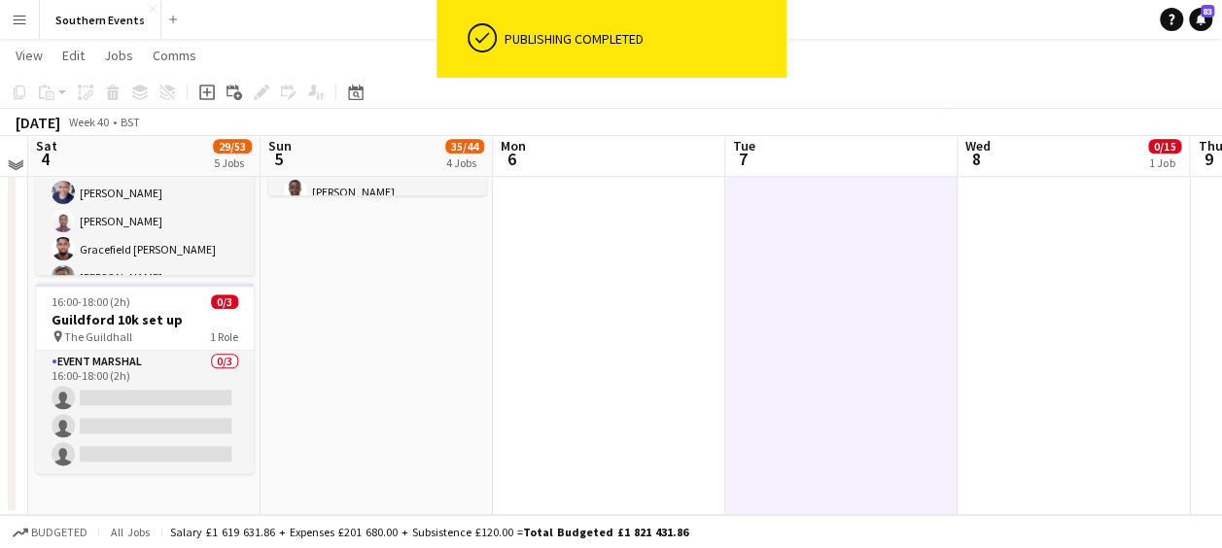
scroll to position [982, 0]
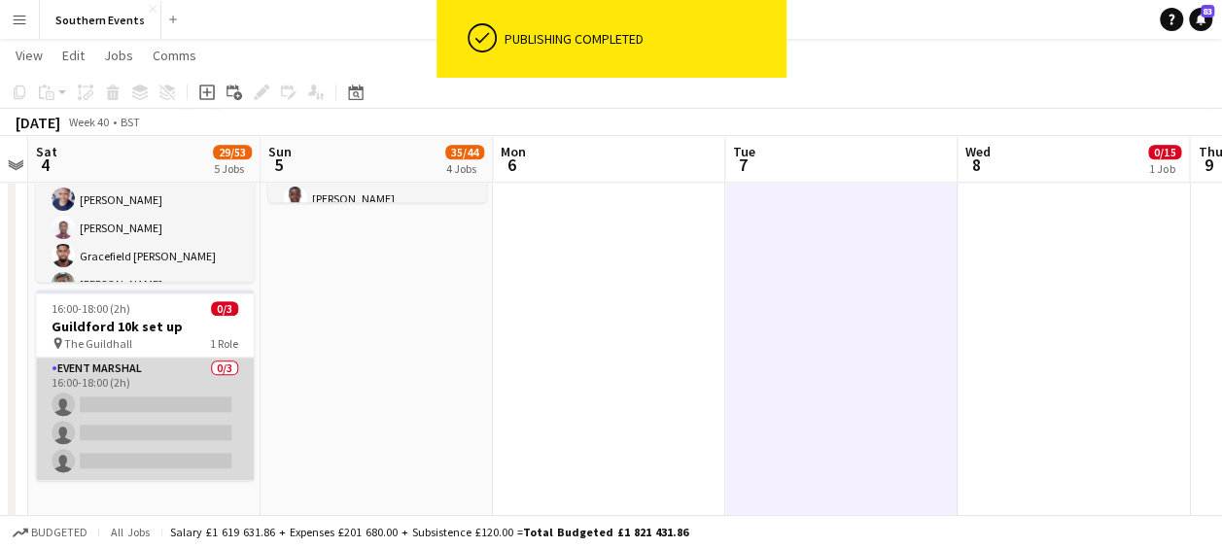
click at [153, 381] on app-card-role "Event Marshal 0/3 16:00-18:00 (2h) single-neutral-actions single-neutral-action…" at bounding box center [145, 419] width 218 height 122
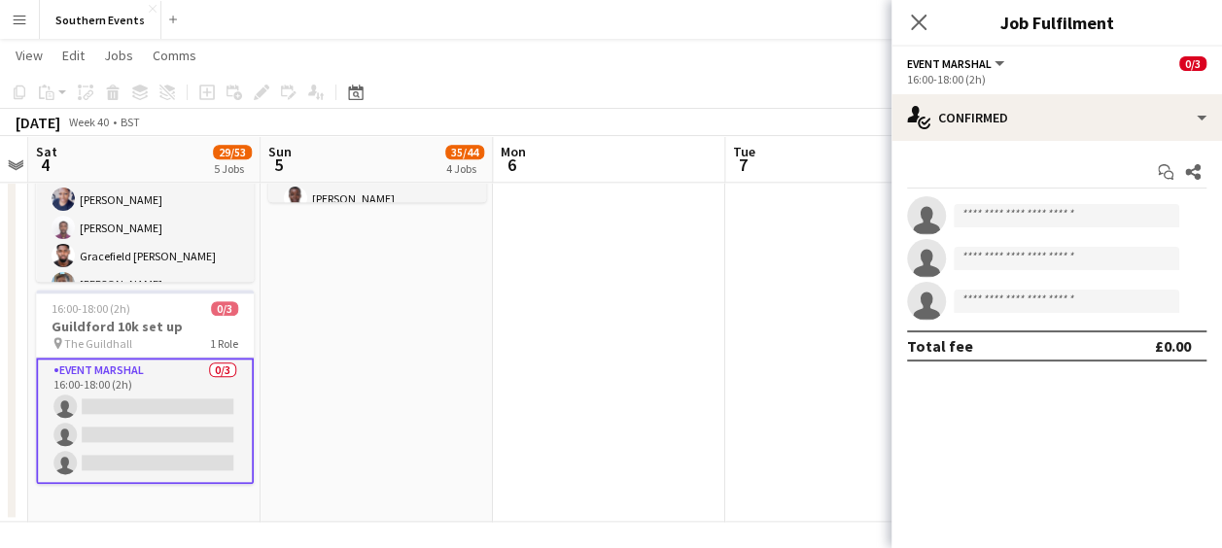
click at [153, 381] on app-card-role "Event Marshal 0/3 16:00-18:00 (2h) single-neutral-actions single-neutral-action…" at bounding box center [145, 421] width 218 height 126
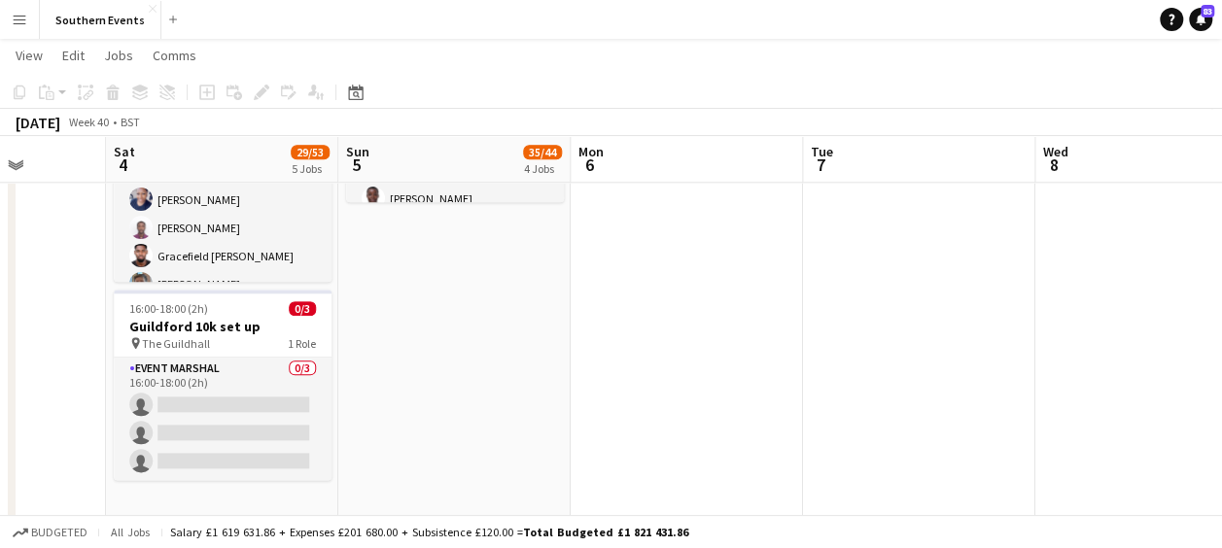
drag, startPoint x: 153, startPoint y: 381, endPoint x: 463, endPoint y: 311, distance: 317.9
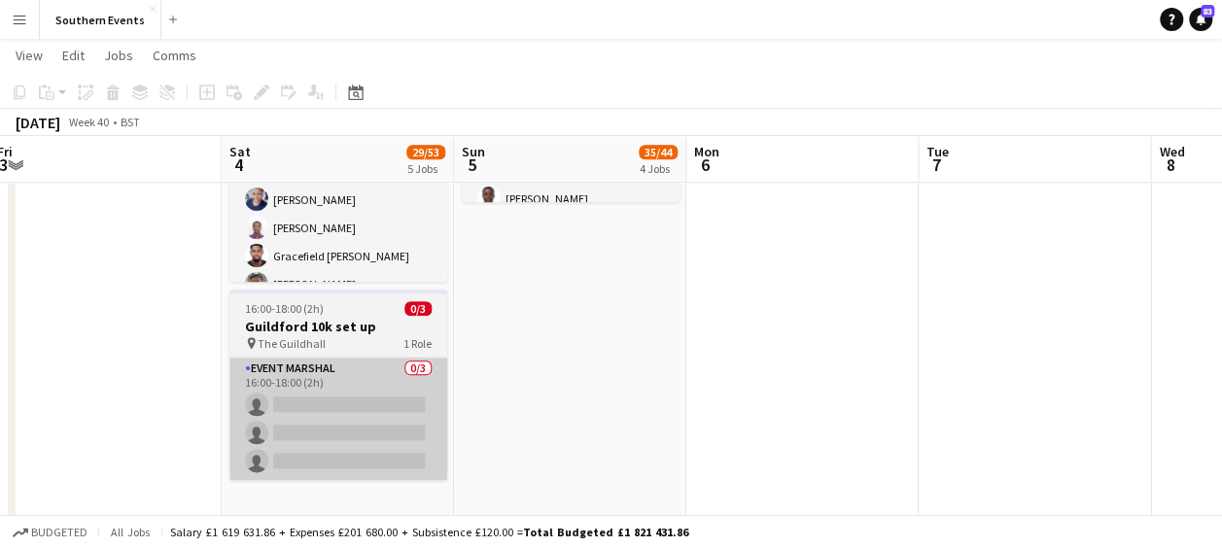
scroll to position [0, 715]
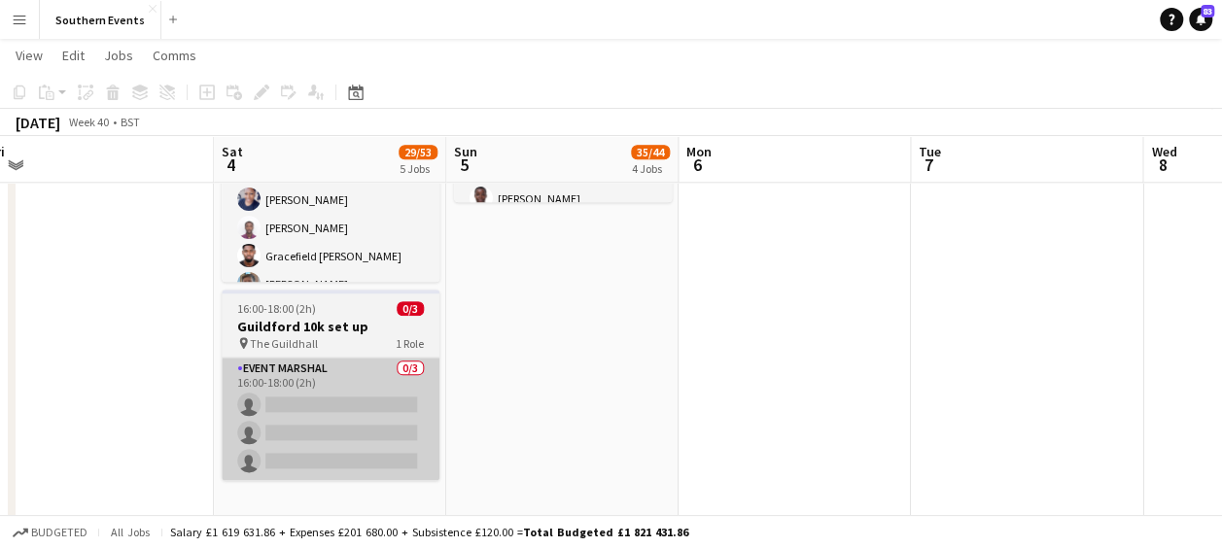
drag, startPoint x: 463, startPoint y: 311, endPoint x: 338, endPoint y: 405, distance: 156.1
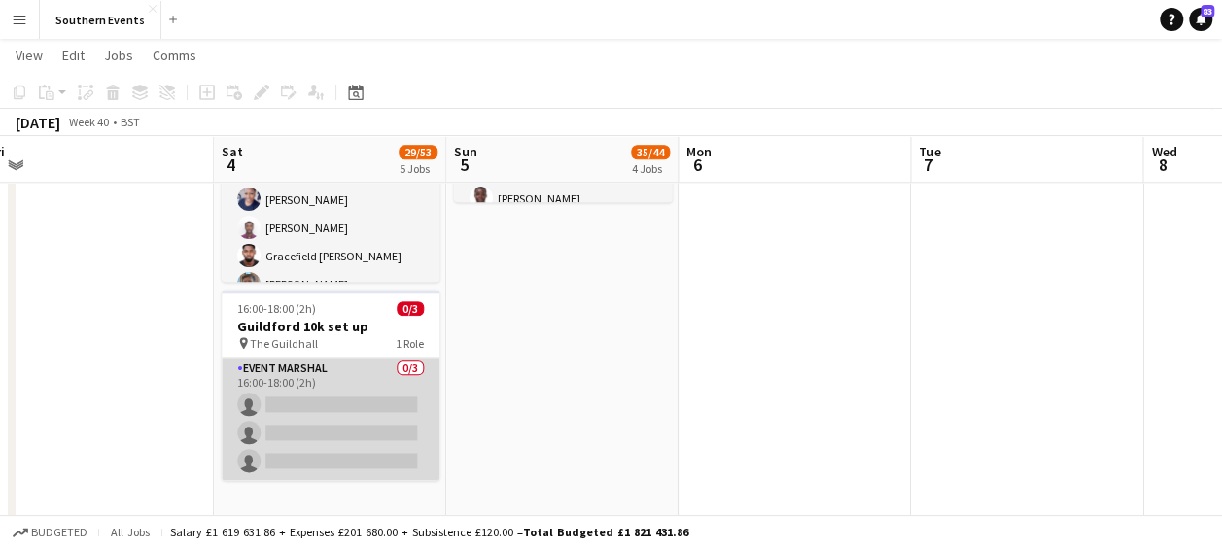
click at [340, 388] on app-card-role "Event Marshal 0/3 16:00-18:00 (2h) single-neutral-actions single-neutral-action…" at bounding box center [331, 419] width 218 height 122
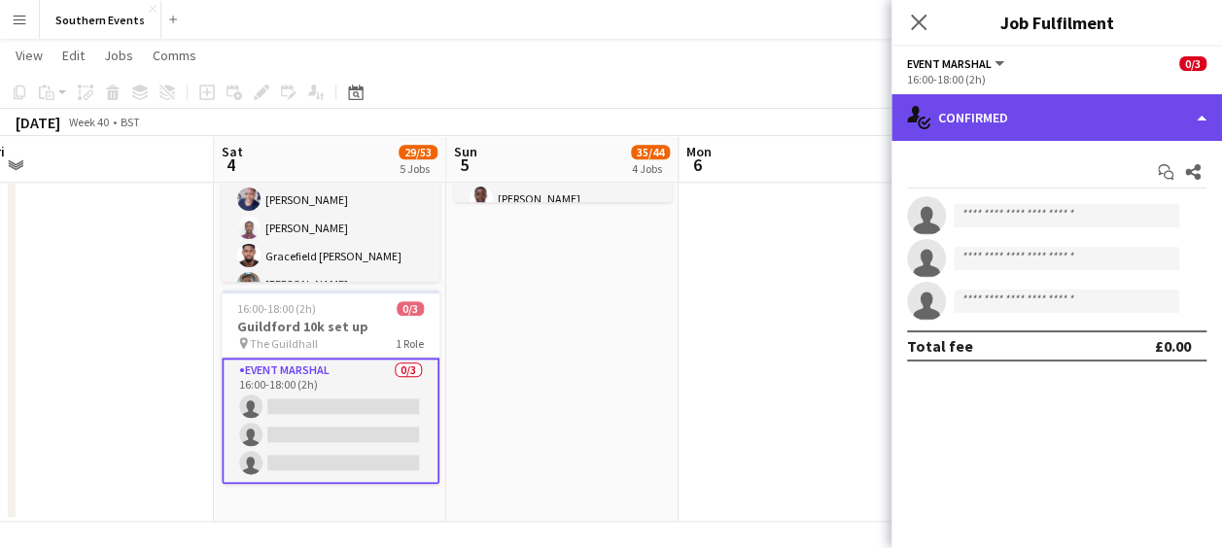
click at [1050, 118] on div "single-neutral-actions-check-2 Confirmed" at bounding box center [1056, 117] width 330 height 47
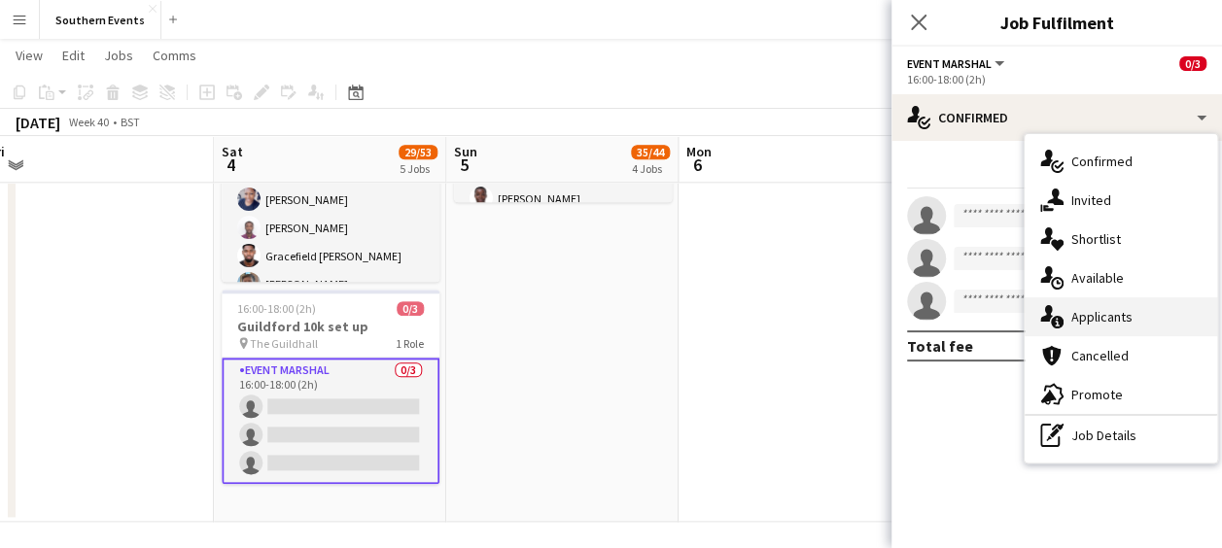
click at [1085, 306] on div "single-neutral-actions-information Applicants" at bounding box center [1121, 316] width 192 height 39
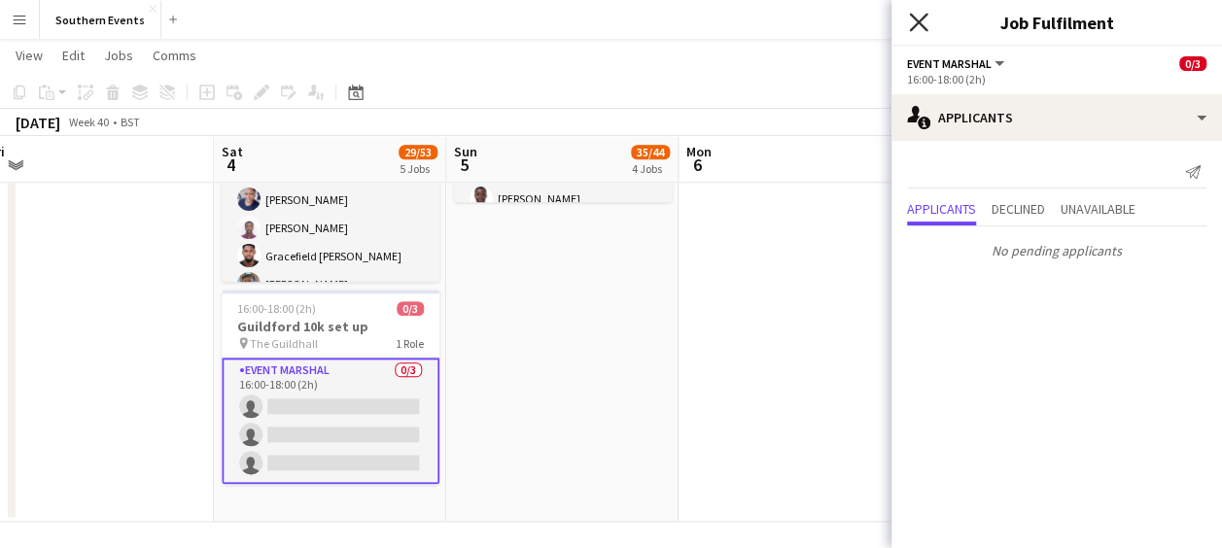
click at [916, 16] on icon "Close pop-in" at bounding box center [918, 22] width 18 height 18
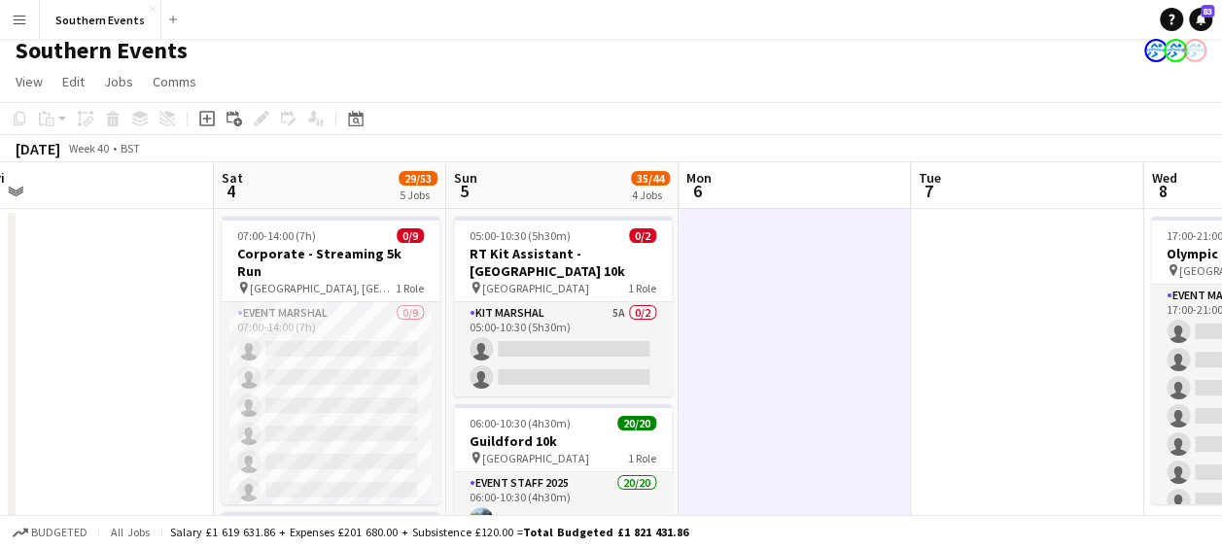
scroll to position [10, 0]
click at [359, 121] on icon "Date picker" at bounding box center [356, 120] width 16 height 16
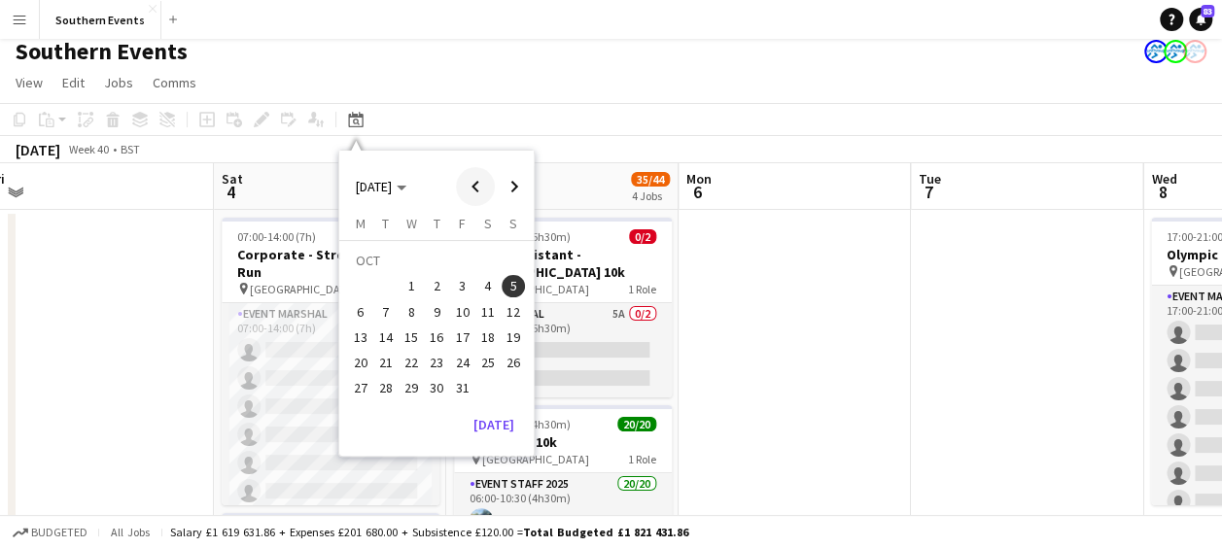
click at [470, 185] on span "Previous month" at bounding box center [475, 186] width 39 height 39
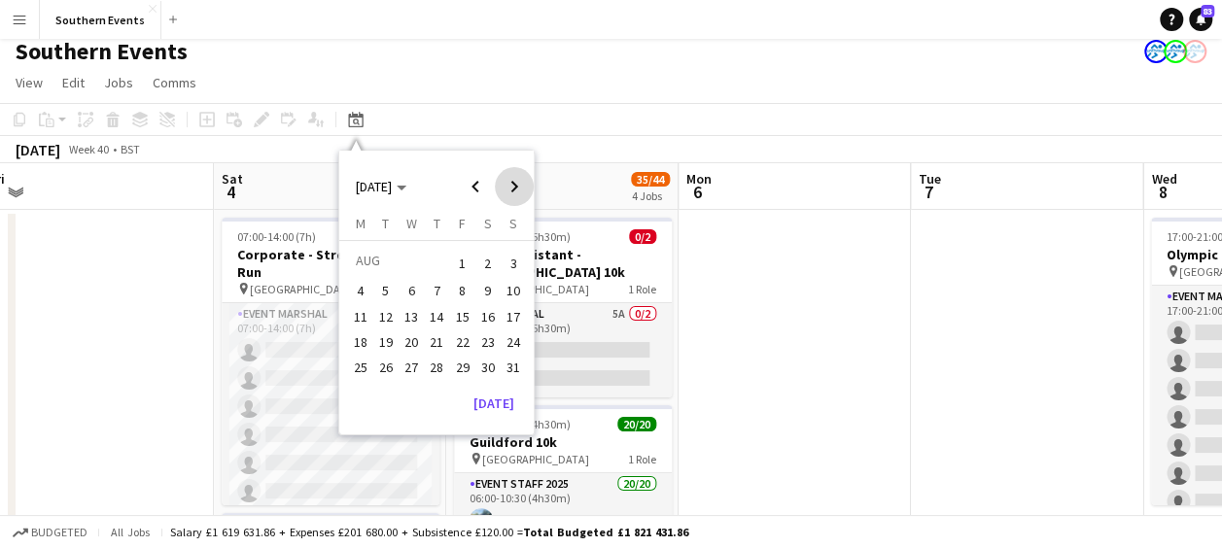
click at [509, 188] on span "Next month" at bounding box center [514, 186] width 39 height 39
click at [511, 336] on span "21" at bounding box center [513, 337] width 23 height 23
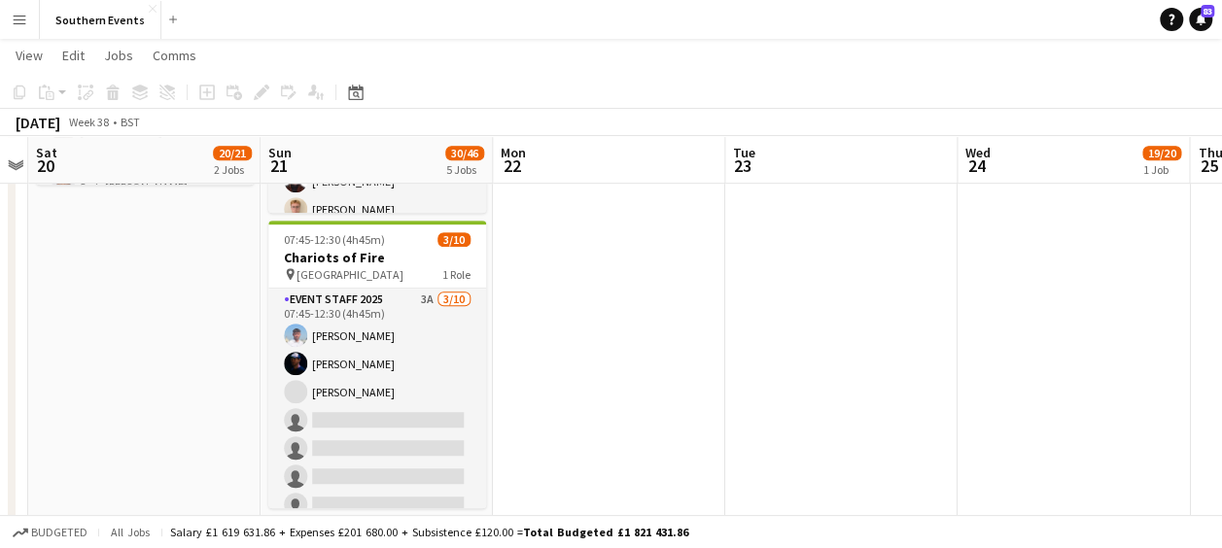
scroll to position [489, 0]
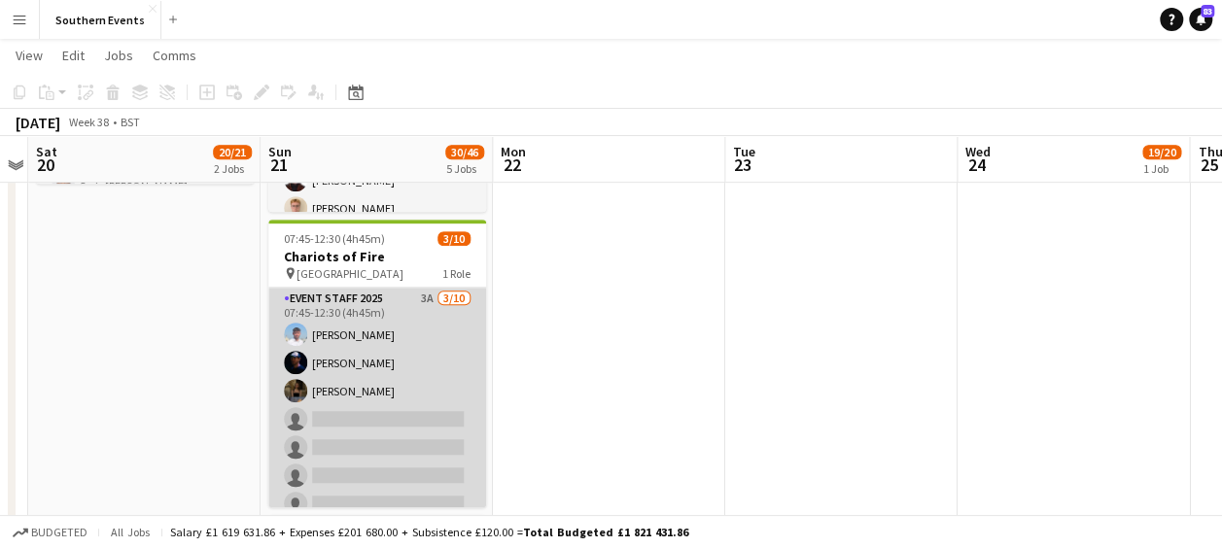
click at [409, 330] on app-card-role "Event Staff 2025 3A 3/10 07:45-12:30 (4h45m) Kyle Bayes Simon Robbs Freya Black…" at bounding box center [377, 448] width 218 height 320
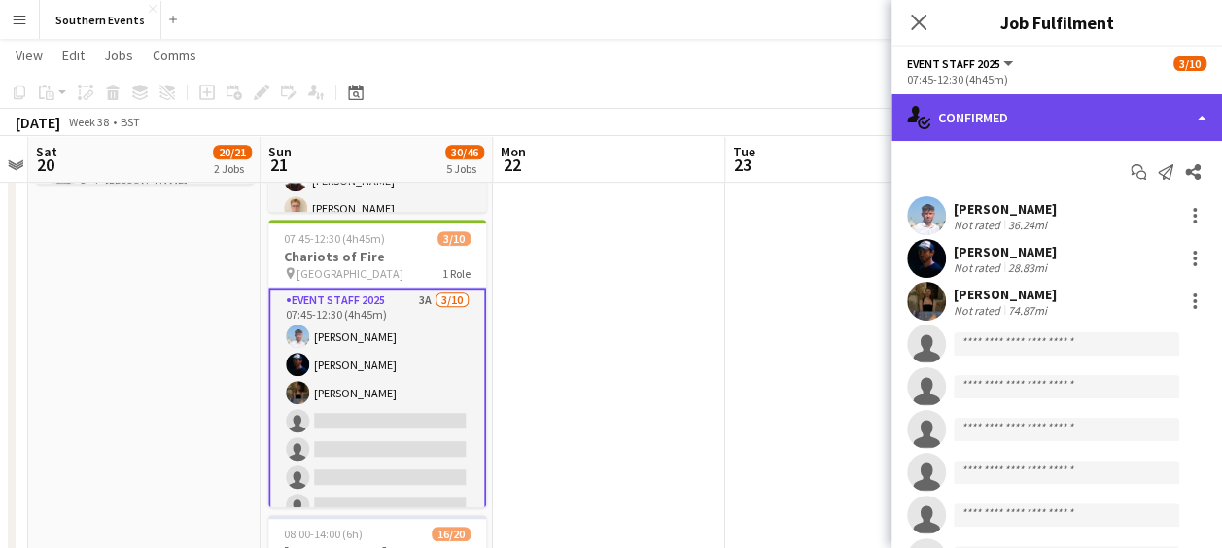
click at [1047, 99] on div "single-neutral-actions-check-2 Confirmed" at bounding box center [1056, 117] width 330 height 47
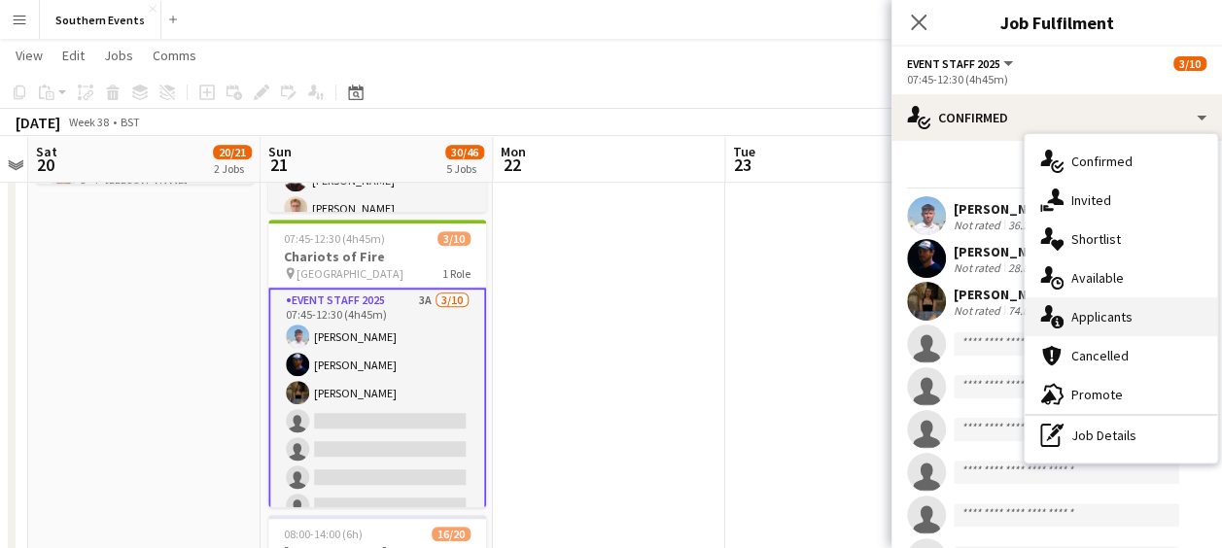
click at [1077, 311] on span "Applicants" at bounding box center [1101, 316] width 61 height 17
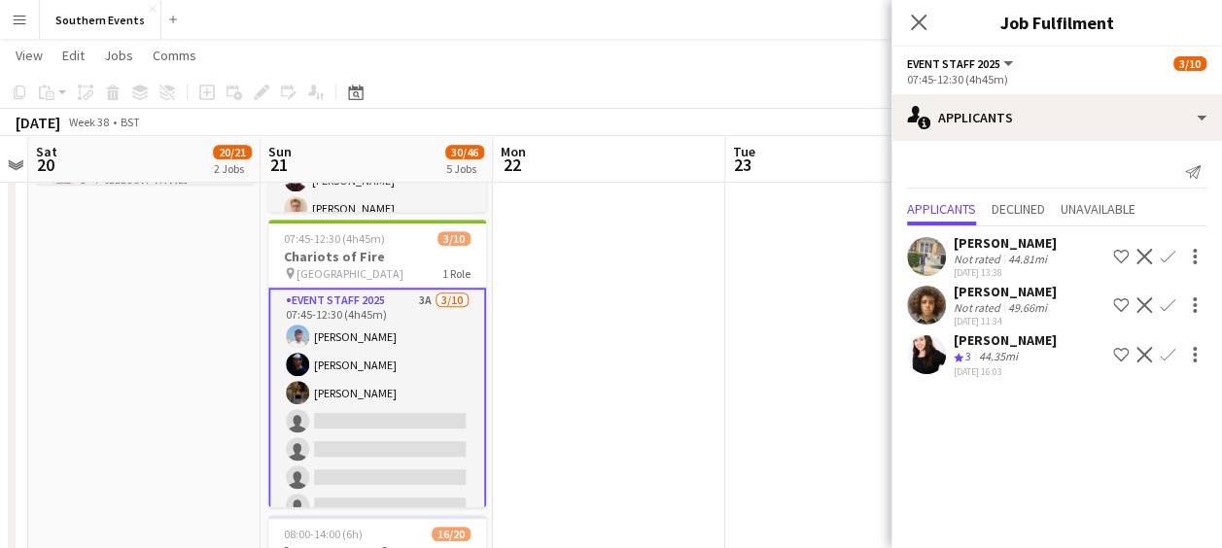
click at [782, 358] on app-date-cell at bounding box center [841, 409] width 232 height 1360
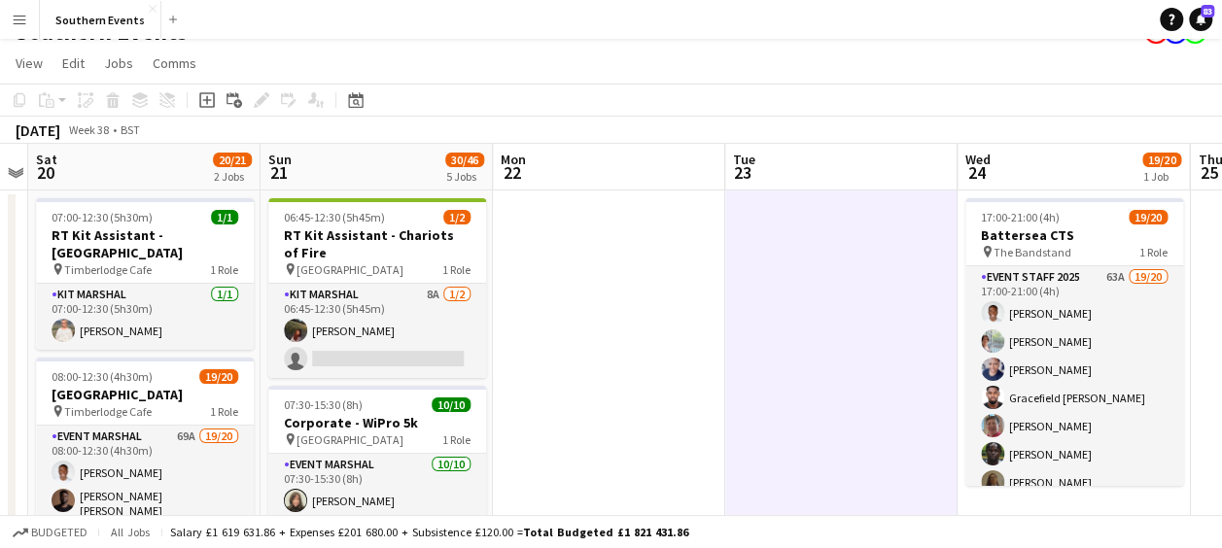
scroll to position [28, 0]
click at [360, 103] on icon "Date picker" at bounding box center [356, 101] width 16 height 16
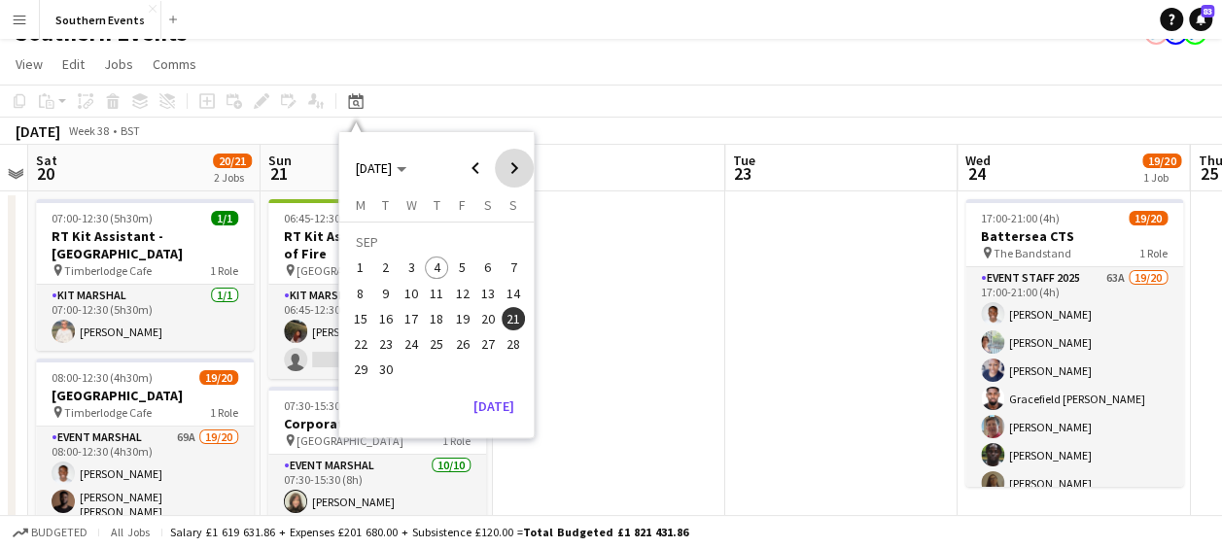
click at [510, 166] on span "Next month" at bounding box center [514, 168] width 39 height 39
click at [511, 266] on span "5" at bounding box center [513, 268] width 23 height 23
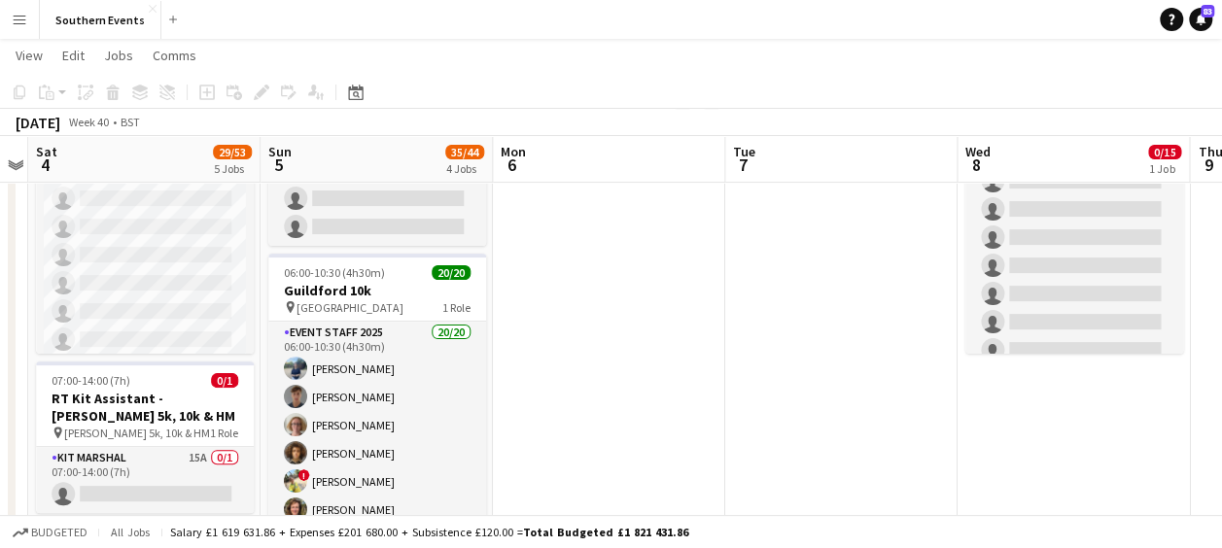
scroll to position [178, 0]
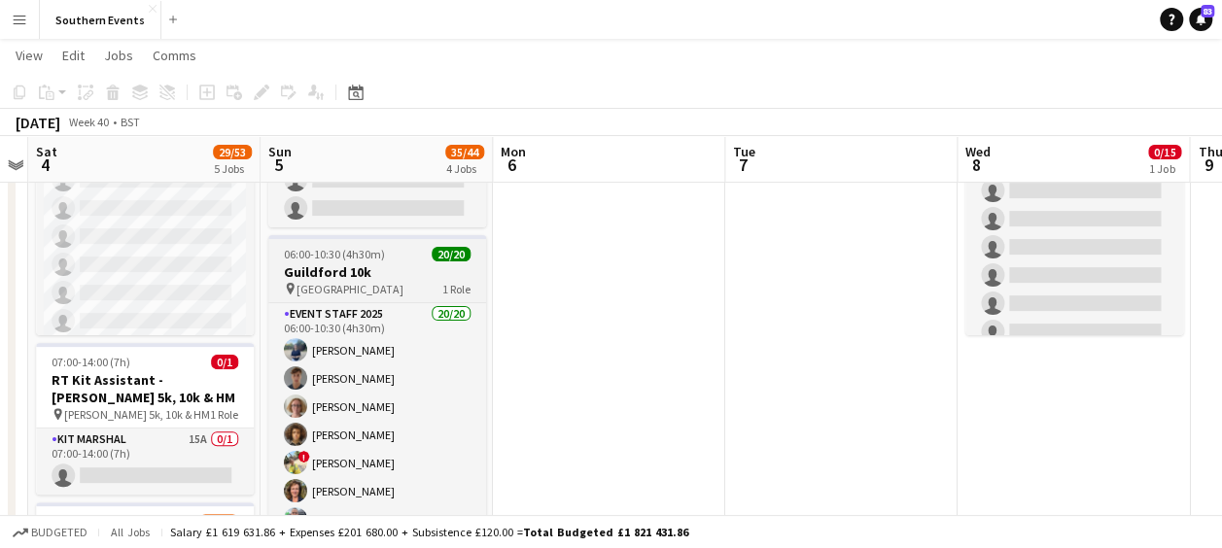
click at [383, 243] on app-job-card "06:00-10:30 (4h30m) 20/20 Guildford 10k pin Guildford High Street 1 Role Event …" at bounding box center [377, 379] width 218 height 288
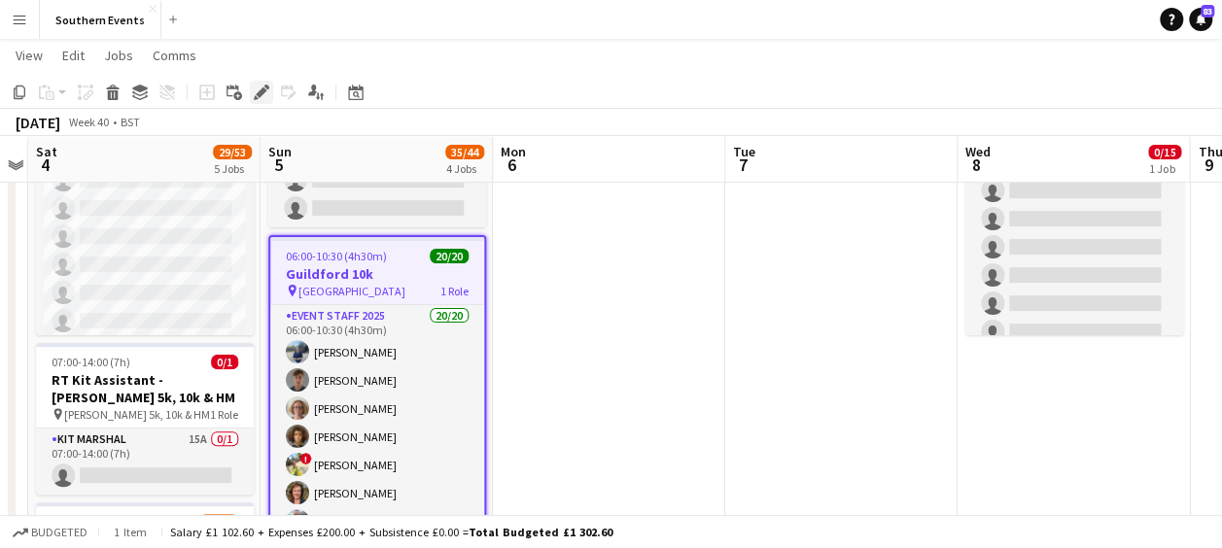
click at [257, 101] on div "Edit" at bounding box center [261, 92] width 23 height 23
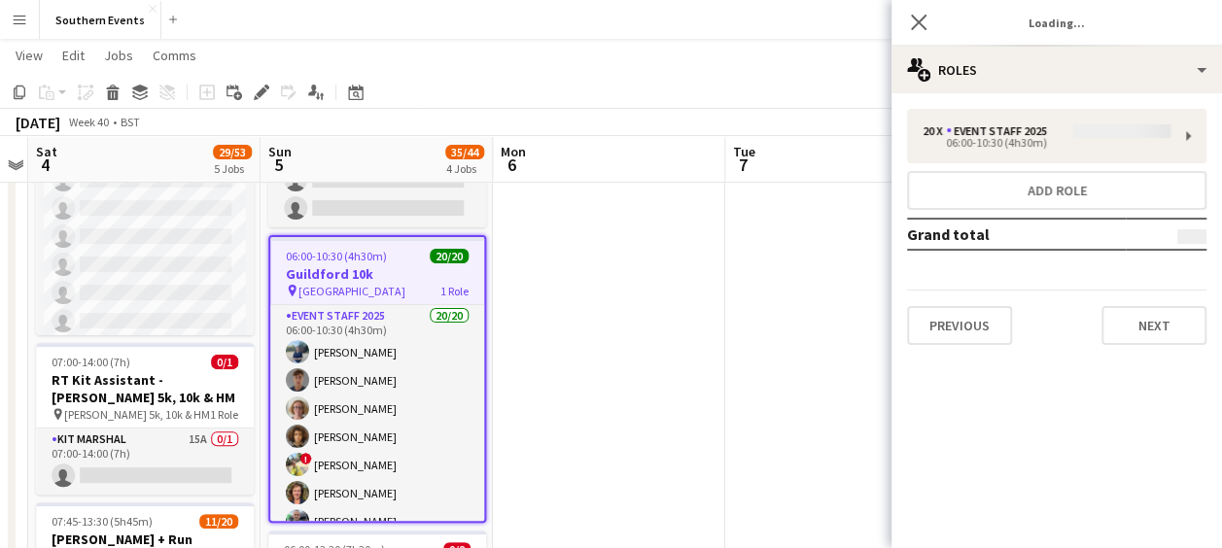
click at [1013, 138] on div "20 x Event Staff 2025 06:00-10:30 (4h30m) Add role Grand total Previous Next" at bounding box center [1056, 227] width 330 height 236
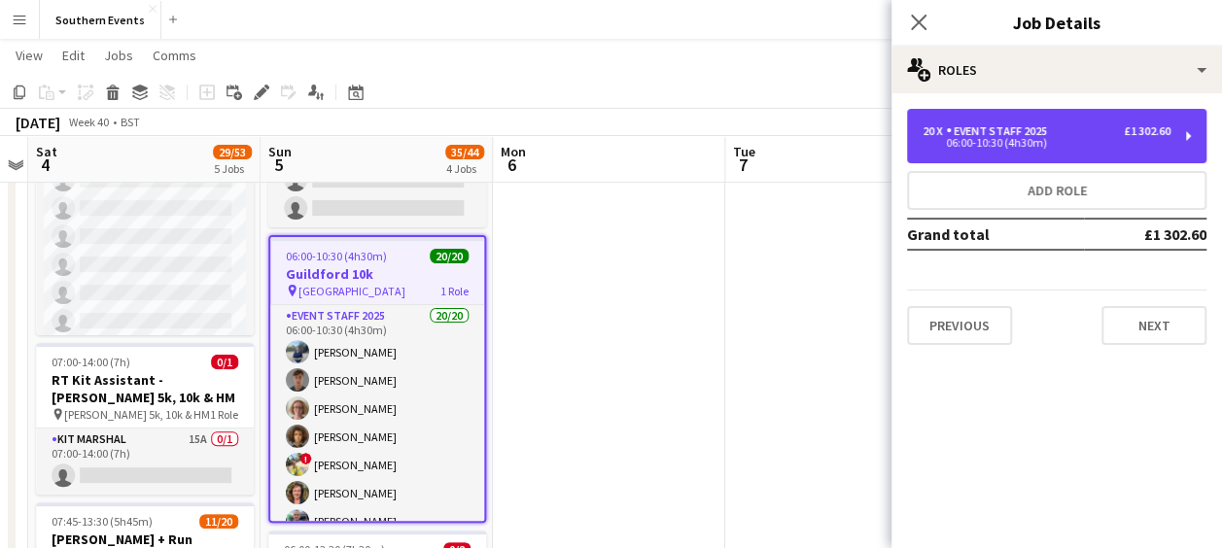
click at [1013, 138] on div "06:00-10:30 (4h30m)" at bounding box center [1046, 143] width 248 height 10
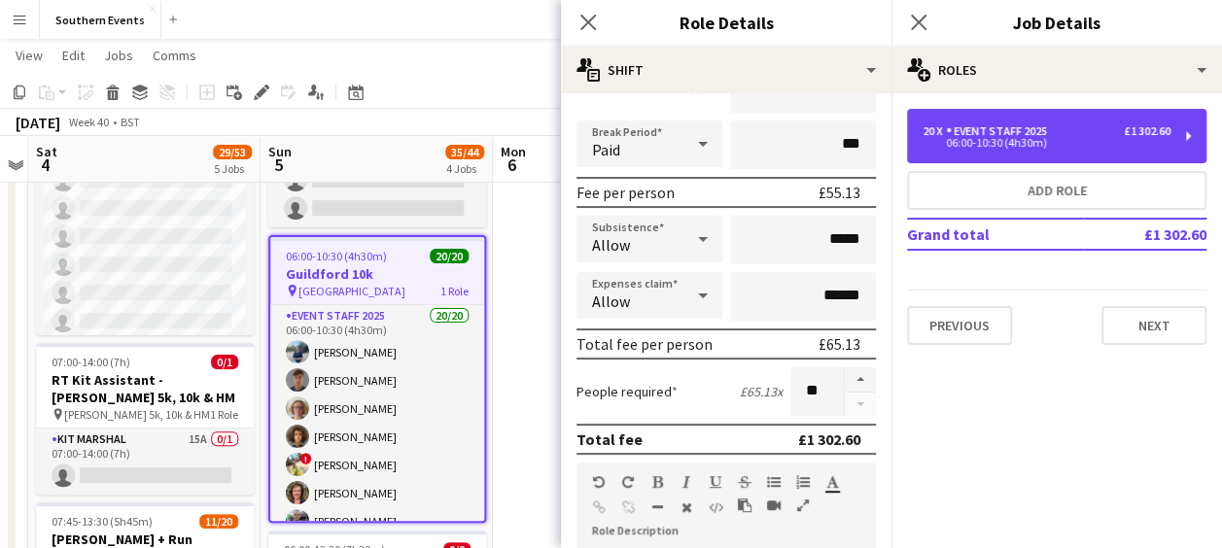
scroll to position [247, 0]
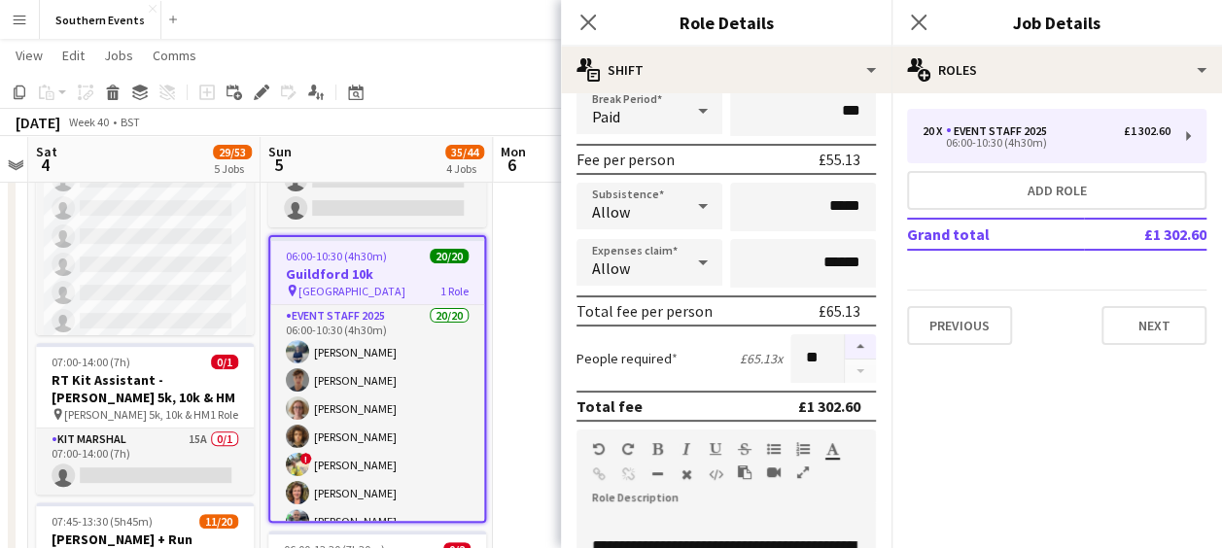
click at [845, 342] on button "button" at bounding box center [860, 346] width 31 height 25
type input "**"
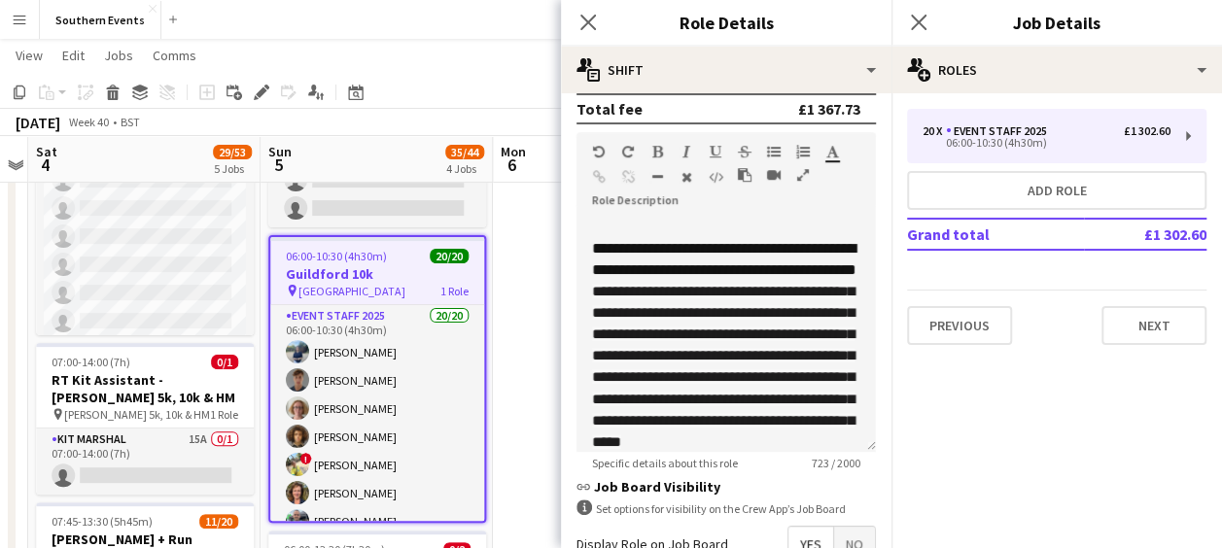
scroll to position [767, 0]
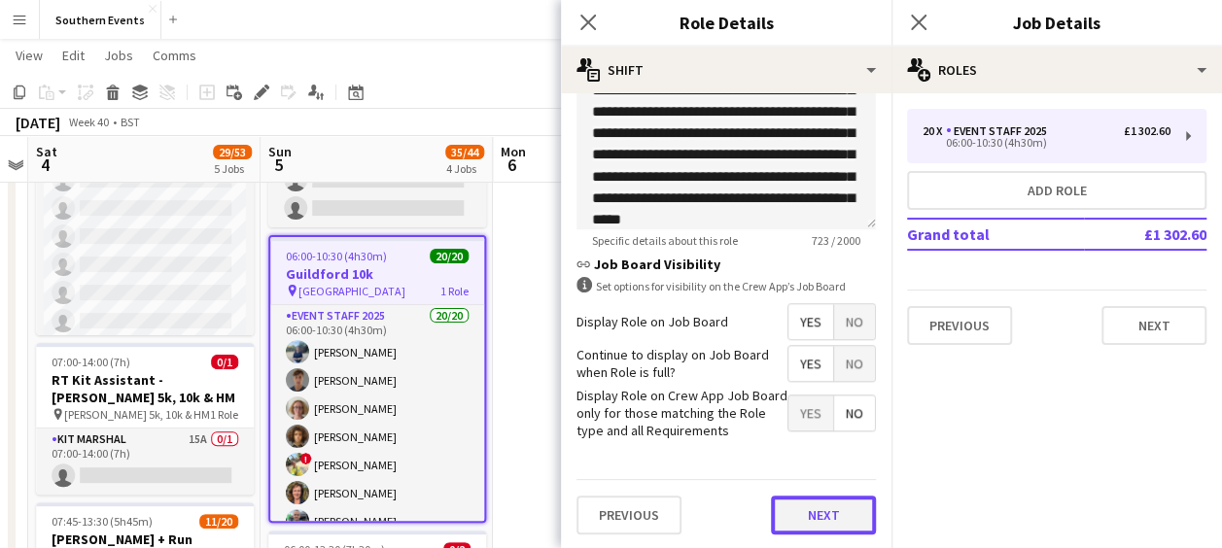
click at [791, 511] on button "Next" at bounding box center [823, 515] width 105 height 39
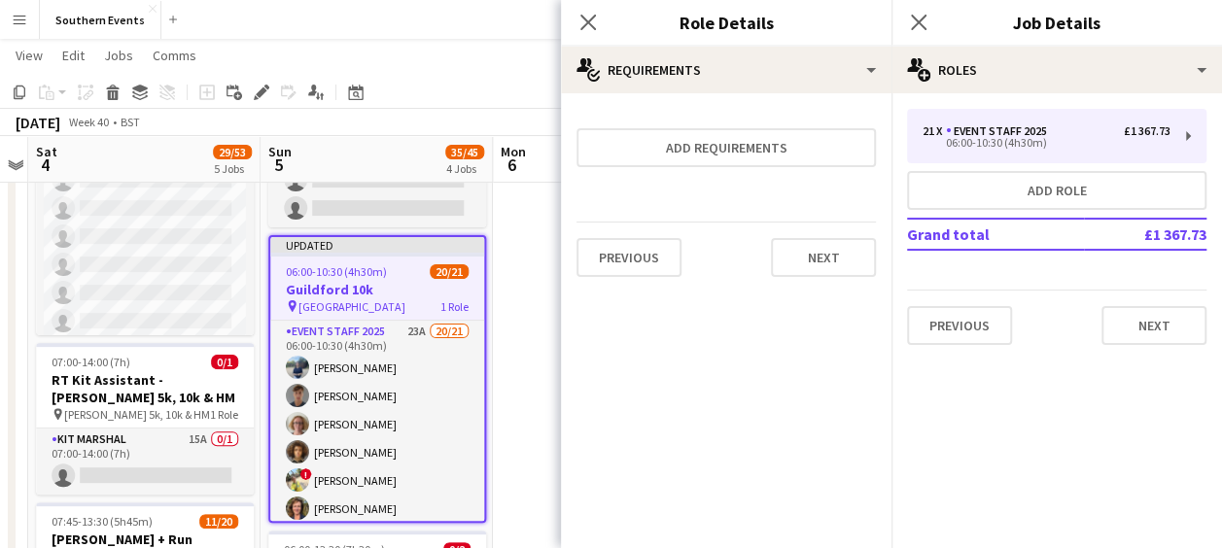
scroll to position [0, 0]
click at [815, 253] on button "Next" at bounding box center [823, 257] width 105 height 39
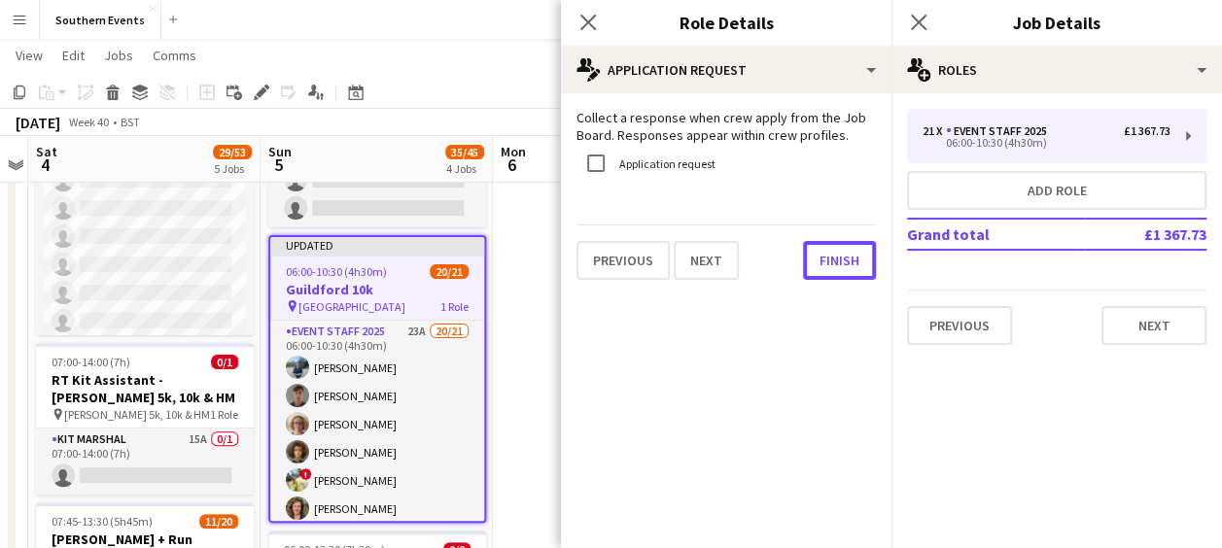
click at [815, 253] on button "Finish" at bounding box center [839, 260] width 73 height 39
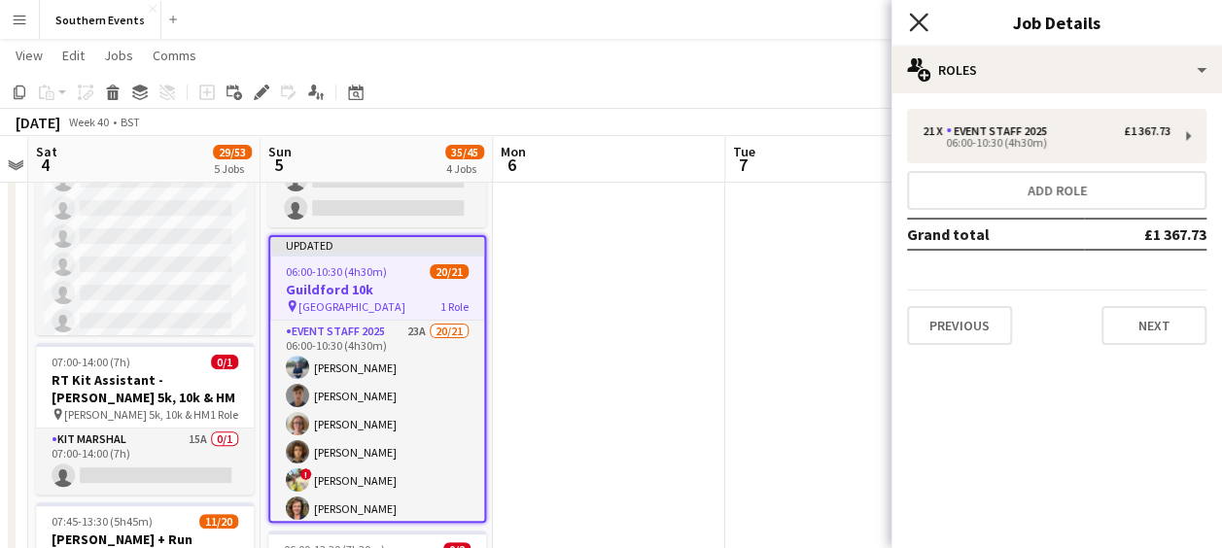
click at [916, 24] on icon at bounding box center [918, 22] width 18 height 18
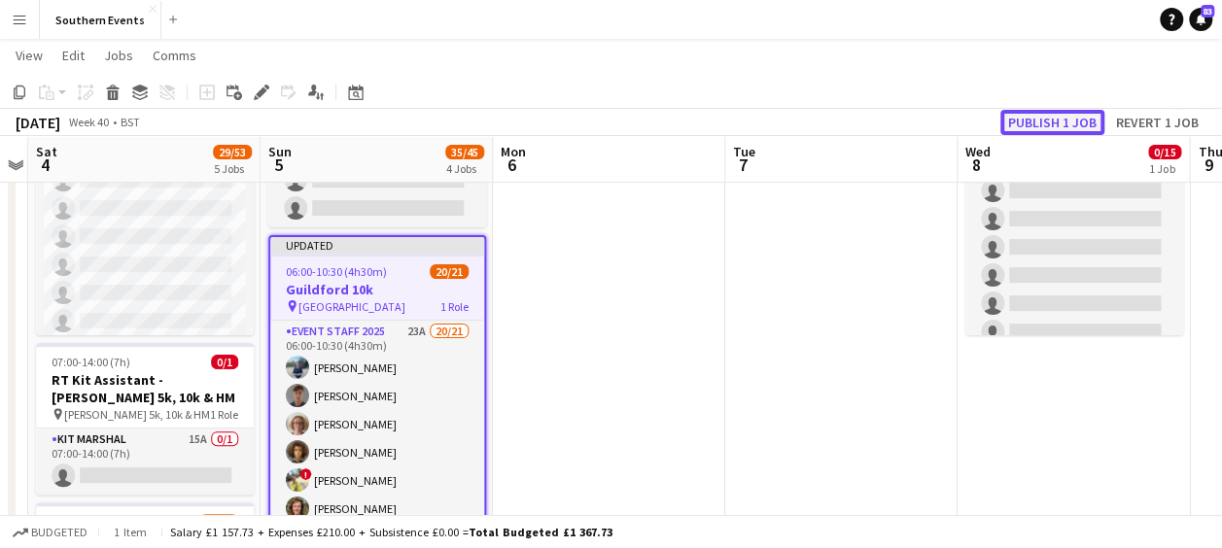
click at [1026, 122] on button "Publish 1 job" at bounding box center [1052, 122] width 104 height 25
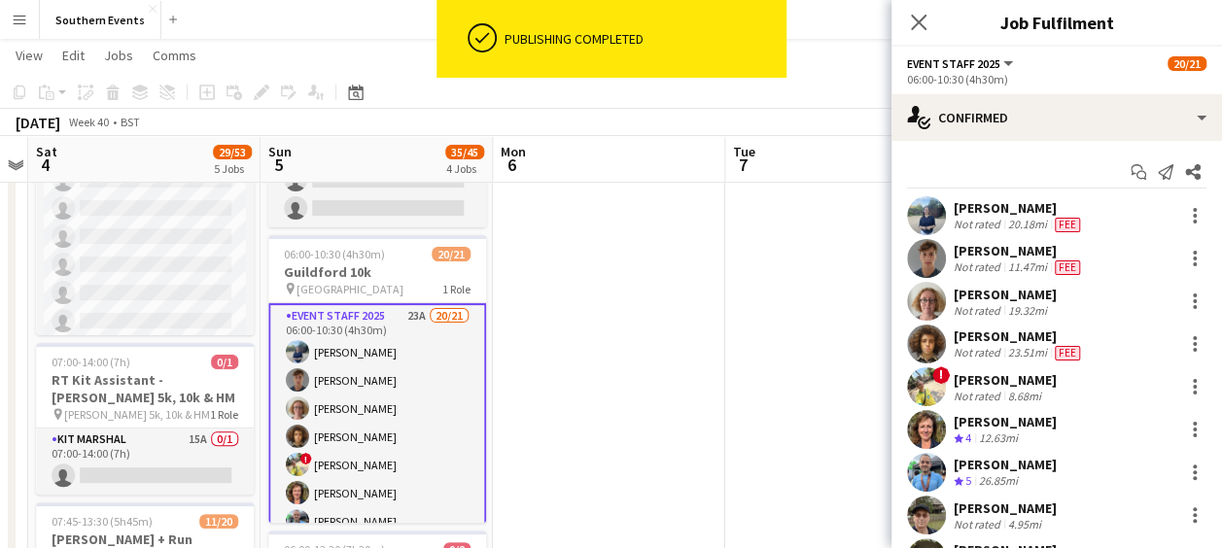
click at [1043, 344] on div "Artin Llazani" at bounding box center [1019, 336] width 130 height 17
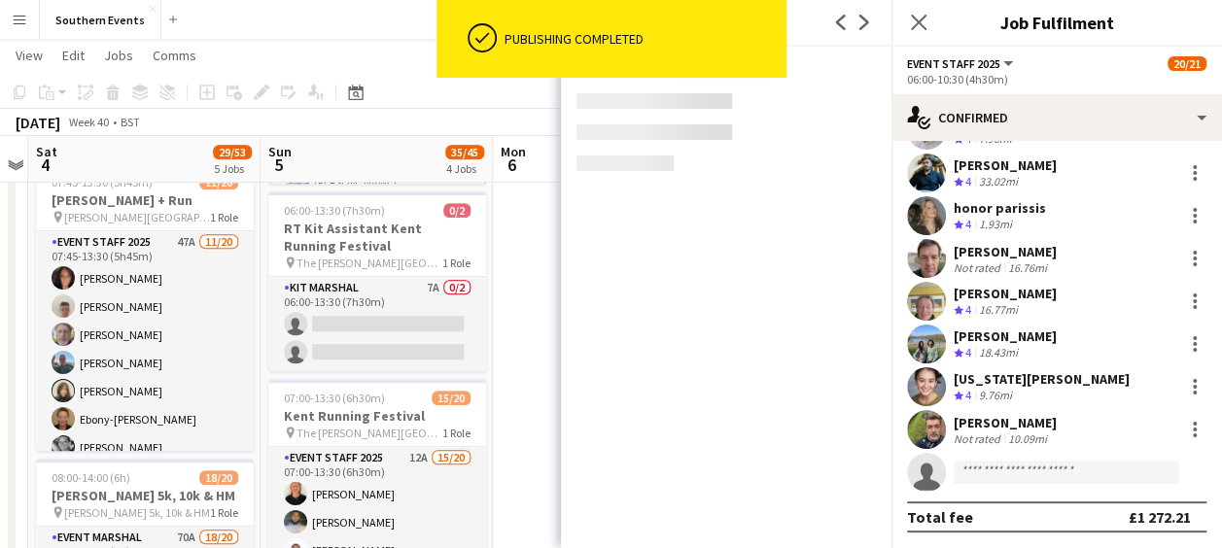
scroll to position [518, 0]
click at [978, 469] on input at bounding box center [1067, 472] width 226 height 23
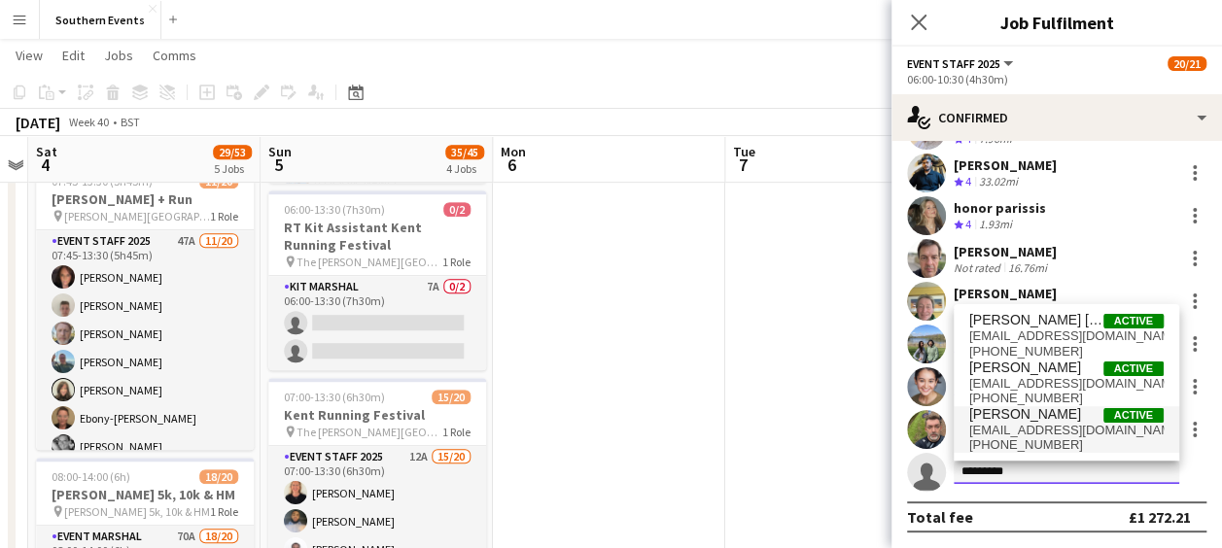
type input "*********"
click at [1022, 439] on span "+447767917698" at bounding box center [1066, 445] width 194 height 16
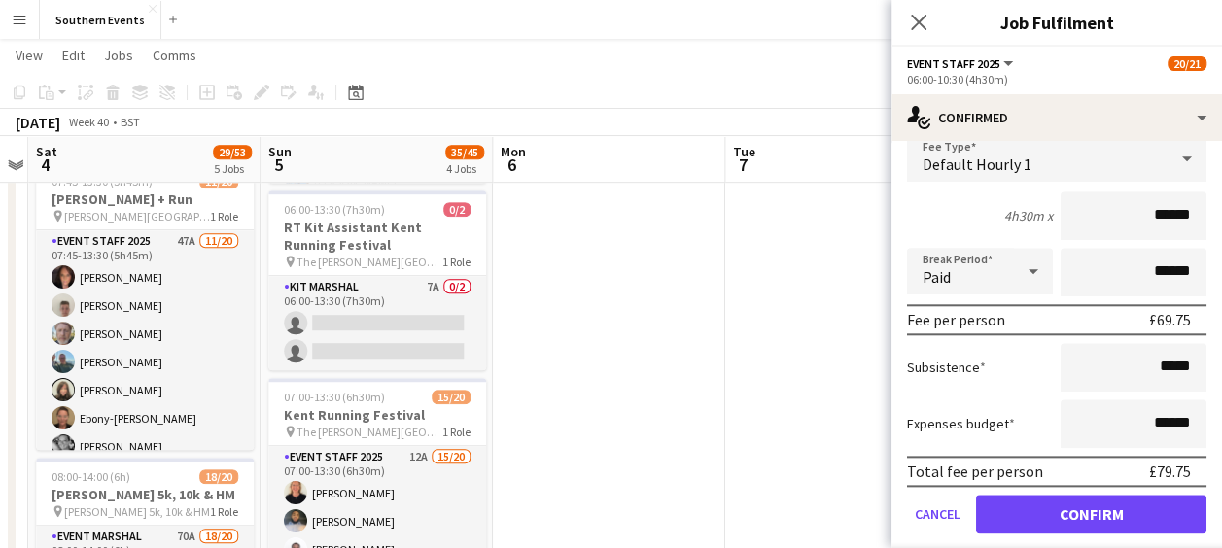
scroll to position [988, 0]
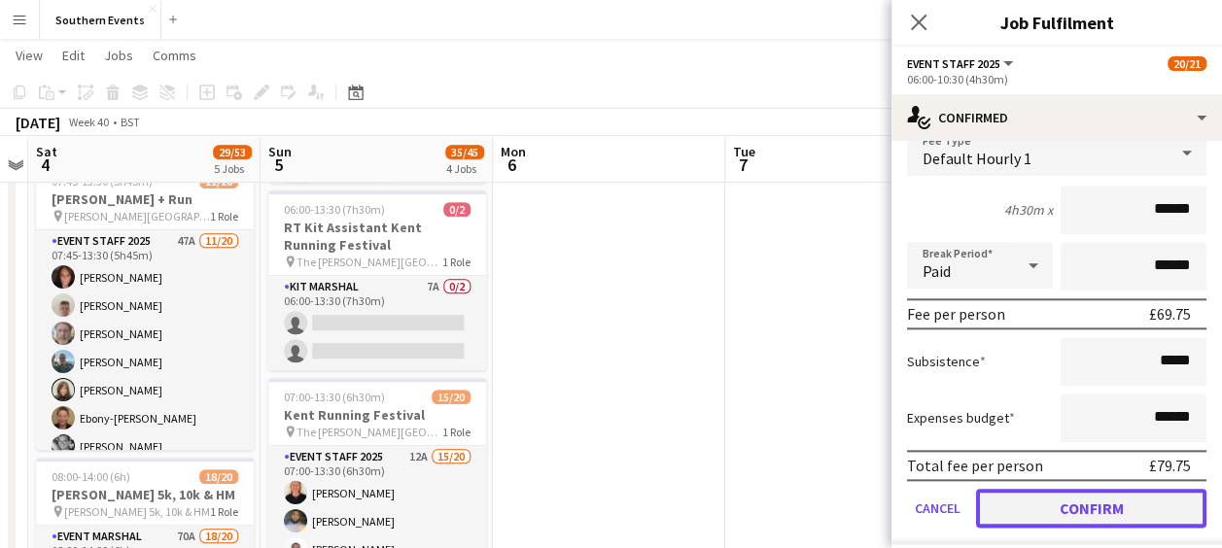
click at [1025, 507] on button "Confirm" at bounding box center [1091, 508] width 230 height 39
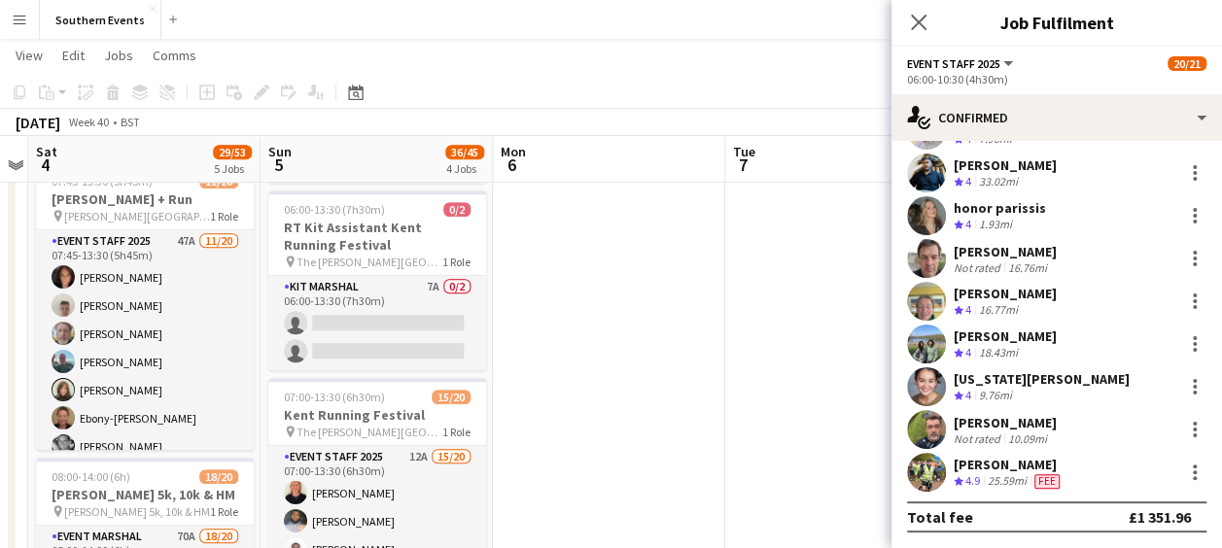
scroll to position [599, 0]
click at [767, 414] on app-date-cell at bounding box center [841, 380] width 232 height 1360
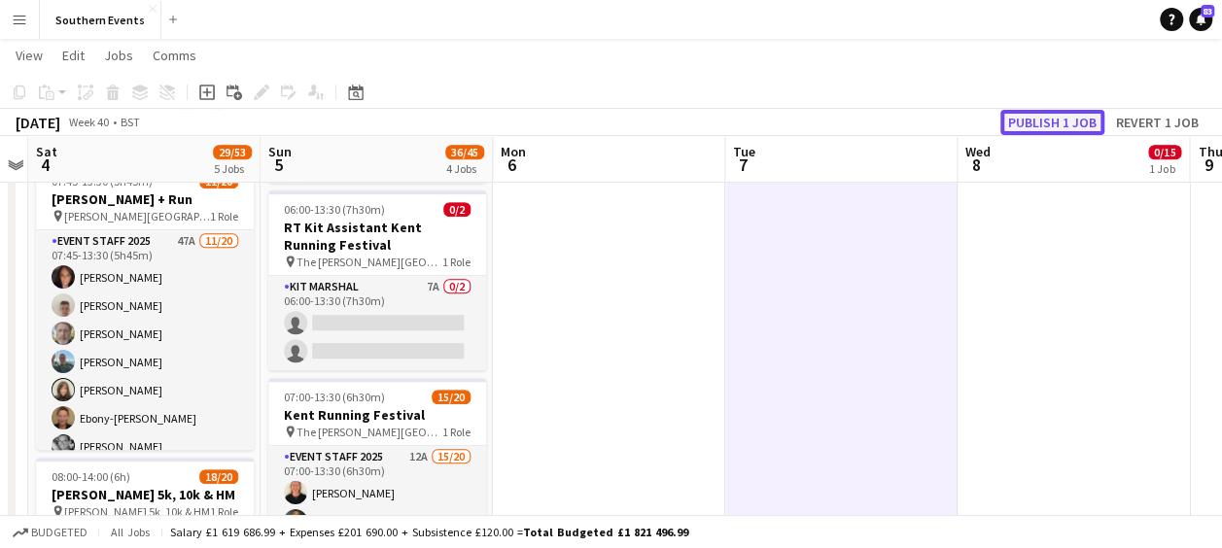
click at [1026, 116] on button "Publish 1 job" at bounding box center [1052, 122] width 104 height 25
